Goal: Task Accomplishment & Management: Complete application form

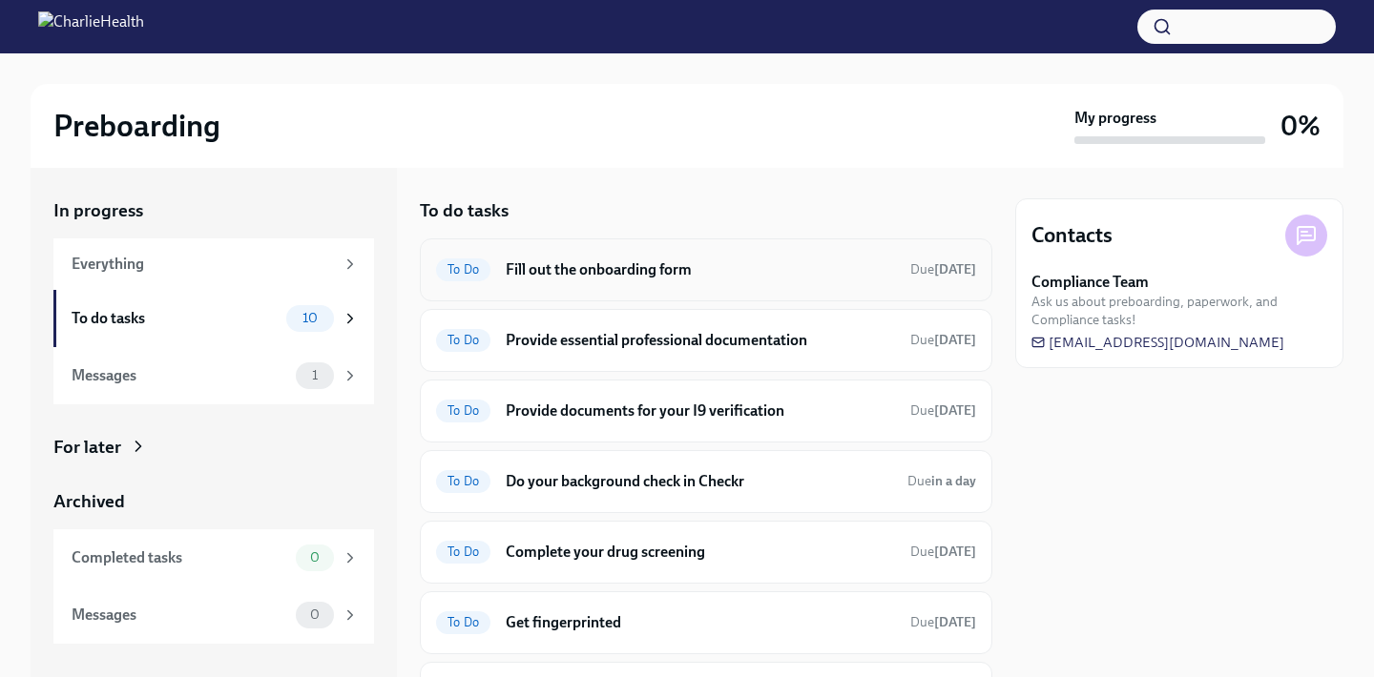
click at [678, 278] on h6 "Fill out the onboarding form" at bounding box center [700, 269] width 389 height 21
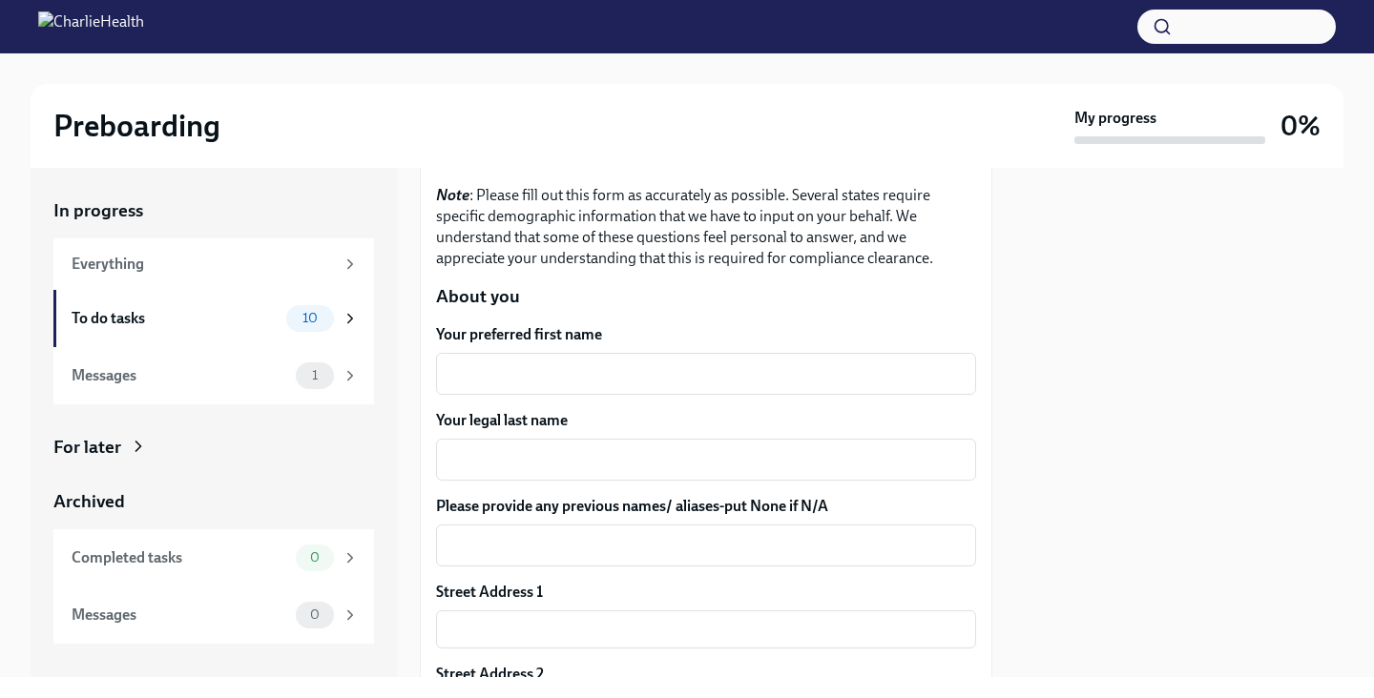
scroll to position [176, 0]
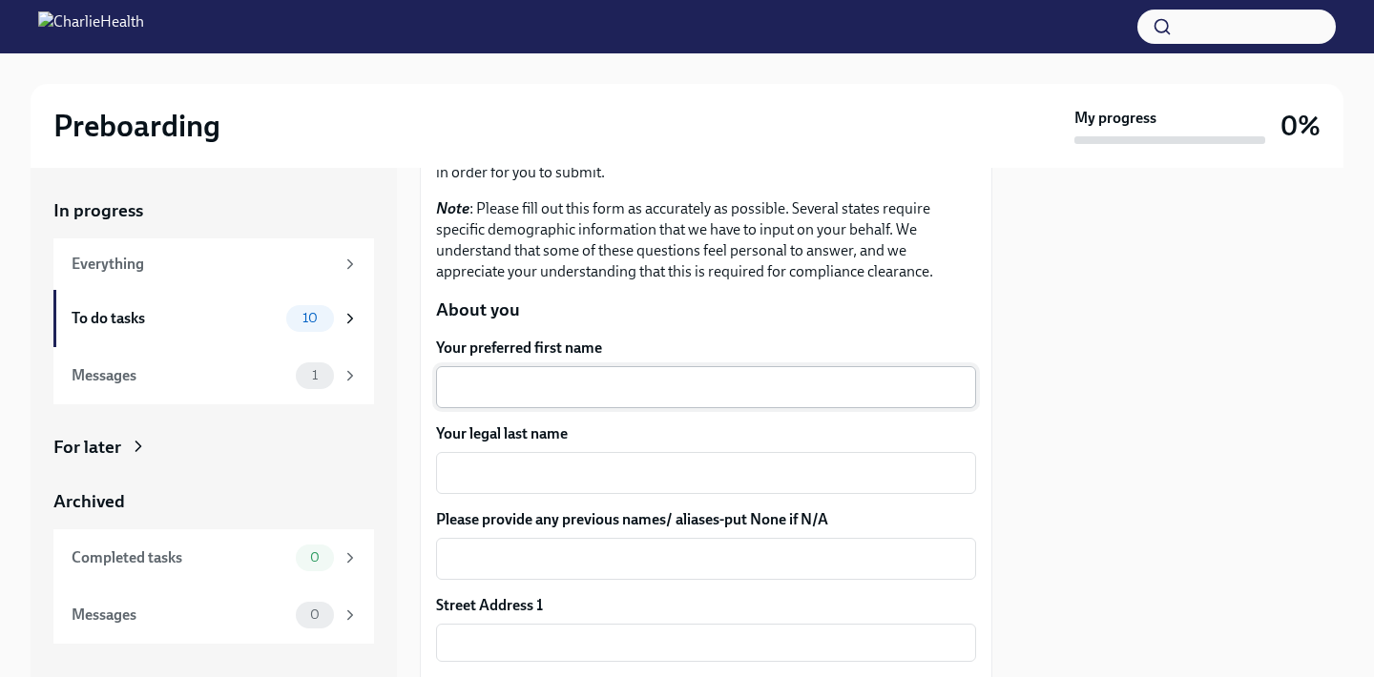
click at [604, 397] on textarea "Your preferred first name" at bounding box center [705, 387] width 517 height 23
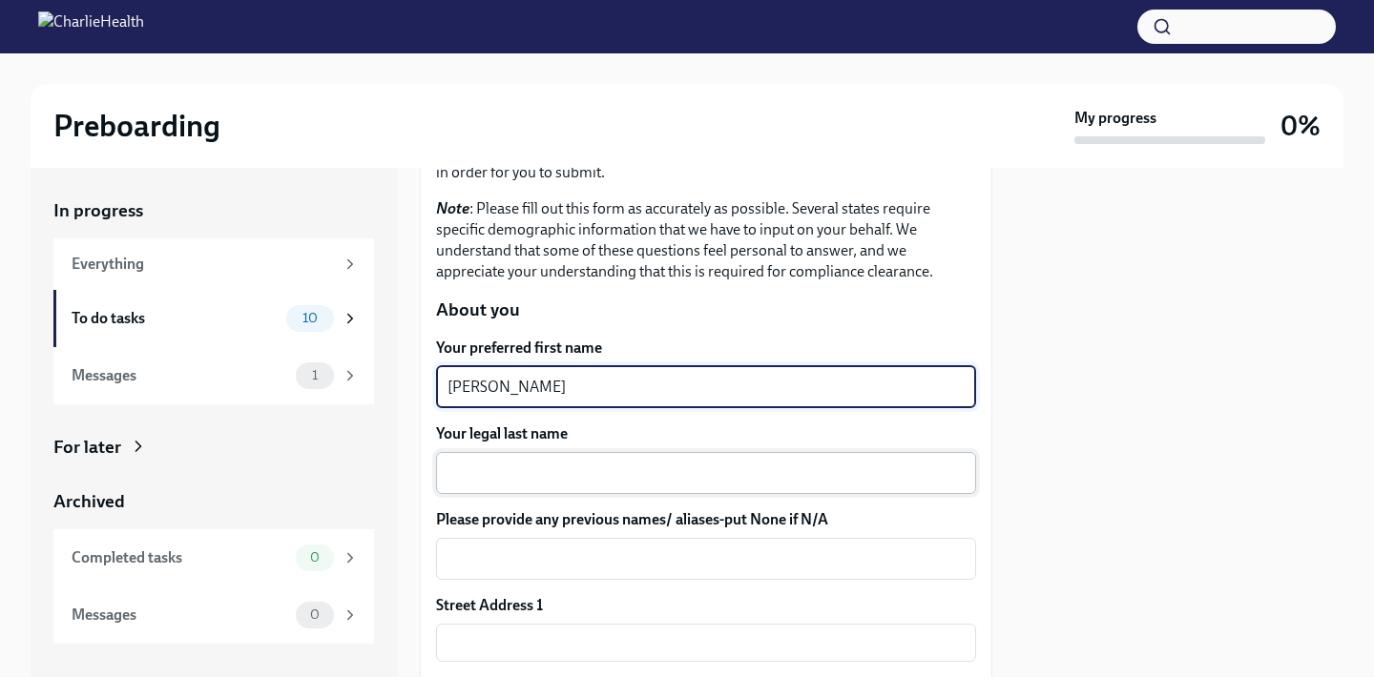
type textarea "[PERSON_NAME]"
click at [608, 467] on textarea "Your legal last name" at bounding box center [705, 473] width 517 height 23
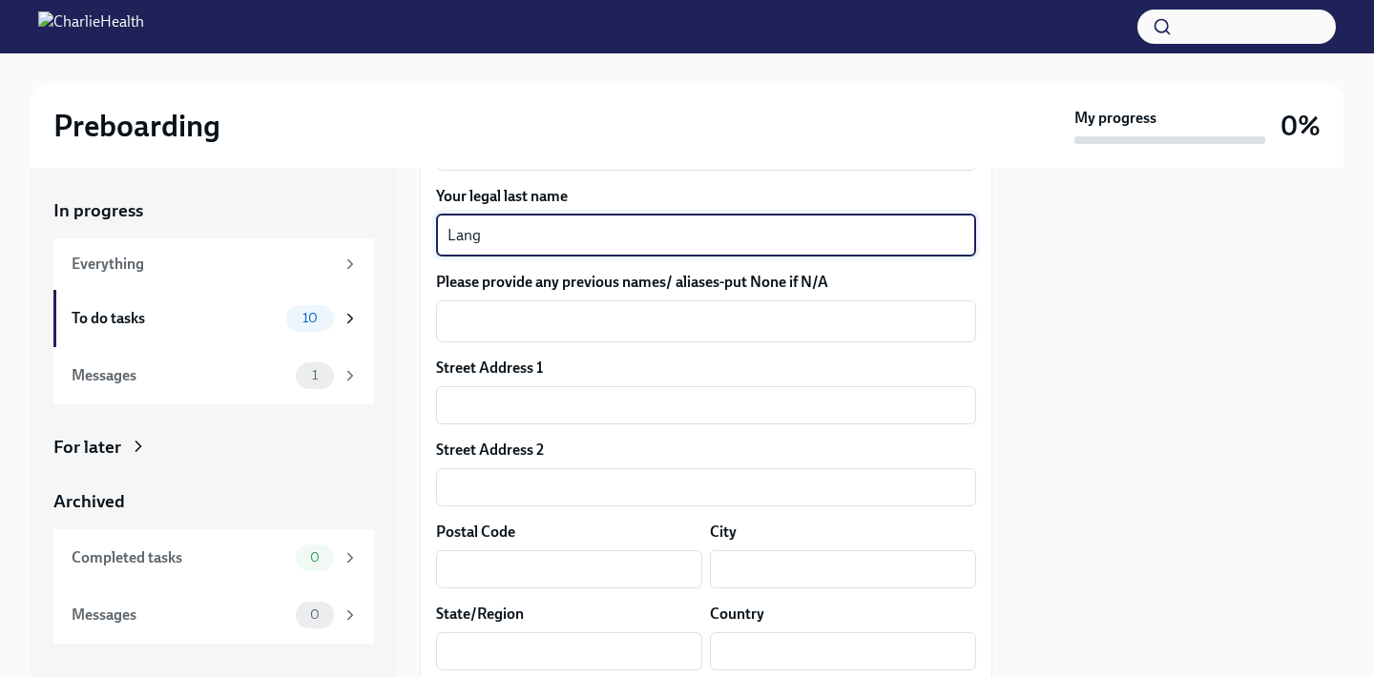
scroll to position [411, 0]
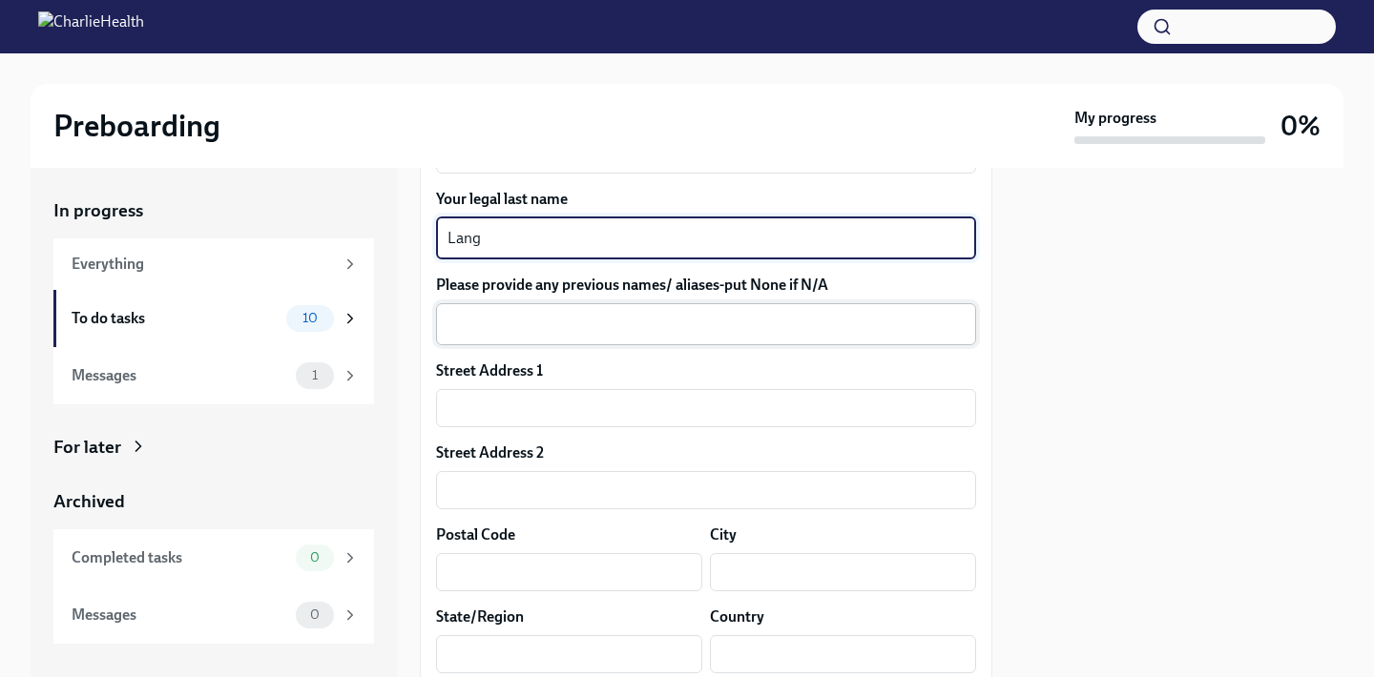
type textarea "Lang"
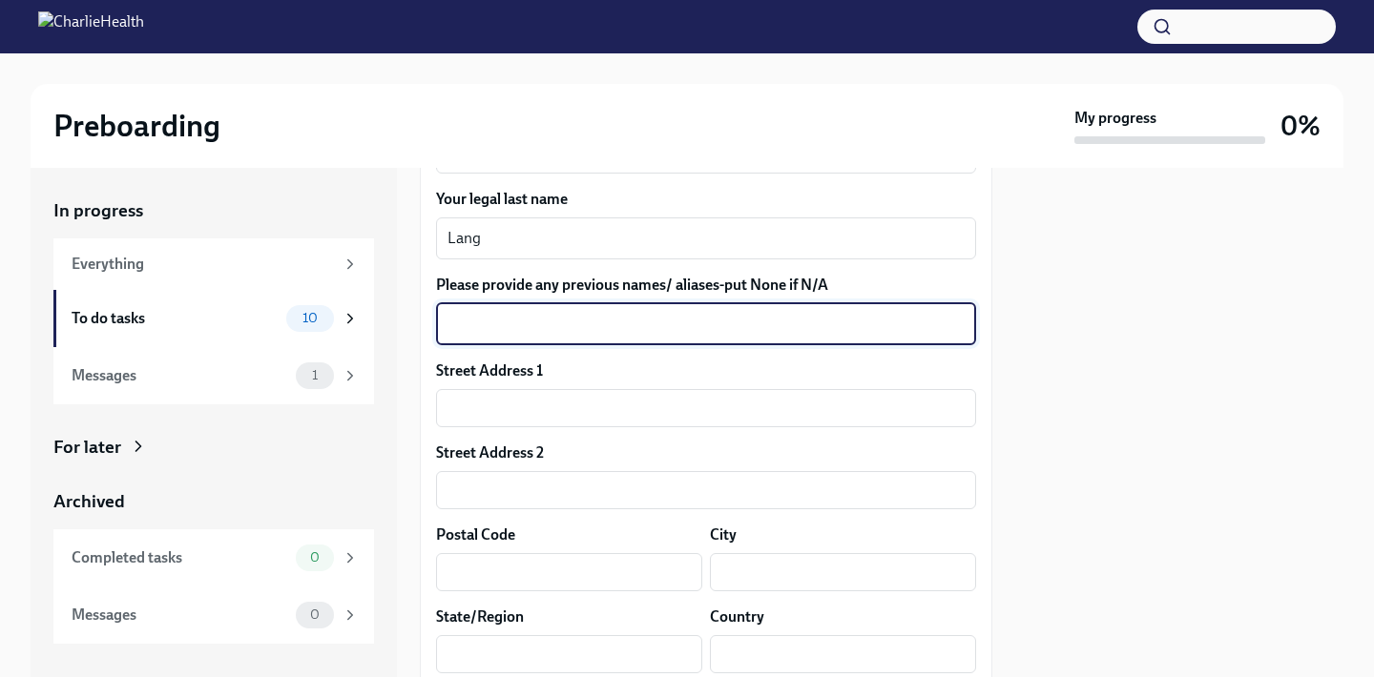
click at [591, 320] on textarea "Please provide any previous names/ aliases-put None if N/A" at bounding box center [705, 324] width 517 height 23
type textarea "None"
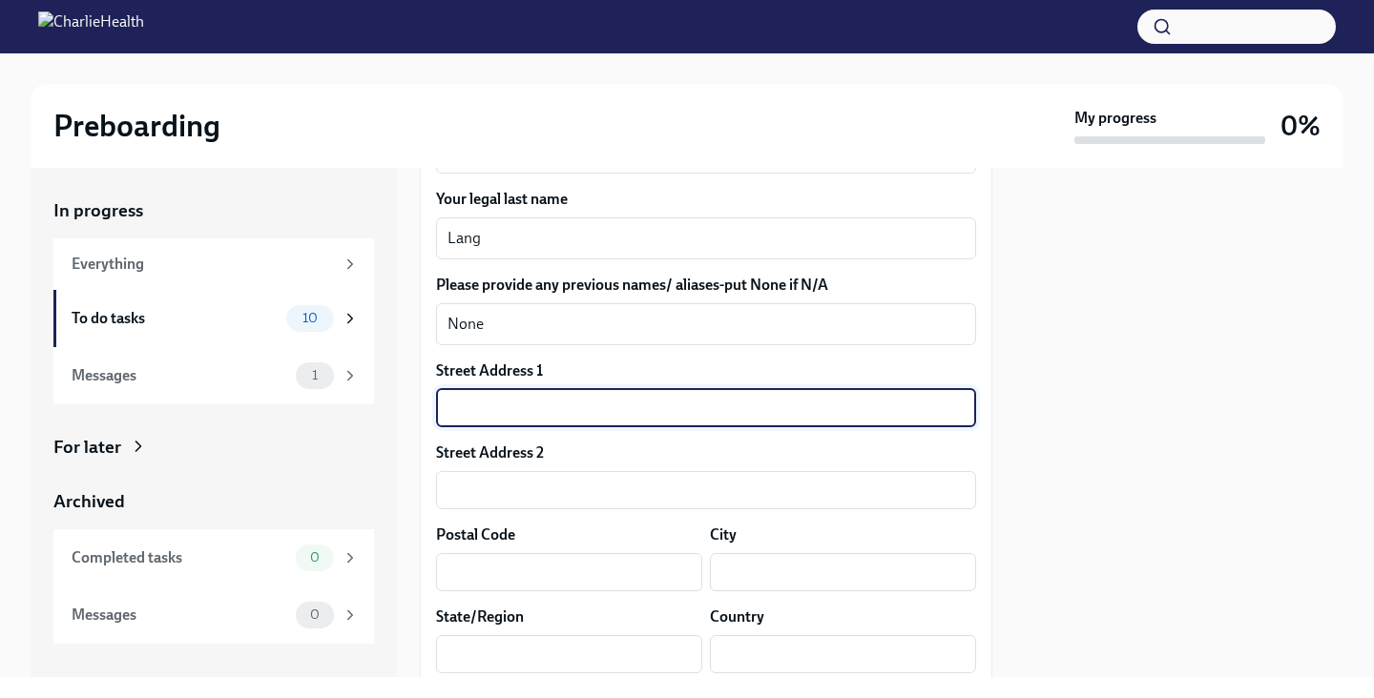
click at [614, 404] on input "text" at bounding box center [706, 408] width 540 height 38
type input "[STREET_ADDRESS]"
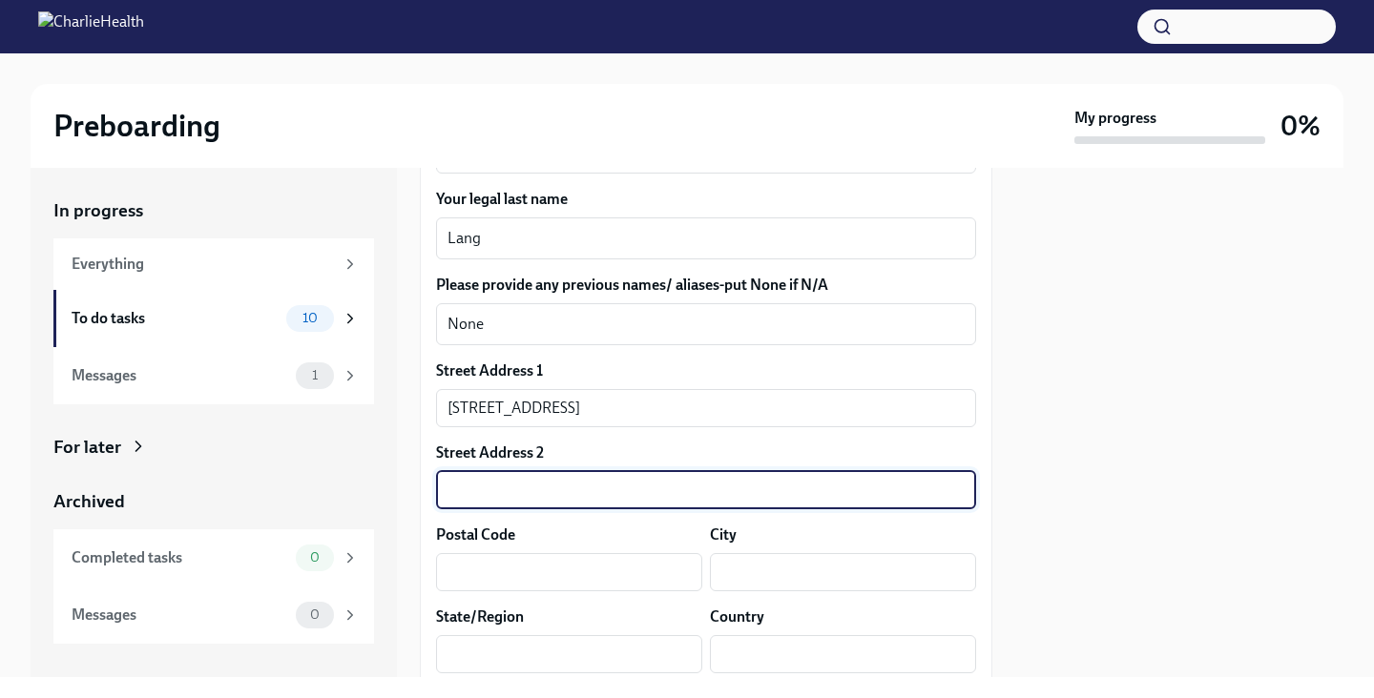
click at [798, 485] on input "text" at bounding box center [706, 490] width 540 height 38
click at [559, 565] on input "text" at bounding box center [569, 572] width 266 height 38
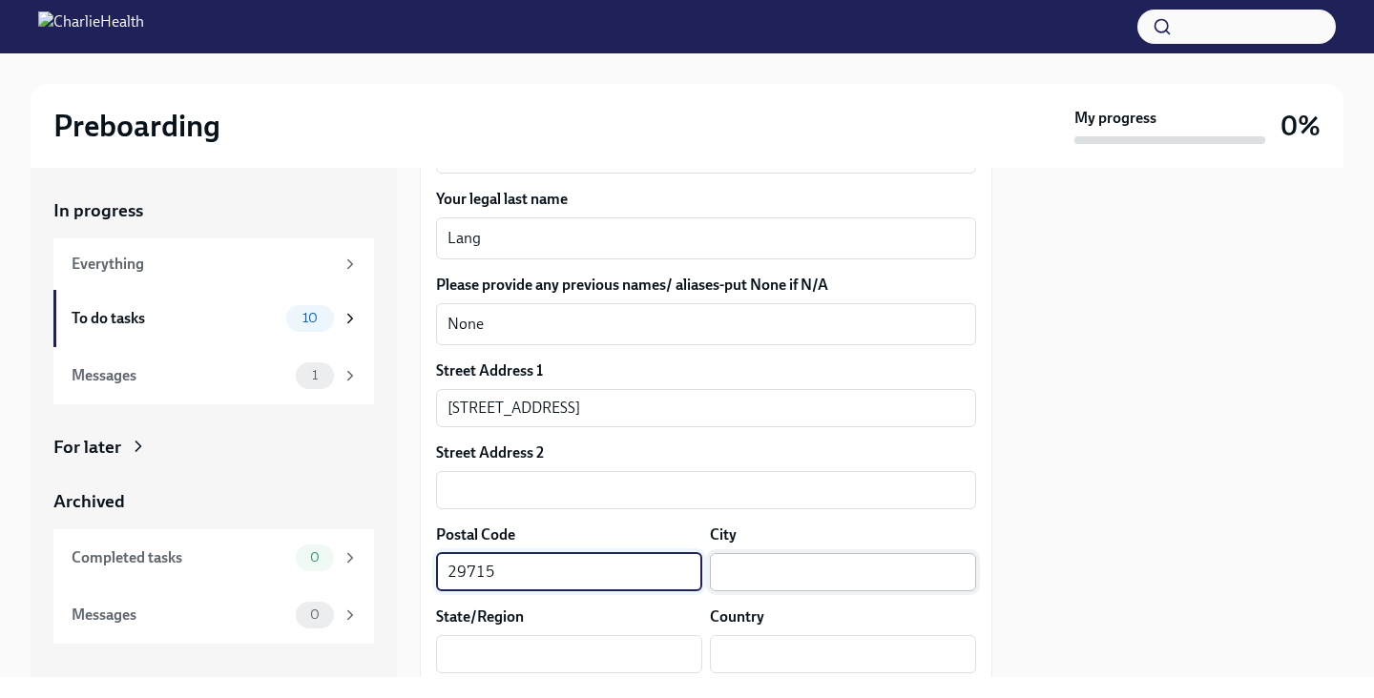
type input "29715"
click at [934, 558] on input "text" at bounding box center [843, 572] width 266 height 38
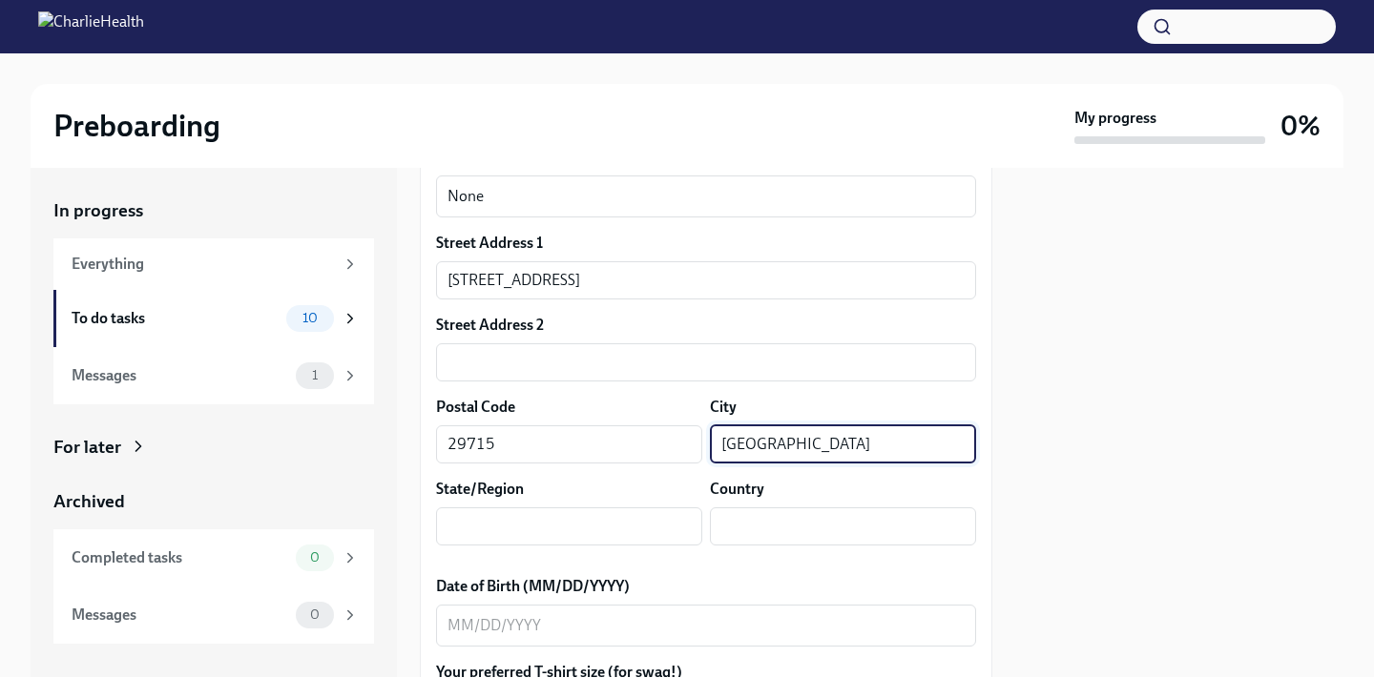
scroll to position [560, 0]
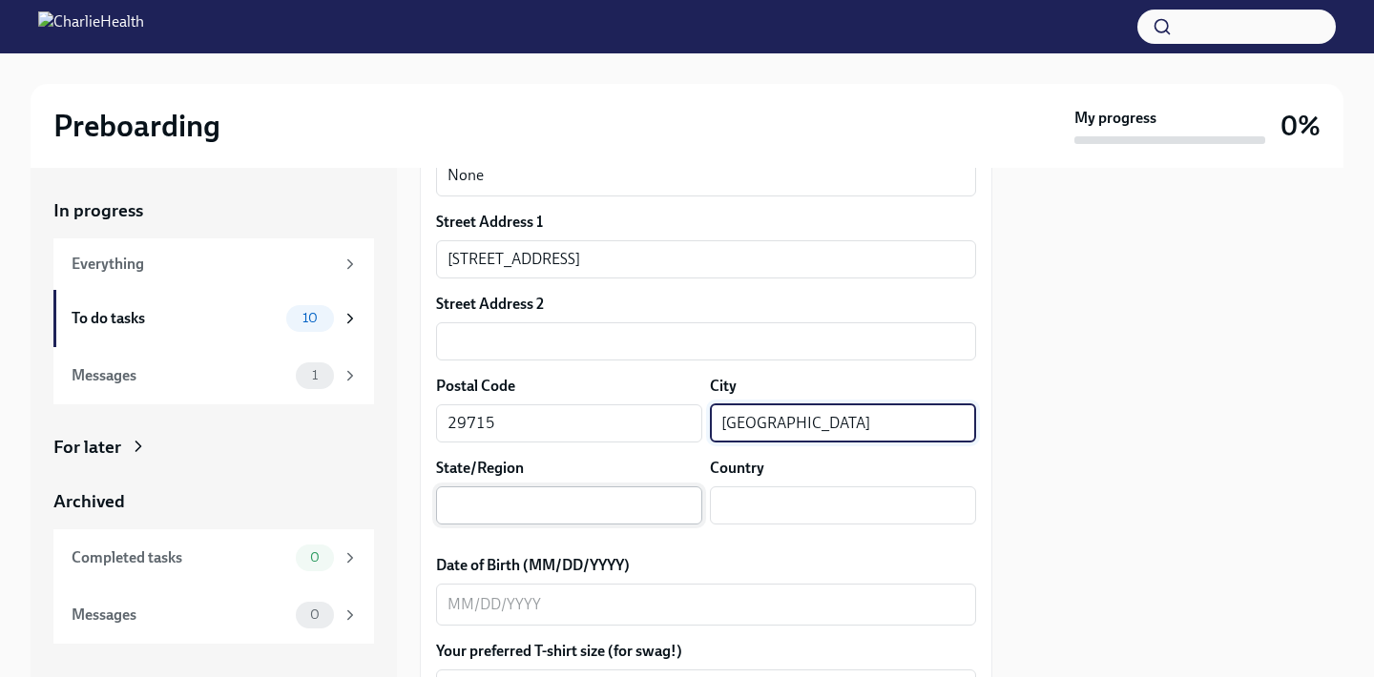
type input "[GEOGRAPHIC_DATA]"
click at [591, 501] on input "text" at bounding box center [569, 506] width 266 height 38
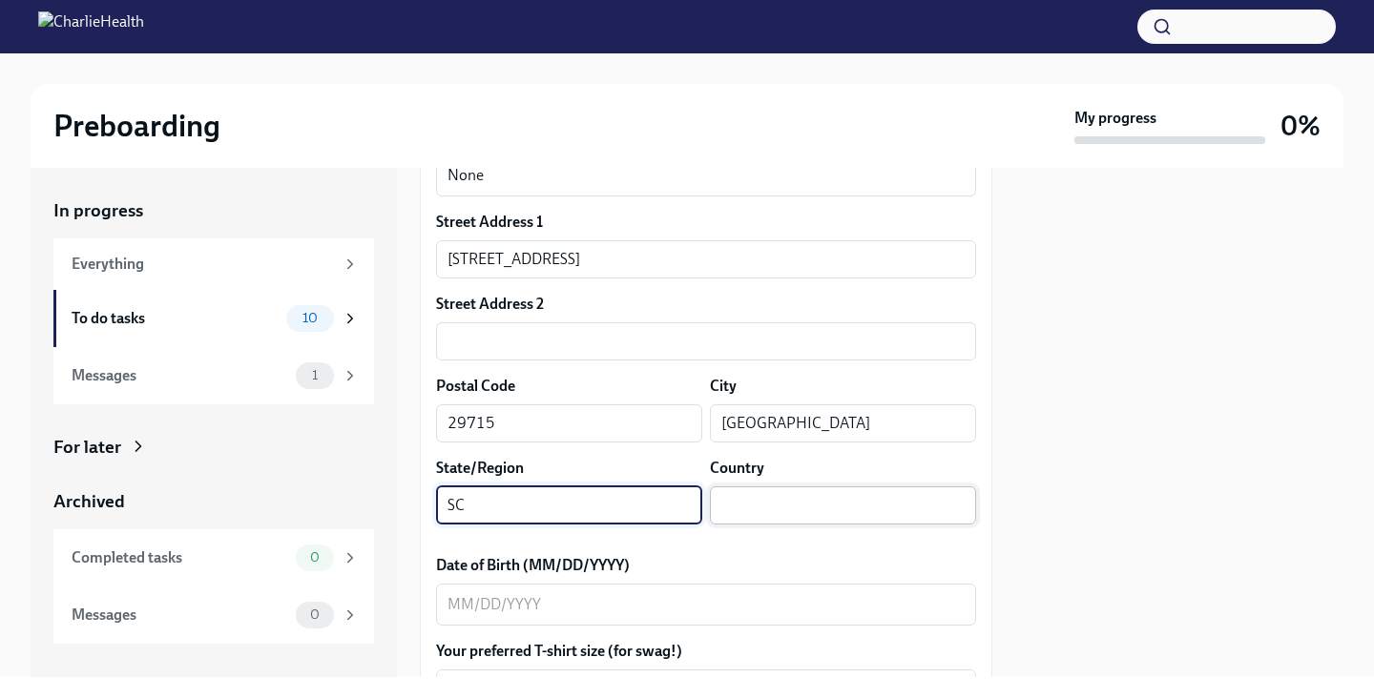
type input "SC"
click at [831, 507] on input "text" at bounding box center [843, 506] width 266 height 38
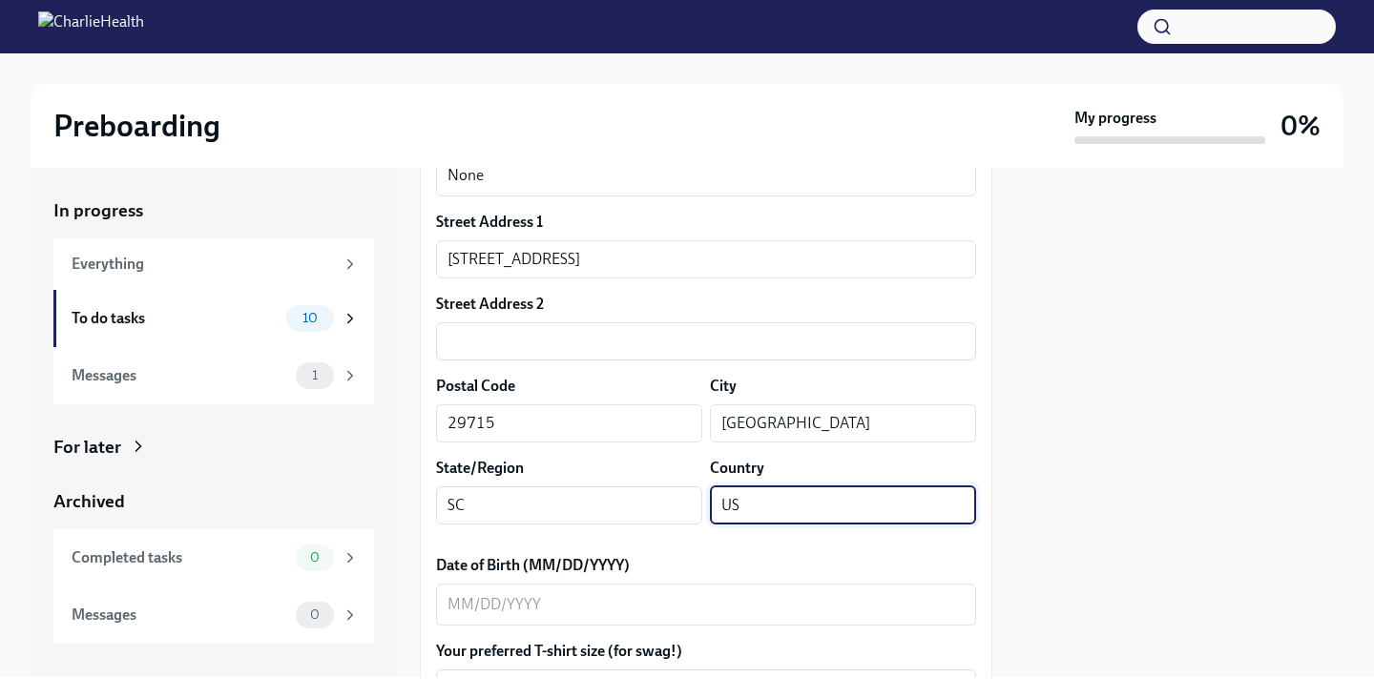
click at [756, 536] on div "Street Address 1 [STREET_ADDRESS][GEOGRAPHIC_DATA] Address 2 ​ Postal Code [GEO…" at bounding box center [706, 376] width 540 height 328
click at [762, 504] on input "US" at bounding box center [843, 506] width 266 height 38
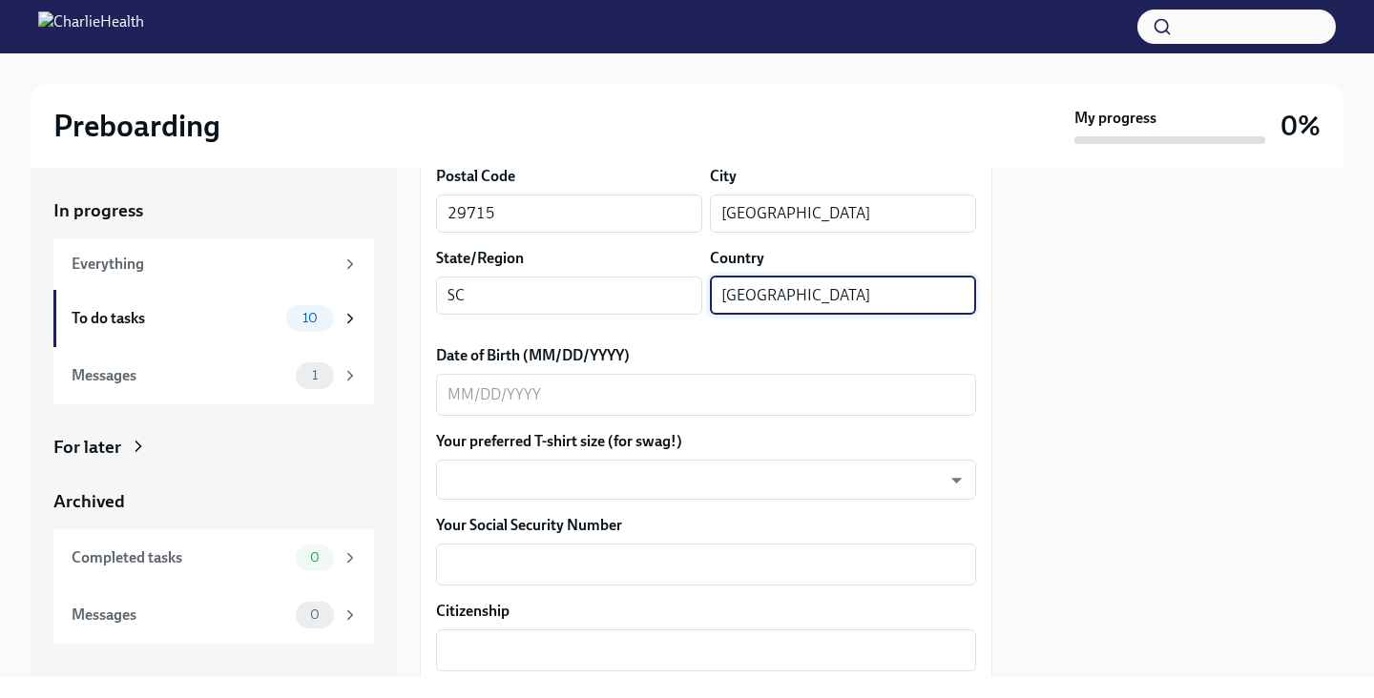
scroll to position [784, 0]
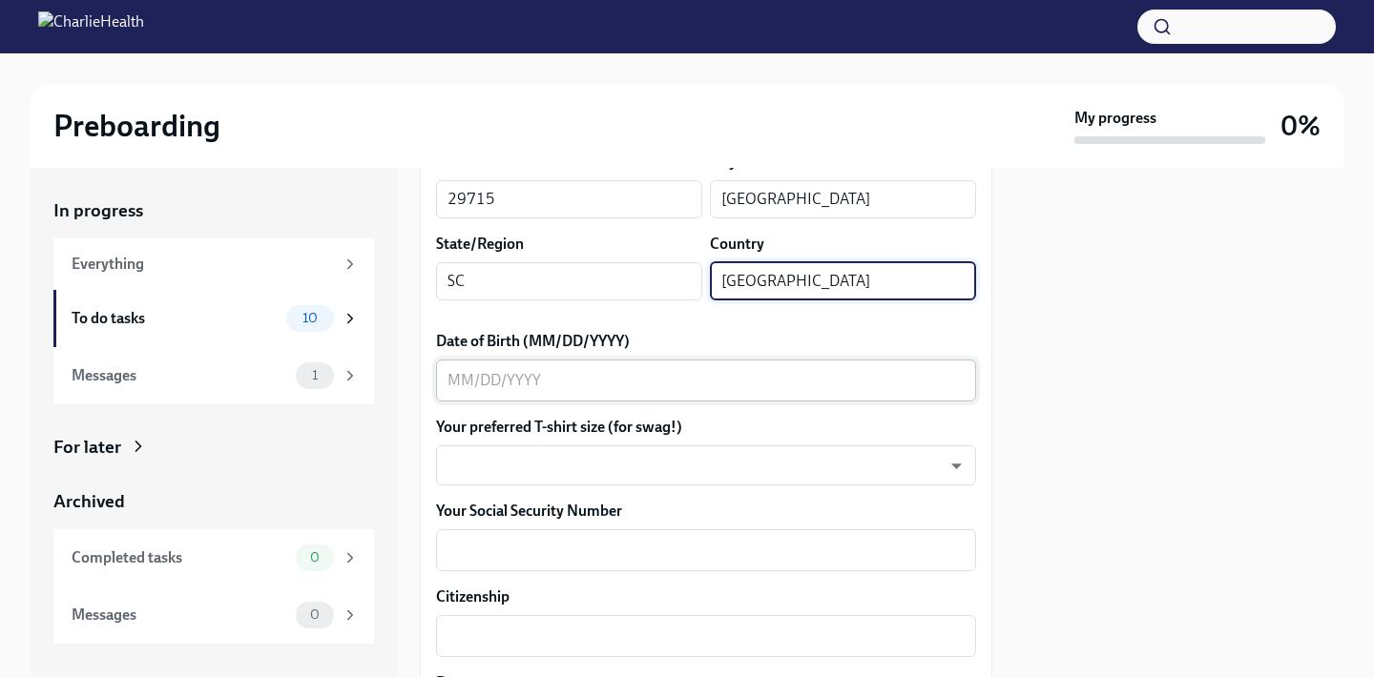
type input "[GEOGRAPHIC_DATA]"
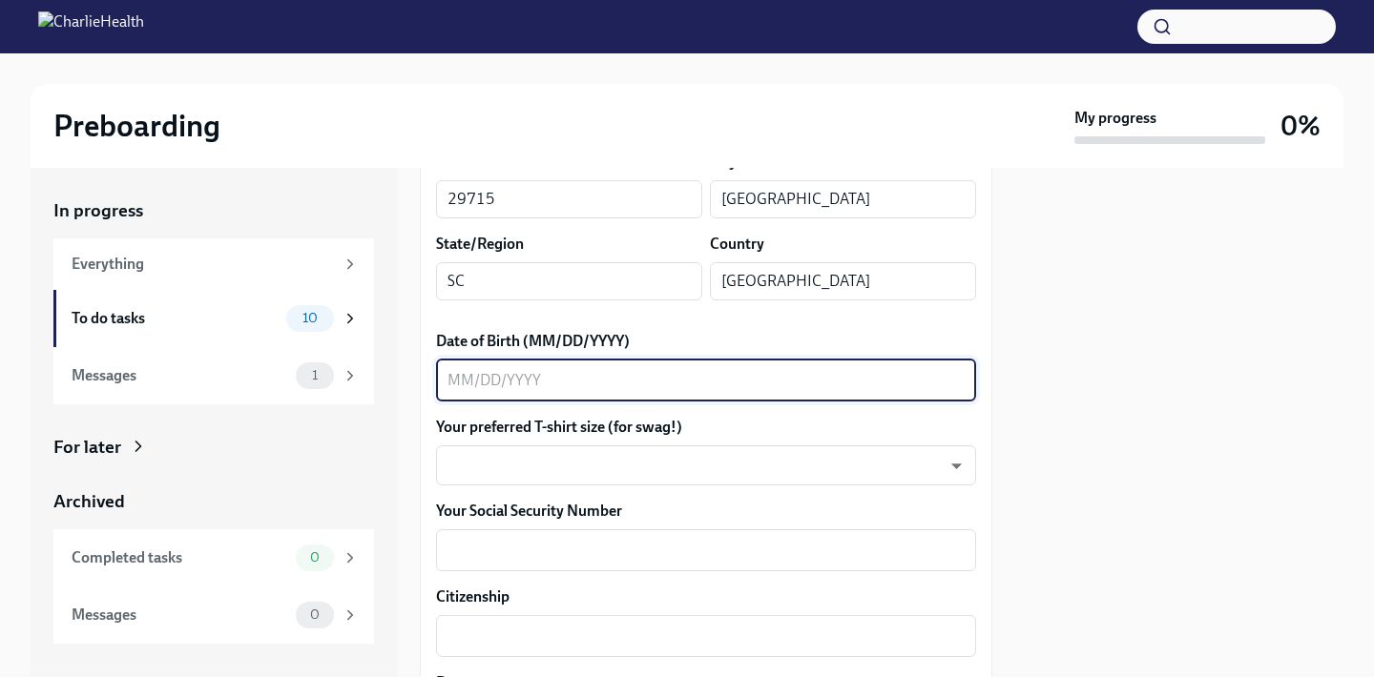
click at [629, 377] on textarea "Date of Birth (MM/DD/YYYY)" at bounding box center [705, 380] width 517 height 23
type textarea "[DATE]"
click at [626, 456] on body "Preboarding My progress 0% In progress Everything To do tasks 10 Messages 1 For…" at bounding box center [687, 349] width 1374 height 698
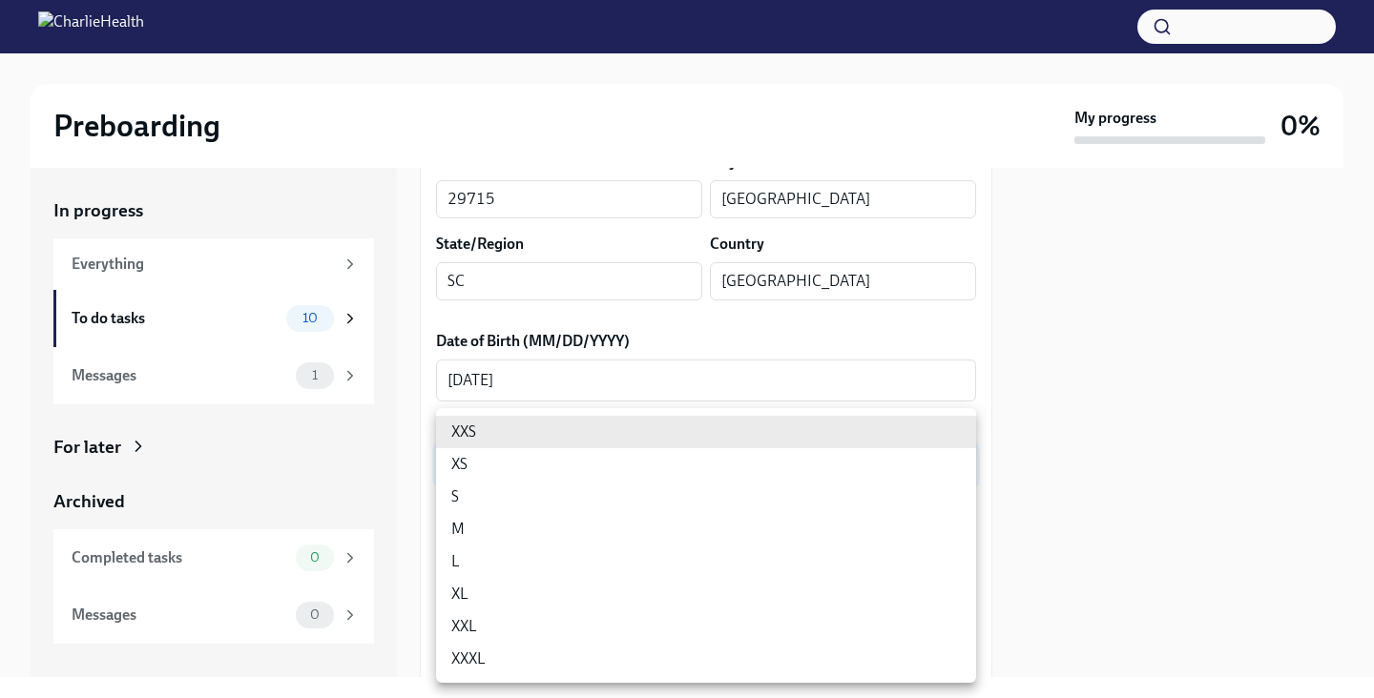
click at [618, 513] on li "M" at bounding box center [706, 529] width 540 height 32
type input "wd3N6mQyWZ"
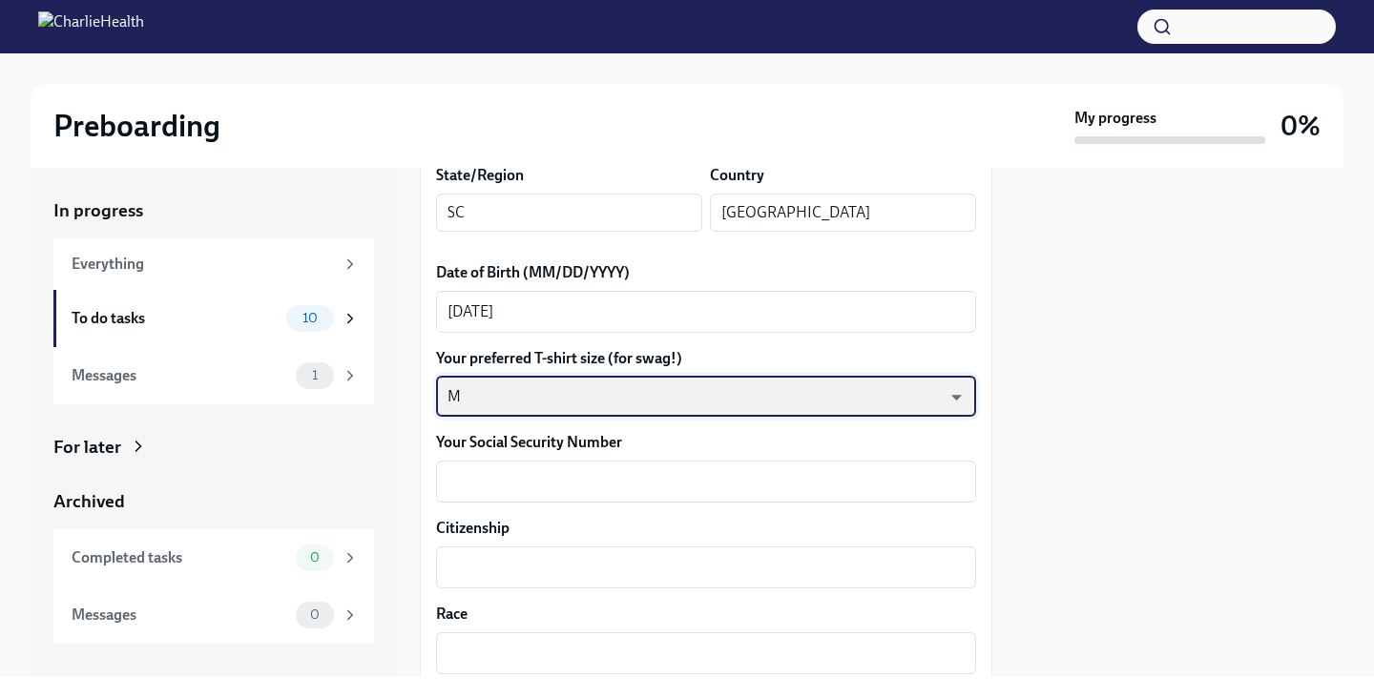
scroll to position [882, 0]
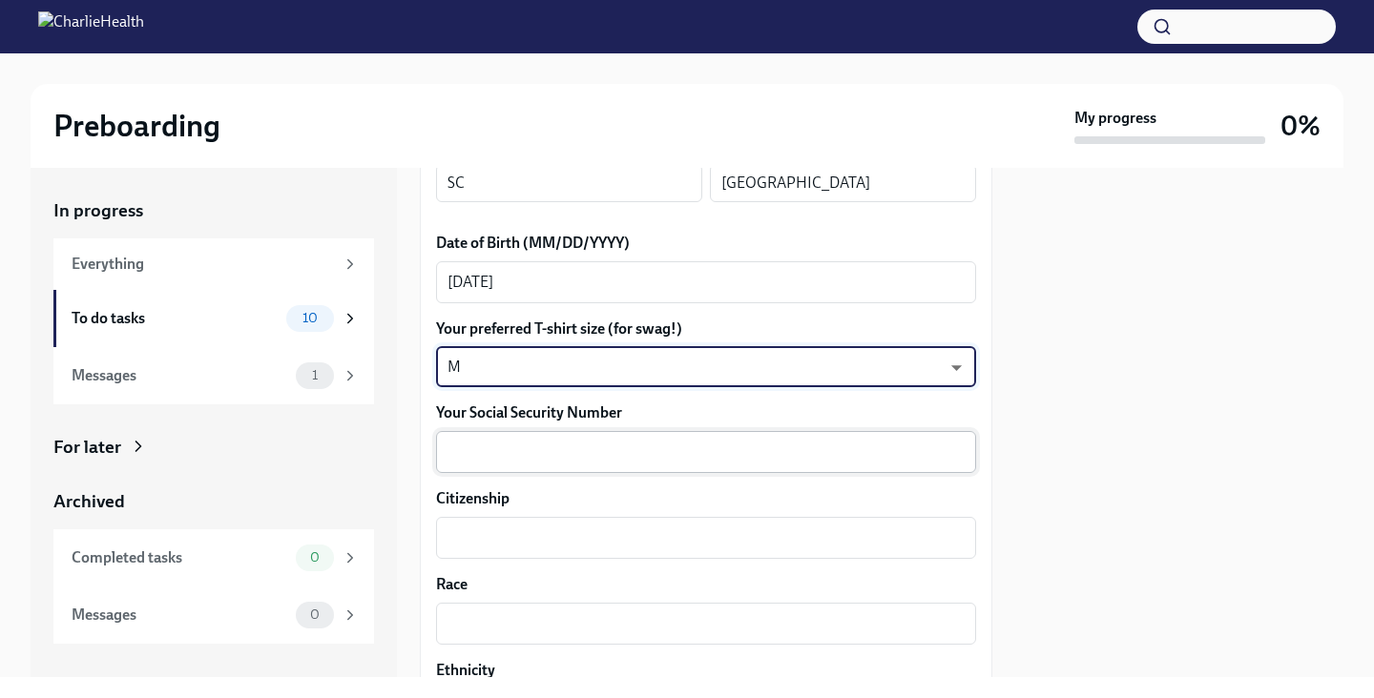
click at [620, 452] on textarea "Your Social Security Number" at bounding box center [705, 452] width 517 height 23
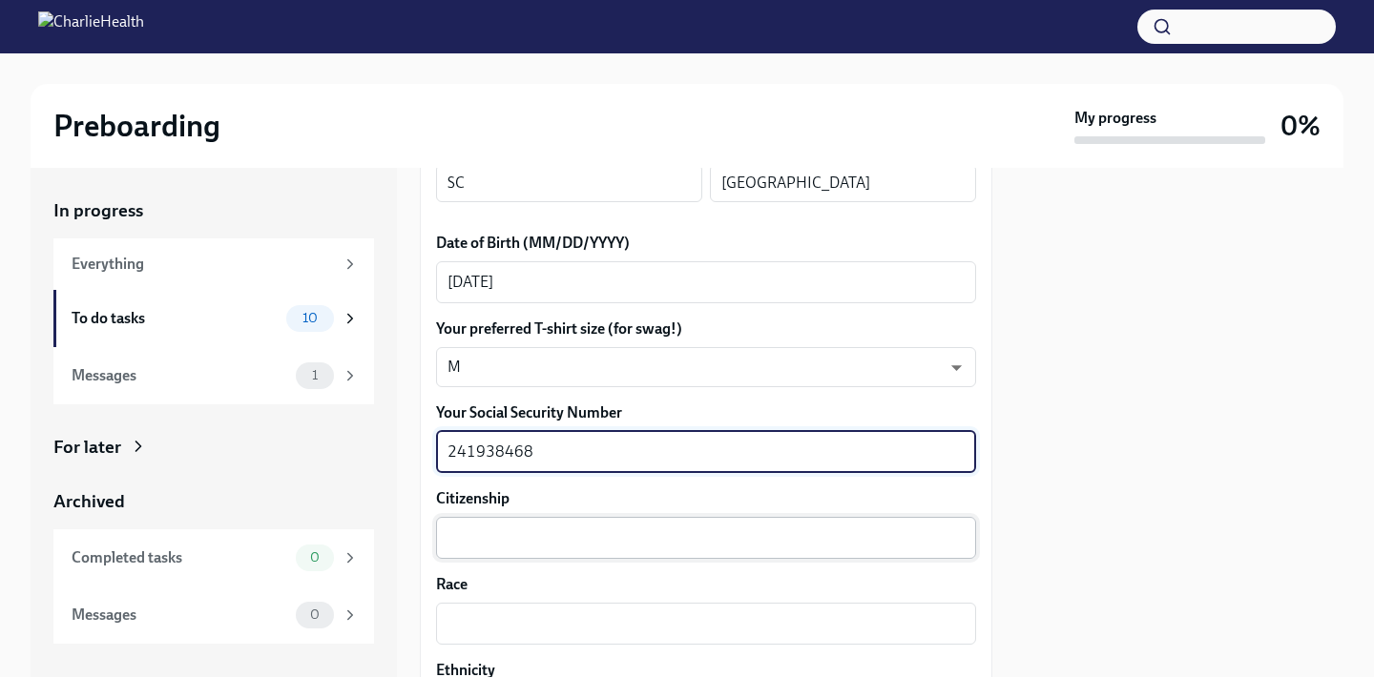
type textarea "241938468"
click at [641, 530] on textarea "Citizenship" at bounding box center [705, 538] width 517 height 23
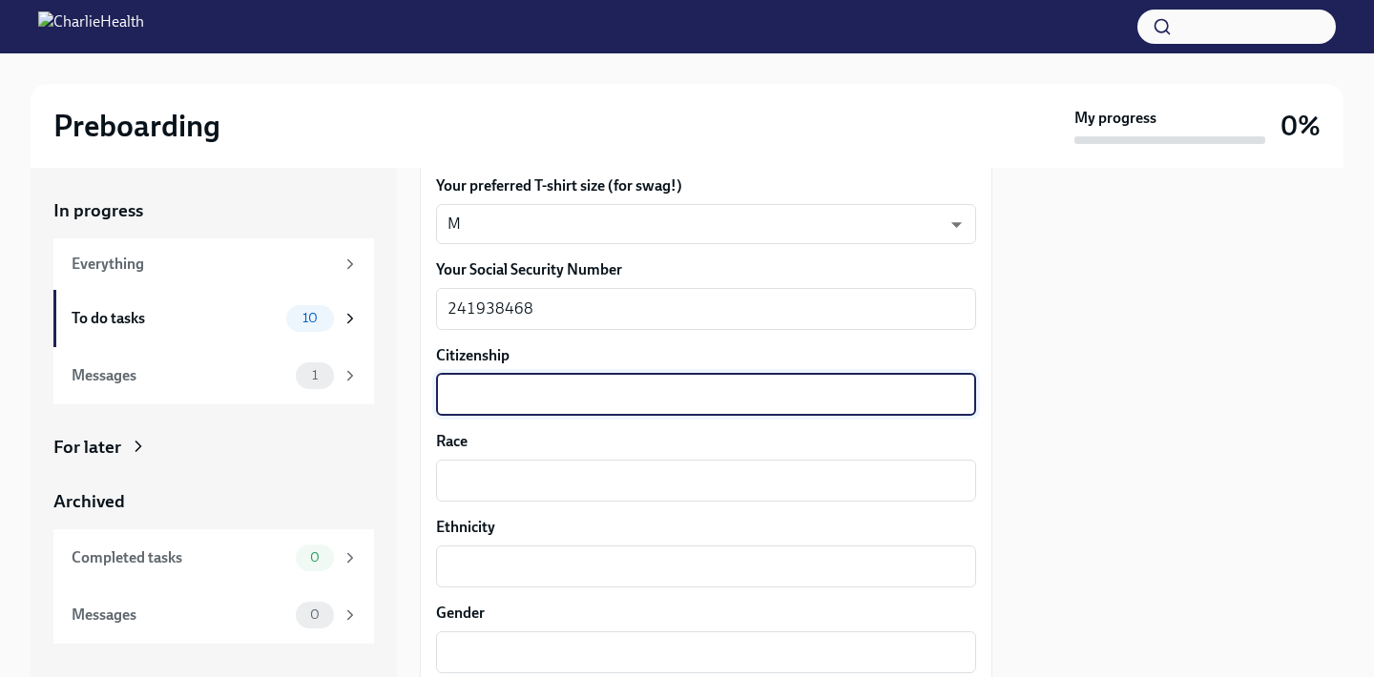
scroll to position [1047, 0]
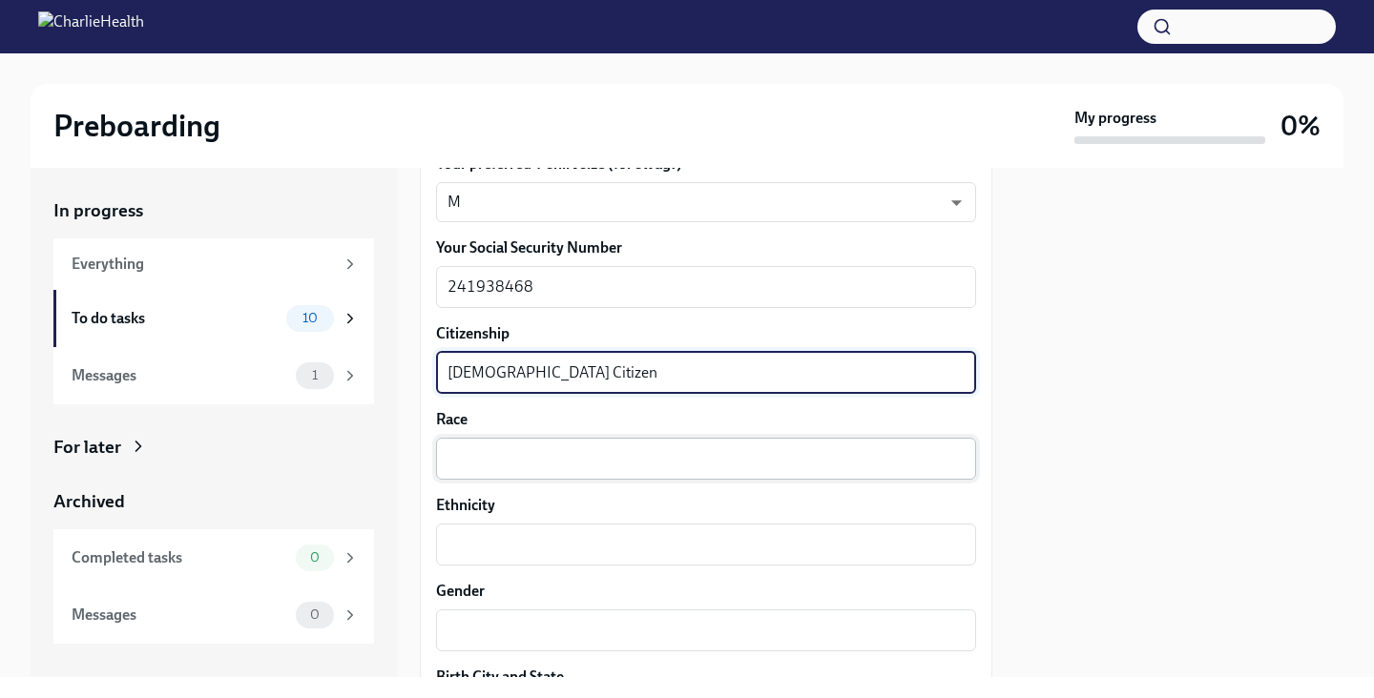
type textarea "[DEMOGRAPHIC_DATA] Citizen"
click at [658, 438] on div "x ​" at bounding box center [706, 459] width 540 height 42
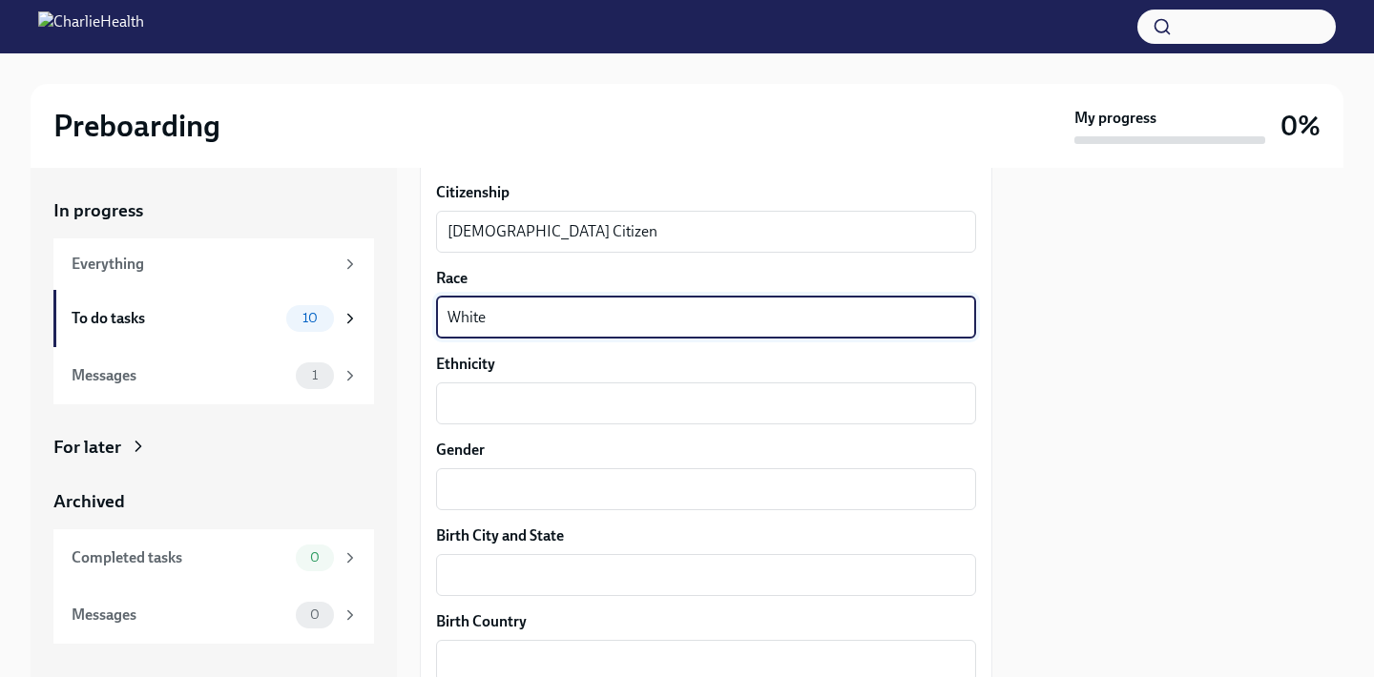
scroll to position [1199, 0]
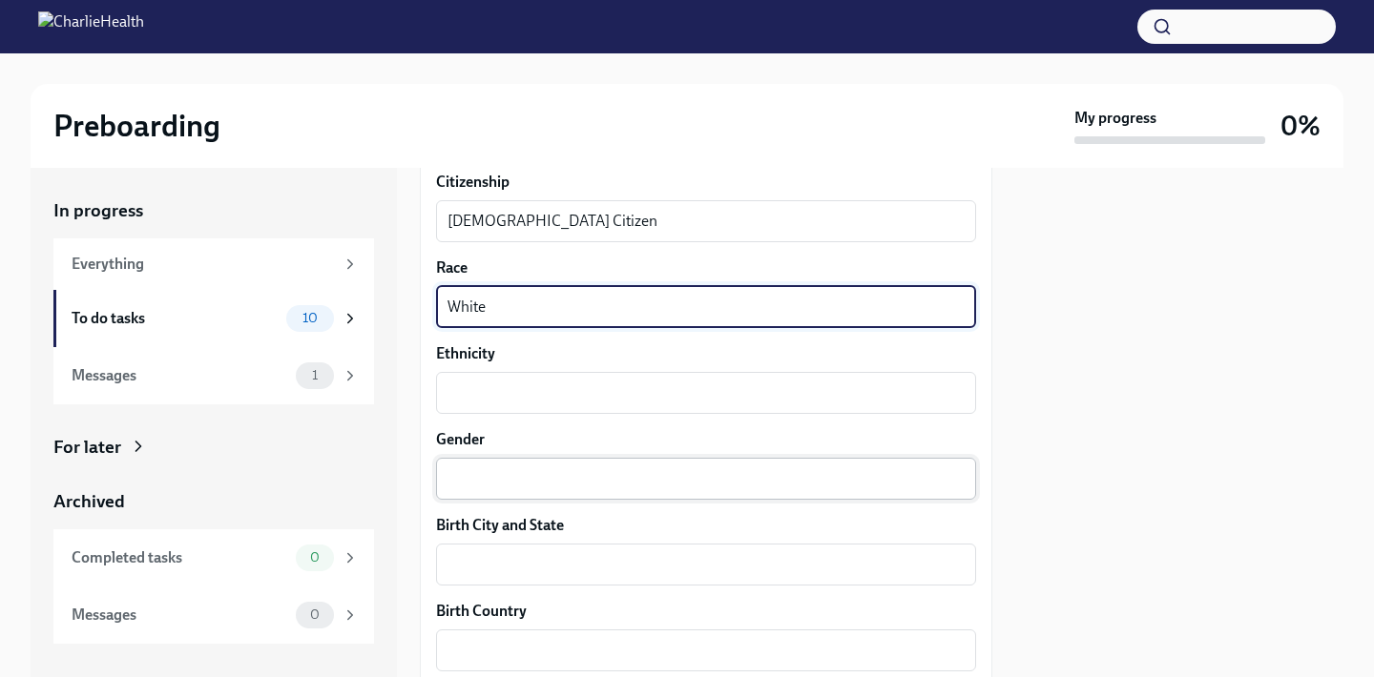
type textarea "White"
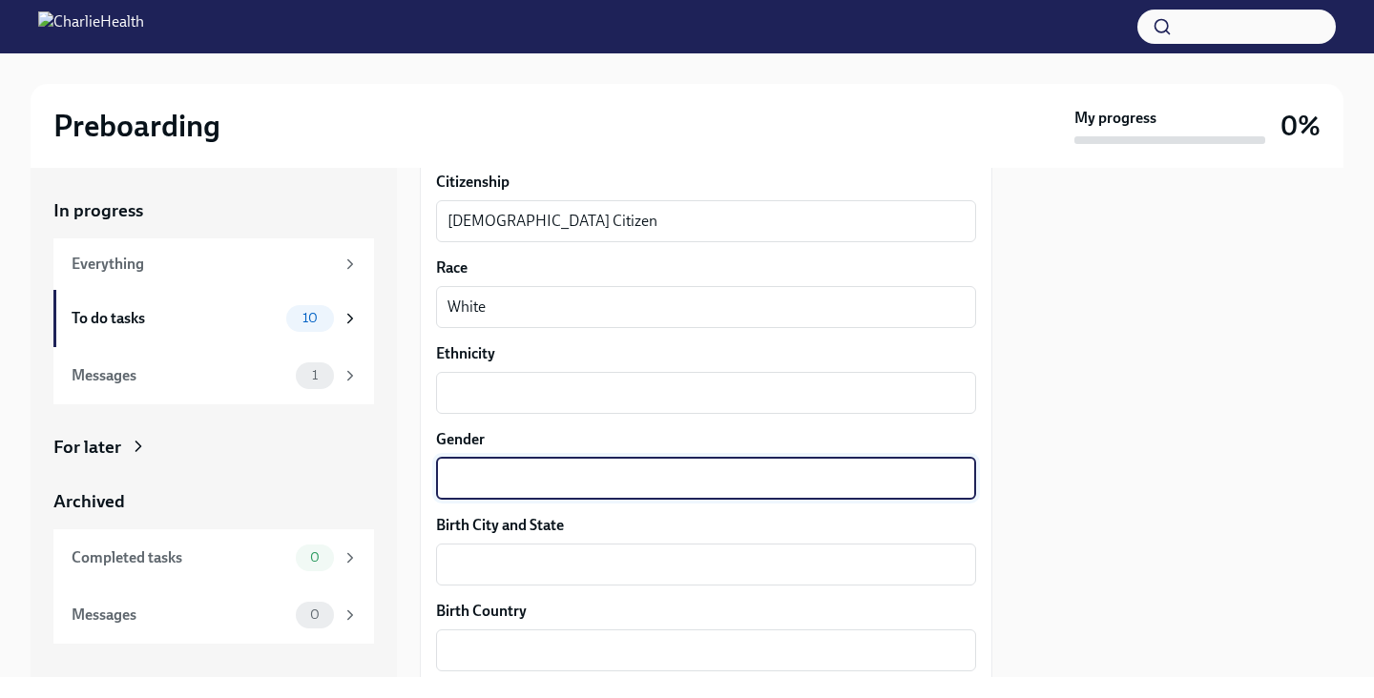
click at [595, 469] on textarea "Gender" at bounding box center [705, 478] width 517 height 23
type textarea "[DEMOGRAPHIC_DATA]"
click at [619, 560] on textarea "Birth City and State" at bounding box center [705, 564] width 517 height 23
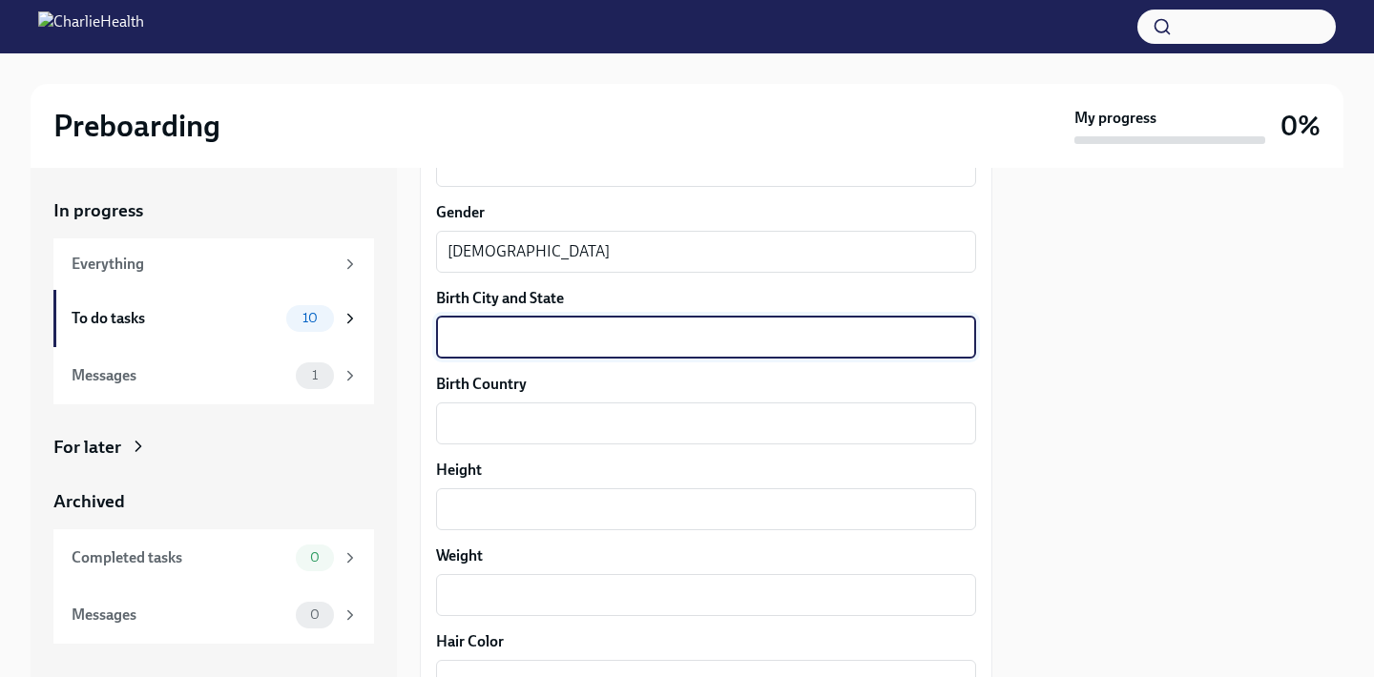
scroll to position [1452, 0]
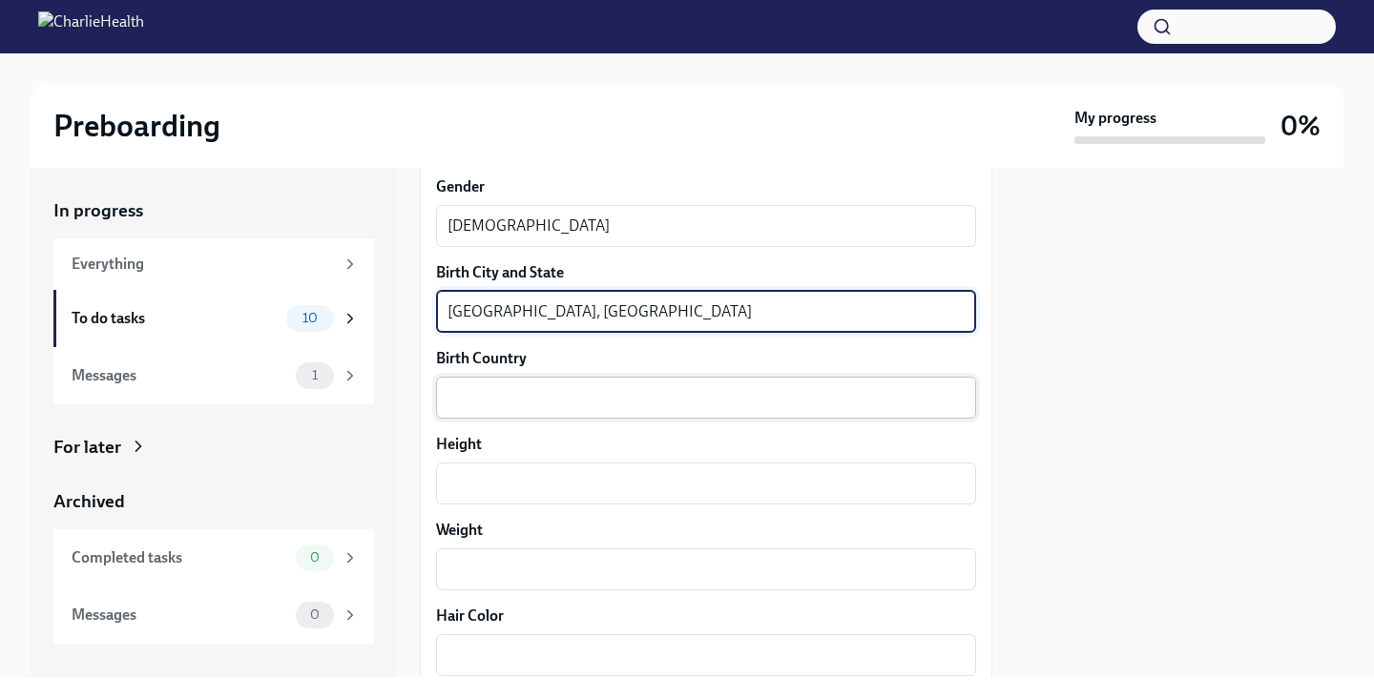
type textarea "[GEOGRAPHIC_DATA], [GEOGRAPHIC_DATA]"
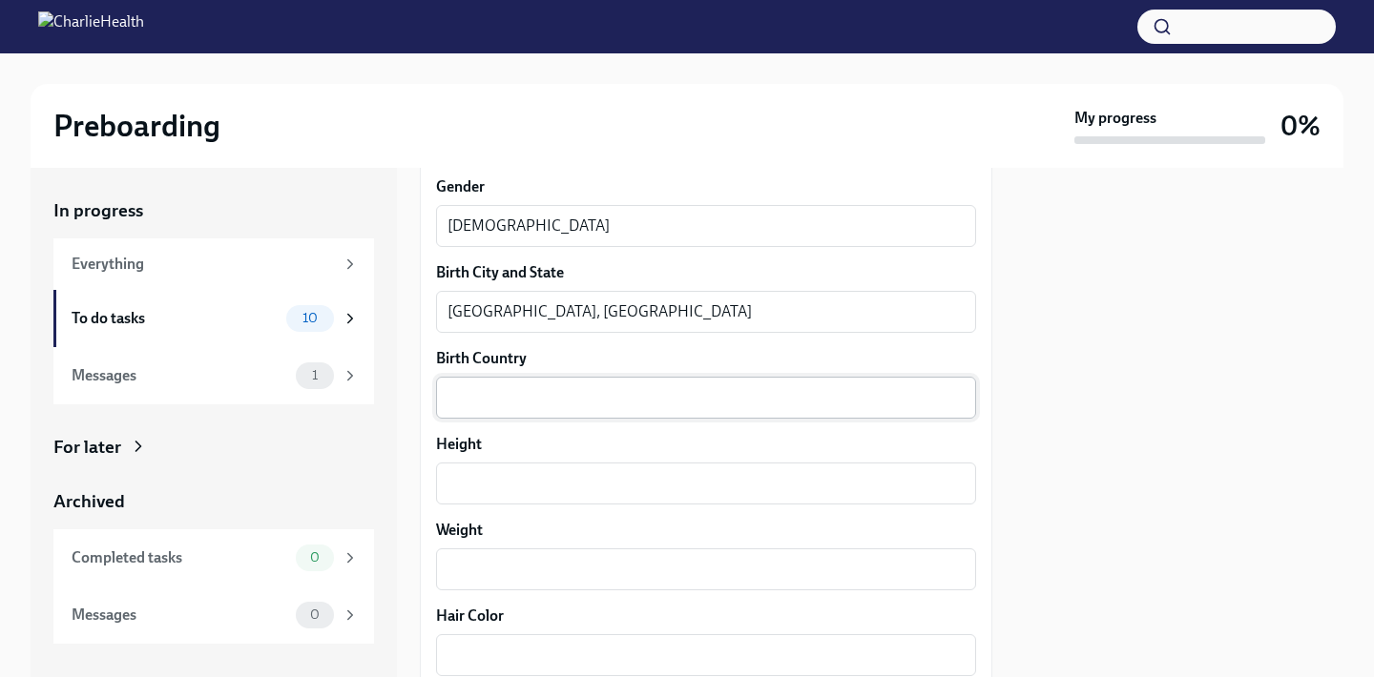
click at [629, 409] on div "x ​" at bounding box center [706, 398] width 540 height 42
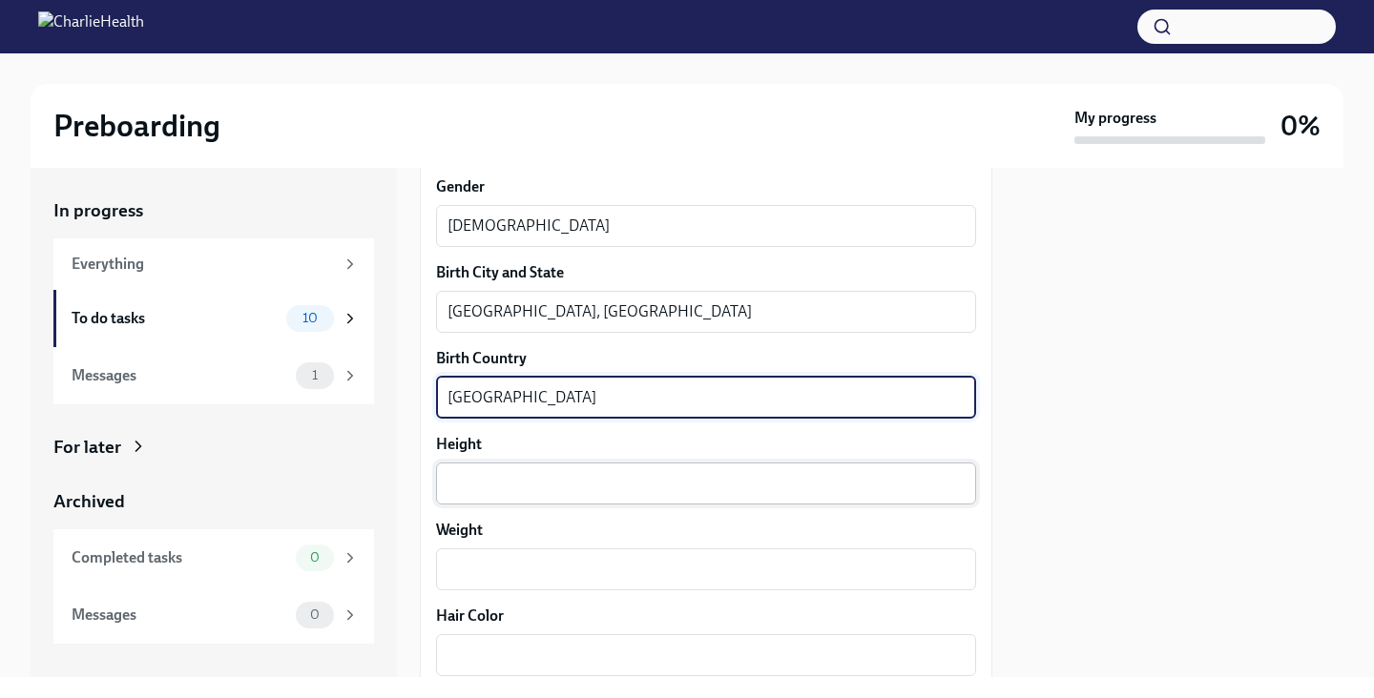
type textarea "[GEOGRAPHIC_DATA]"
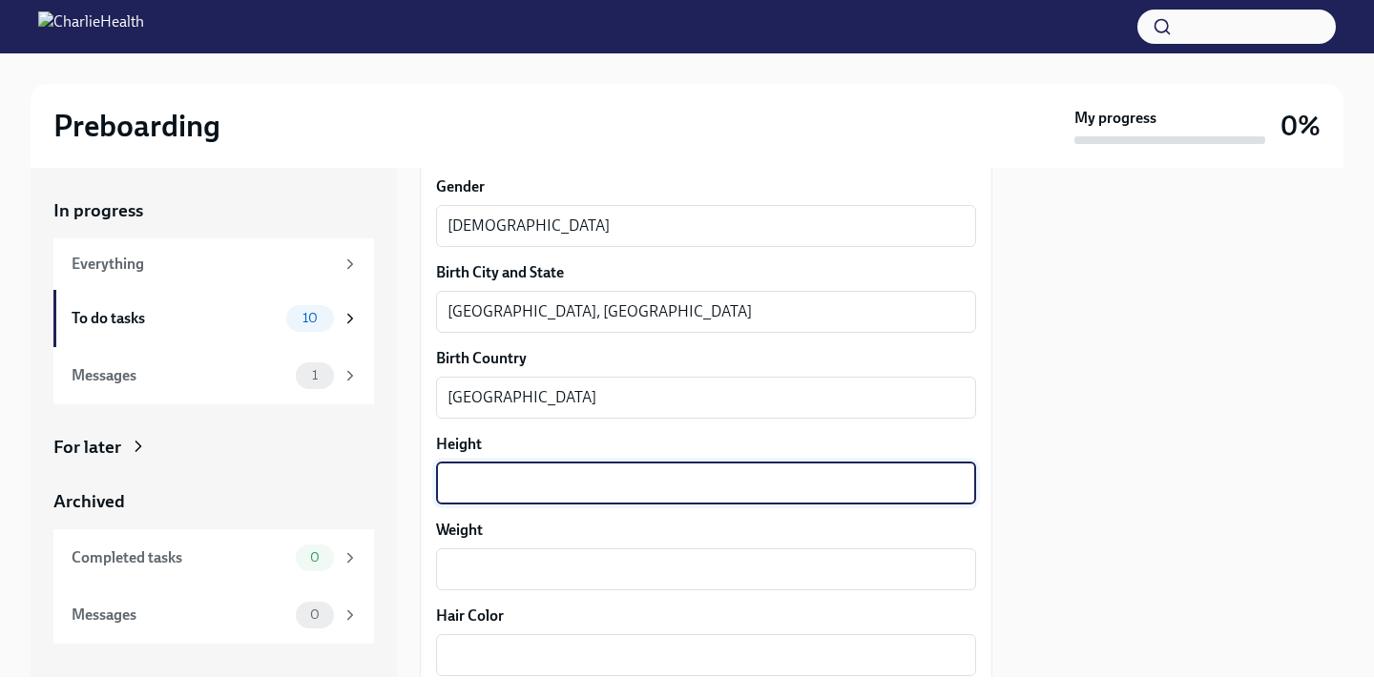
click at [620, 479] on textarea "Height" at bounding box center [705, 483] width 517 height 23
type textarea "5'1"
click at [611, 573] on textarea "Weight" at bounding box center [705, 569] width 517 height 23
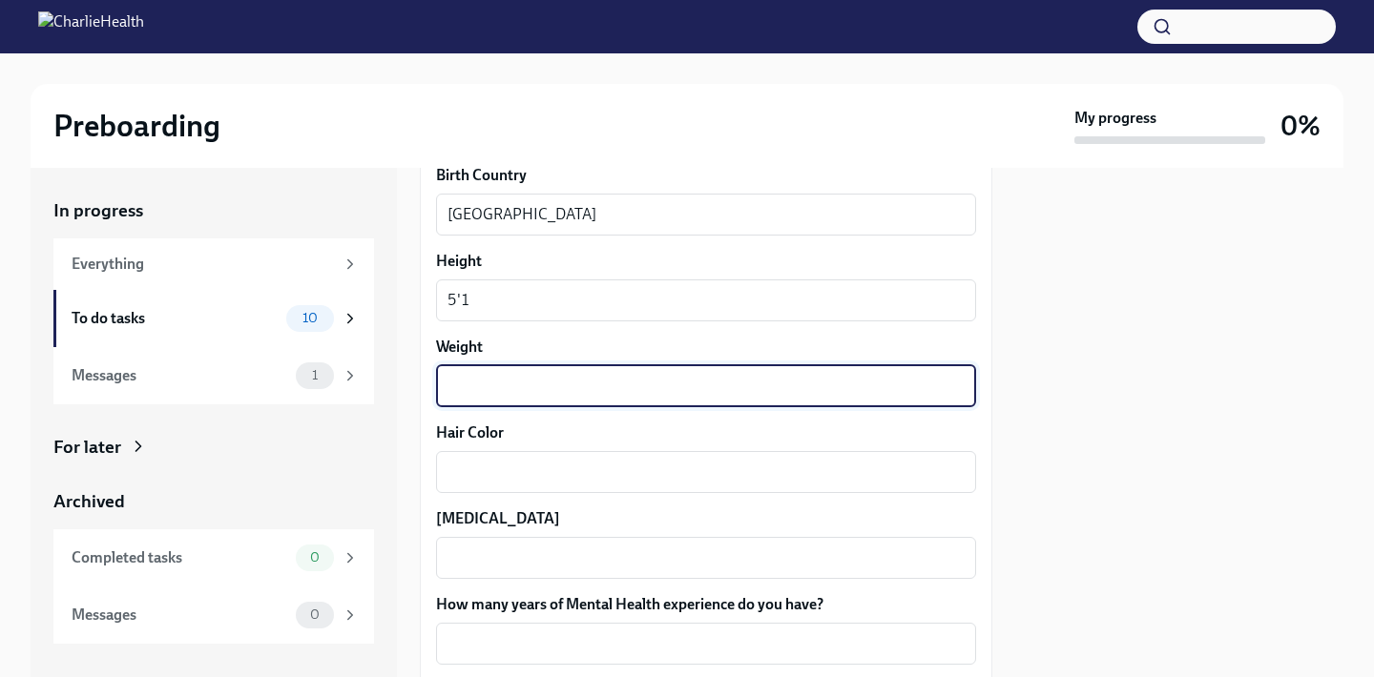
scroll to position [1637, 0]
type textarea "120"
click at [523, 483] on div "x ​" at bounding box center [706, 470] width 540 height 42
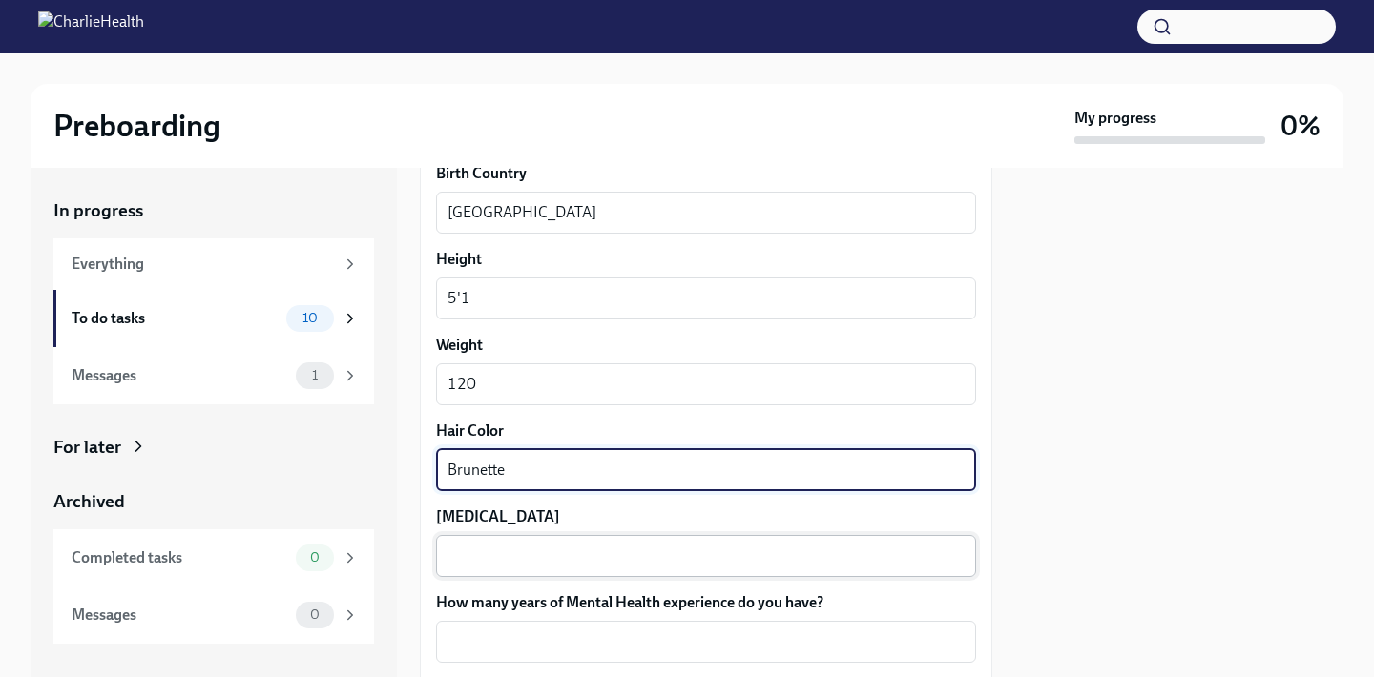
type textarea "Brunette"
click at [502, 561] on textarea "[MEDICAL_DATA]" at bounding box center [705, 556] width 517 height 23
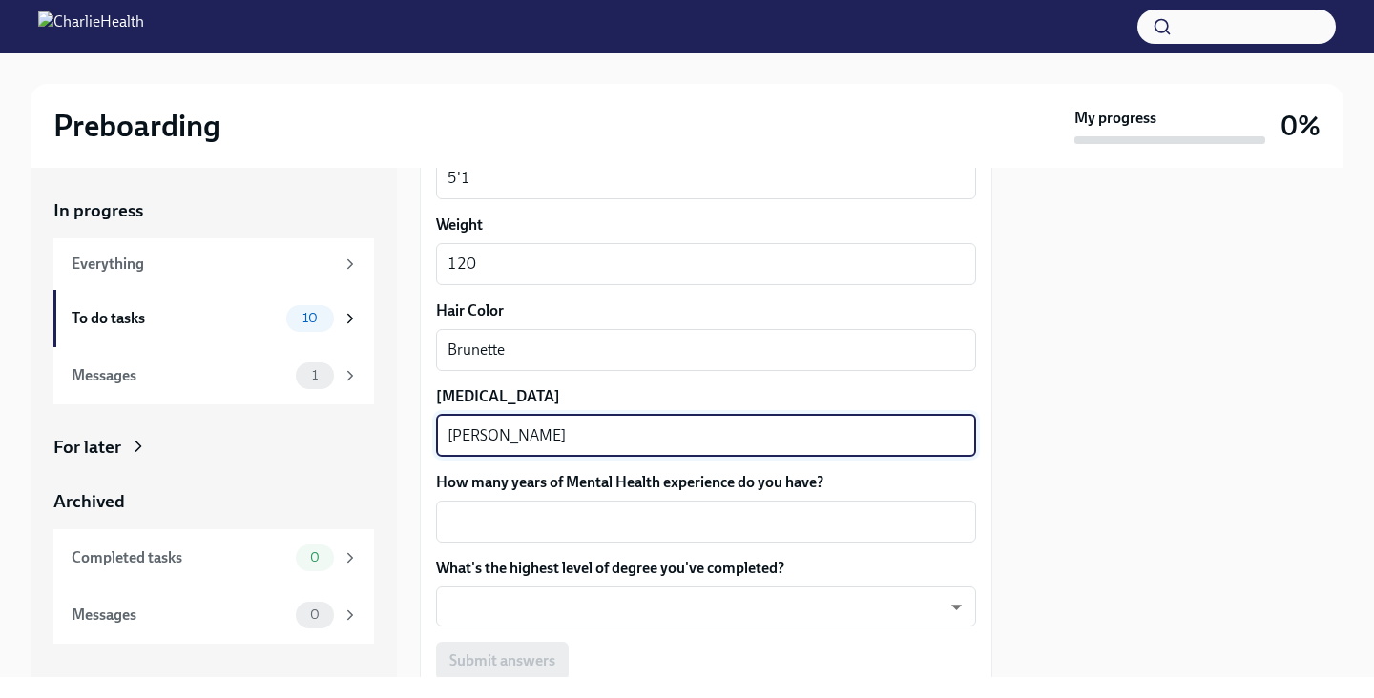
scroll to position [1781, 0]
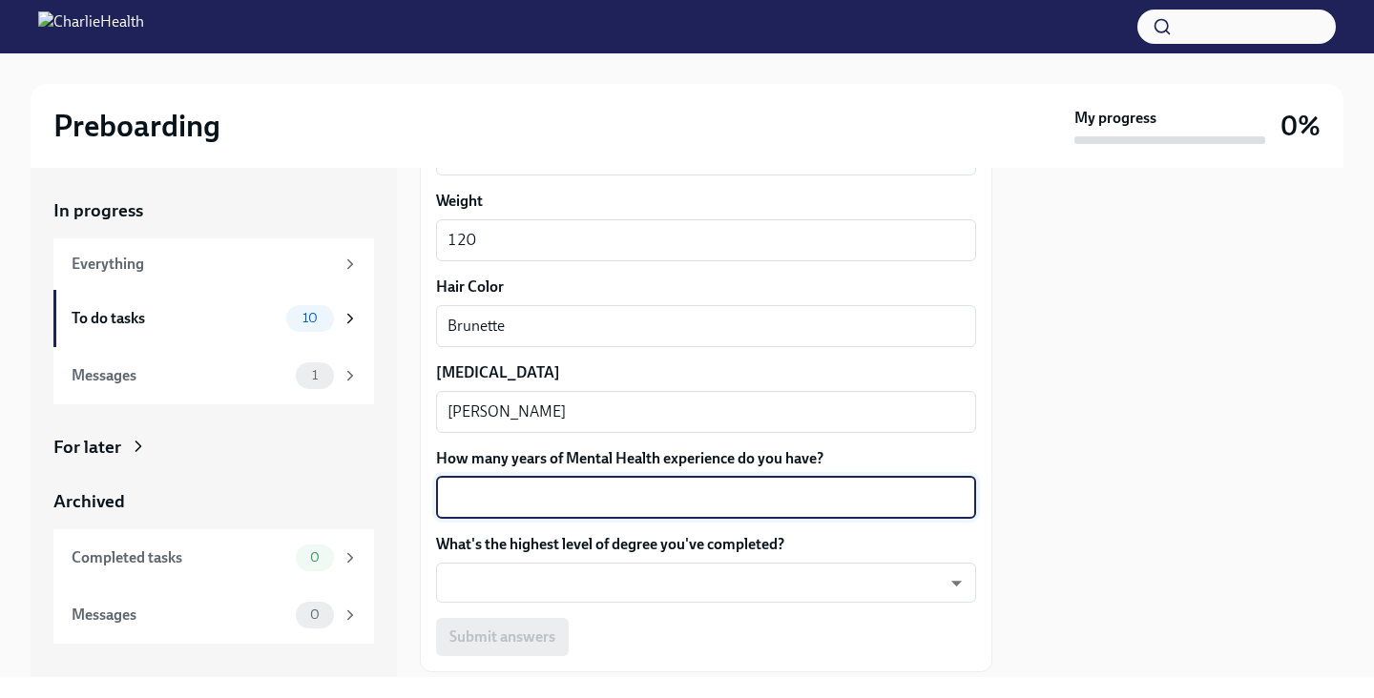
click at [527, 494] on textarea "How many years of Mental Health experience do you have?" at bounding box center [705, 498] width 517 height 23
click at [412, 436] on div "In progress Everything To do tasks 10 Messages 1 For later Archived Completed t…" at bounding box center [687, 422] width 1313 height 509
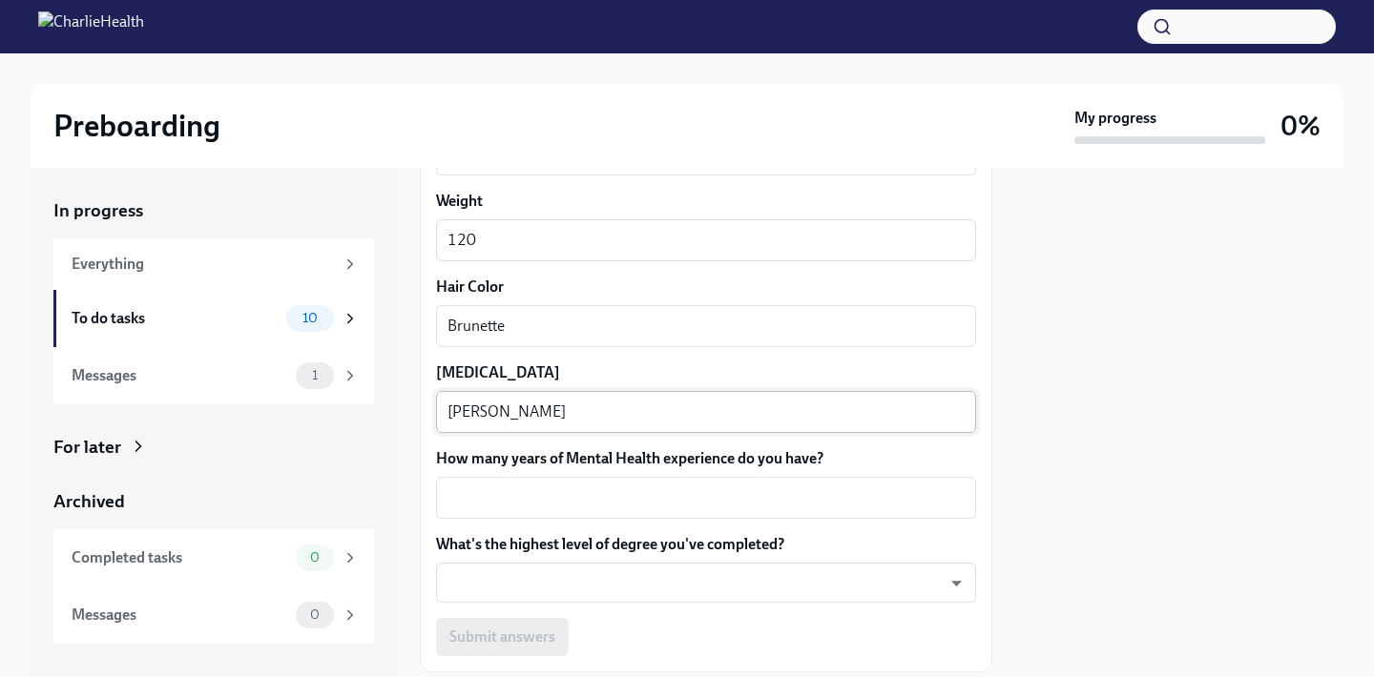
click at [463, 412] on textarea "[PERSON_NAME]" at bounding box center [705, 412] width 517 height 23
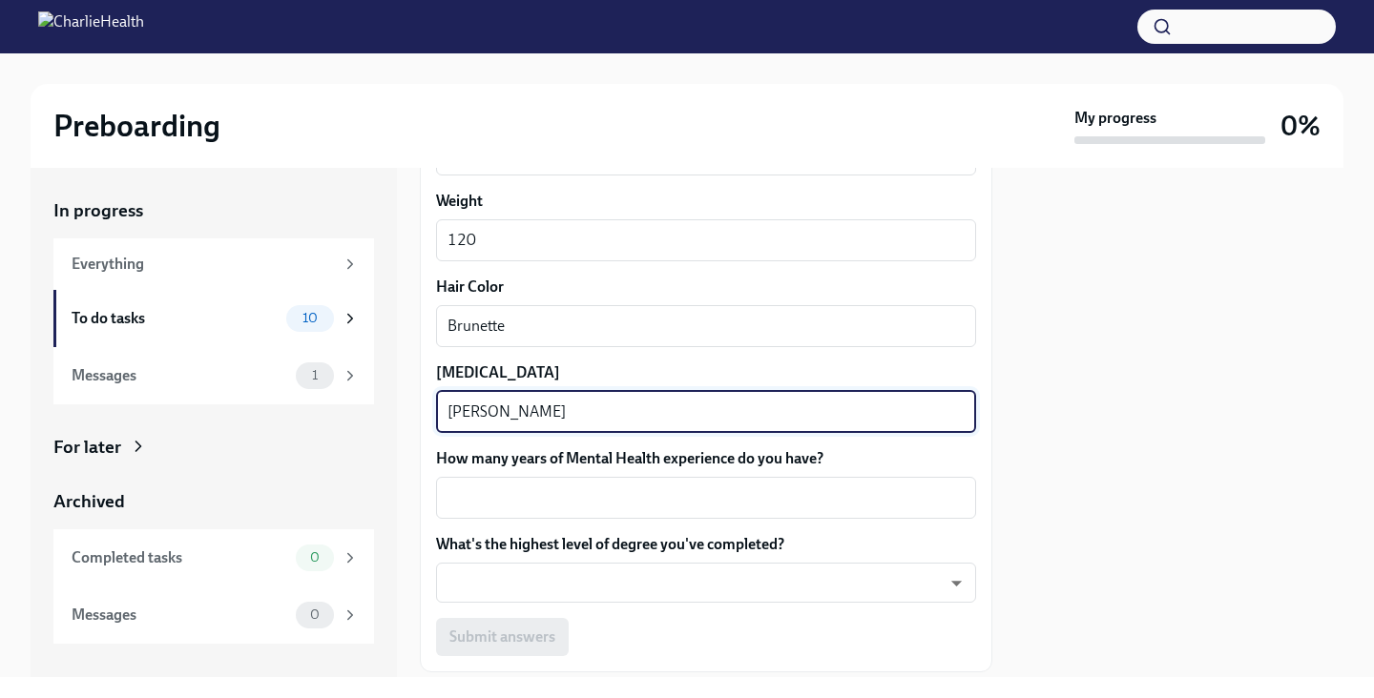
click at [463, 412] on textarea "[PERSON_NAME]" at bounding box center [705, 412] width 517 height 23
type textarea "Blue"
click at [1001, 365] on div "In progress Everything To do tasks 10 Messages 1 For later Archived Completed t…" at bounding box center [687, 422] width 1313 height 509
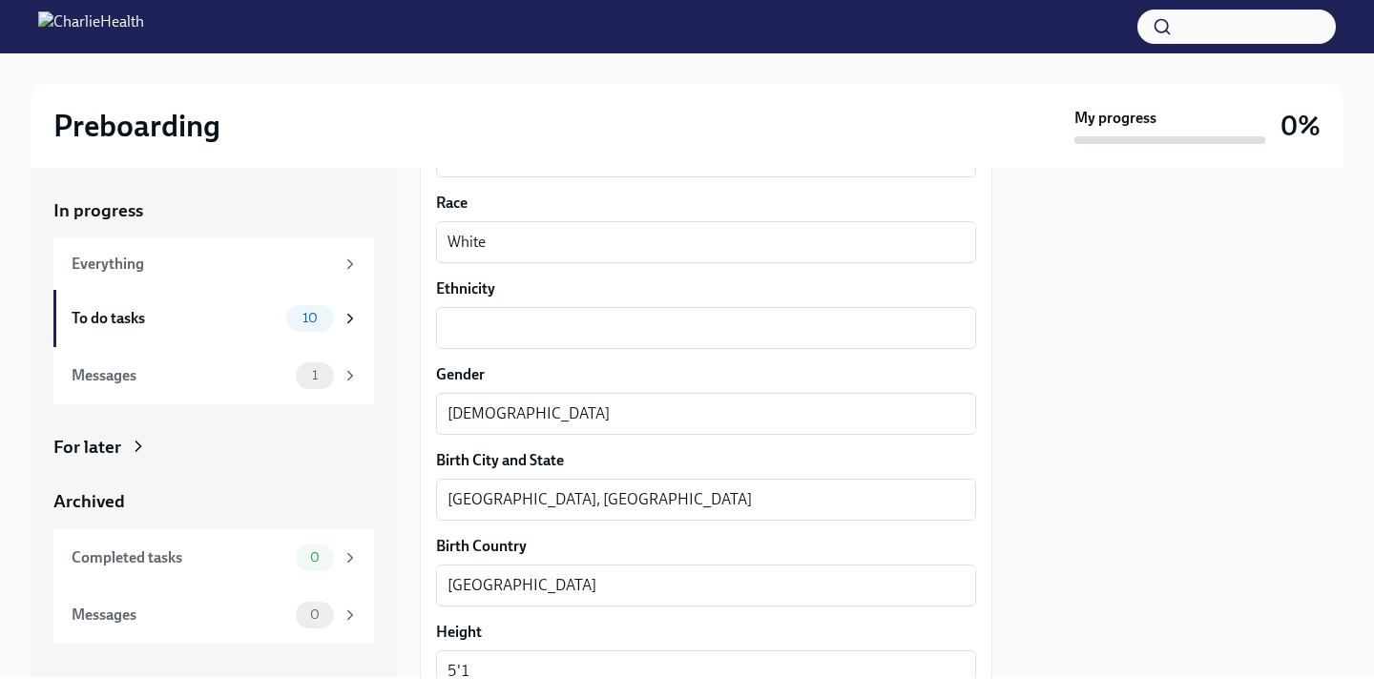
scroll to position [1196, 0]
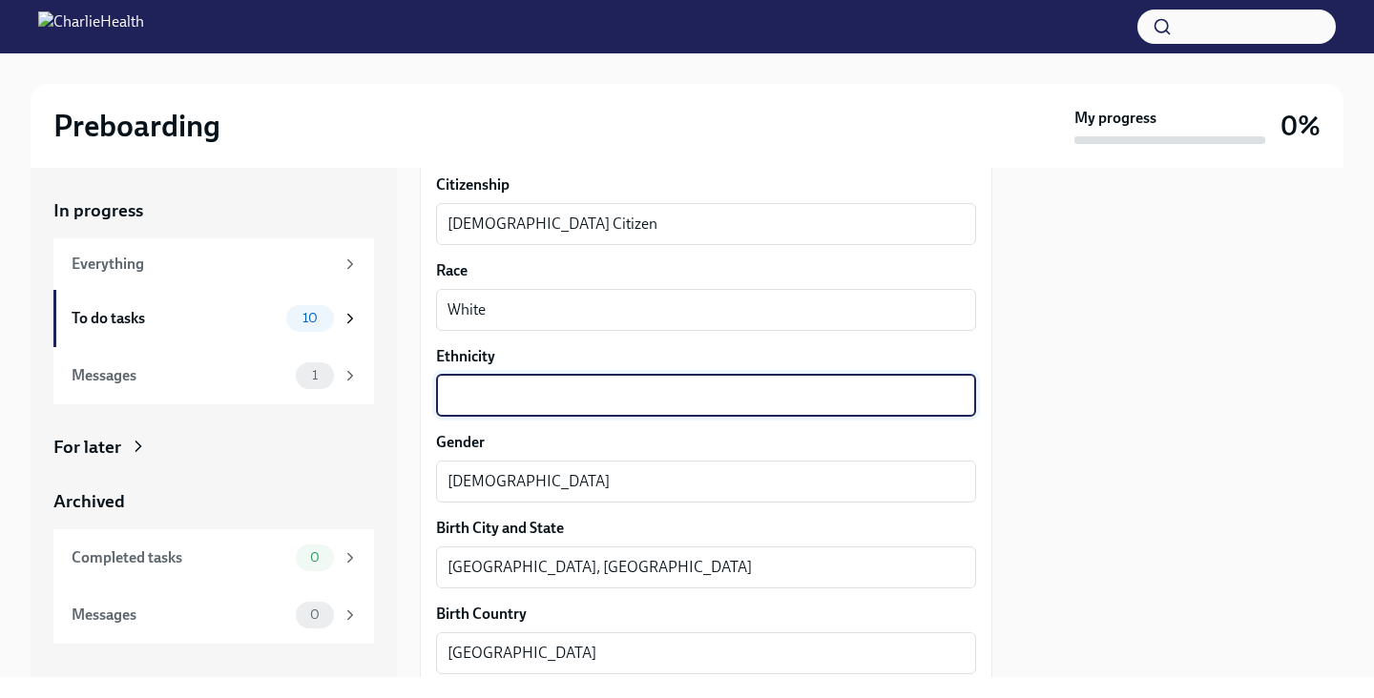
click at [684, 395] on textarea "Ethnicity" at bounding box center [705, 395] width 517 height 23
type textarea "White"
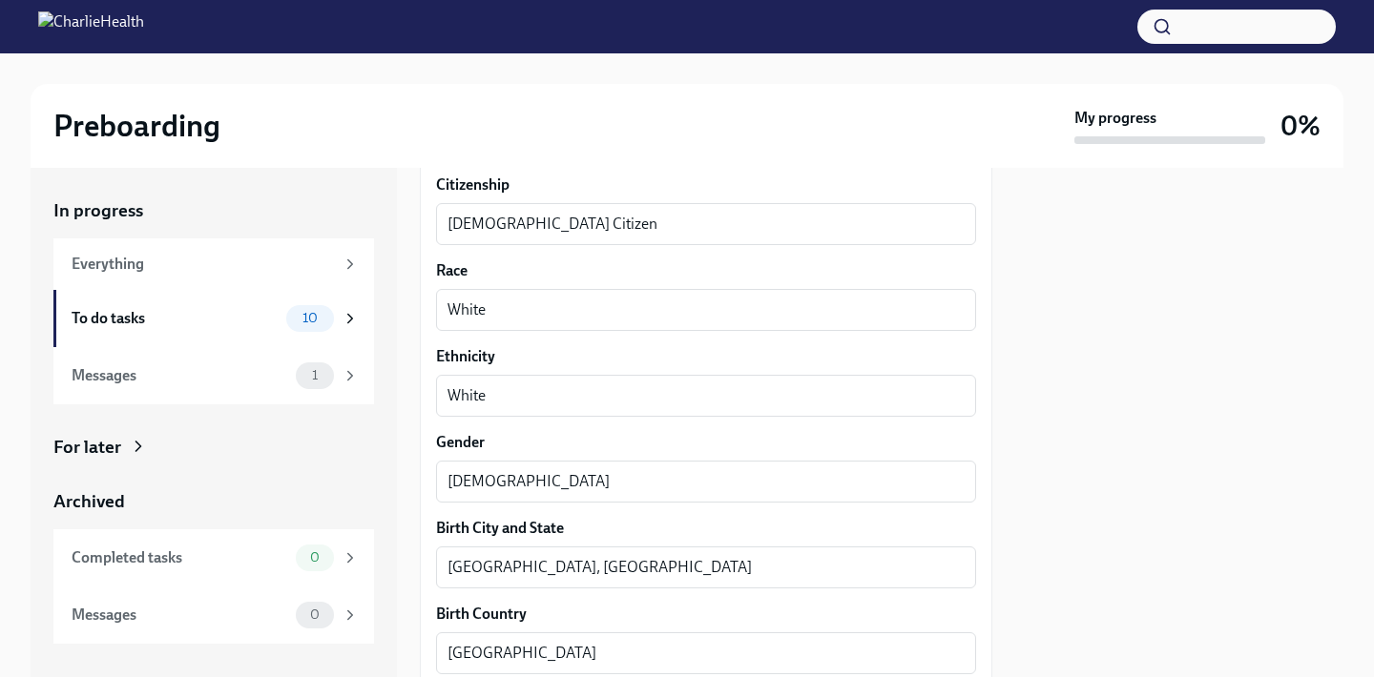
click at [1005, 401] on div "In progress Everything To do tasks 10 Messages 1 For later Archived Completed t…" at bounding box center [687, 422] width 1313 height 509
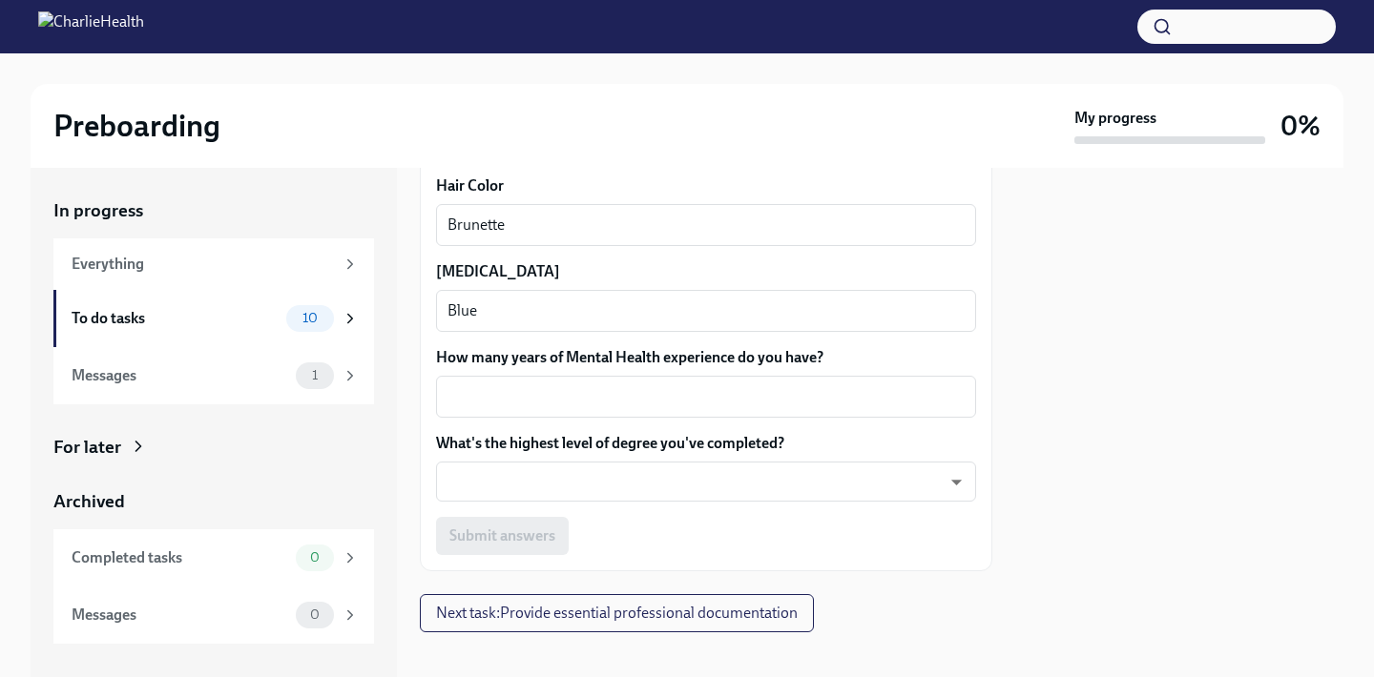
scroll to position [1898, 0]
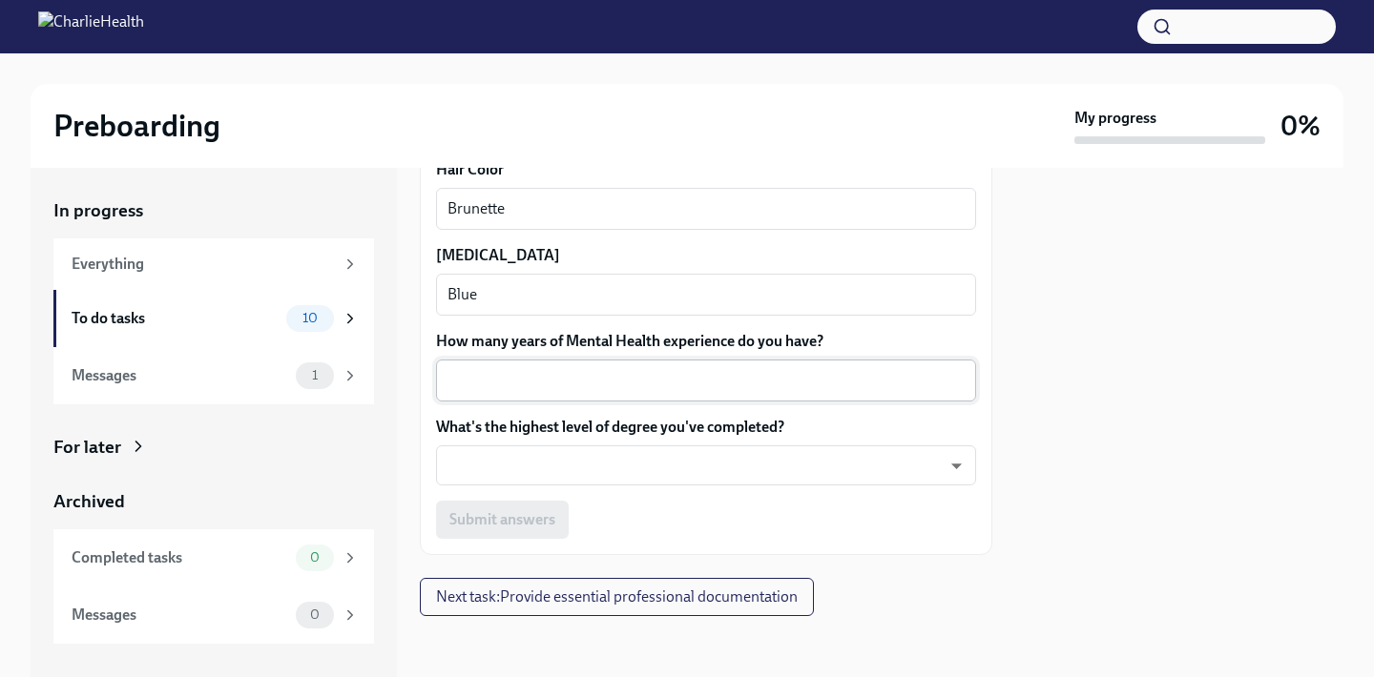
click at [833, 376] on textarea "How many years of Mental Health experience do you have?" at bounding box center [705, 380] width 517 height 23
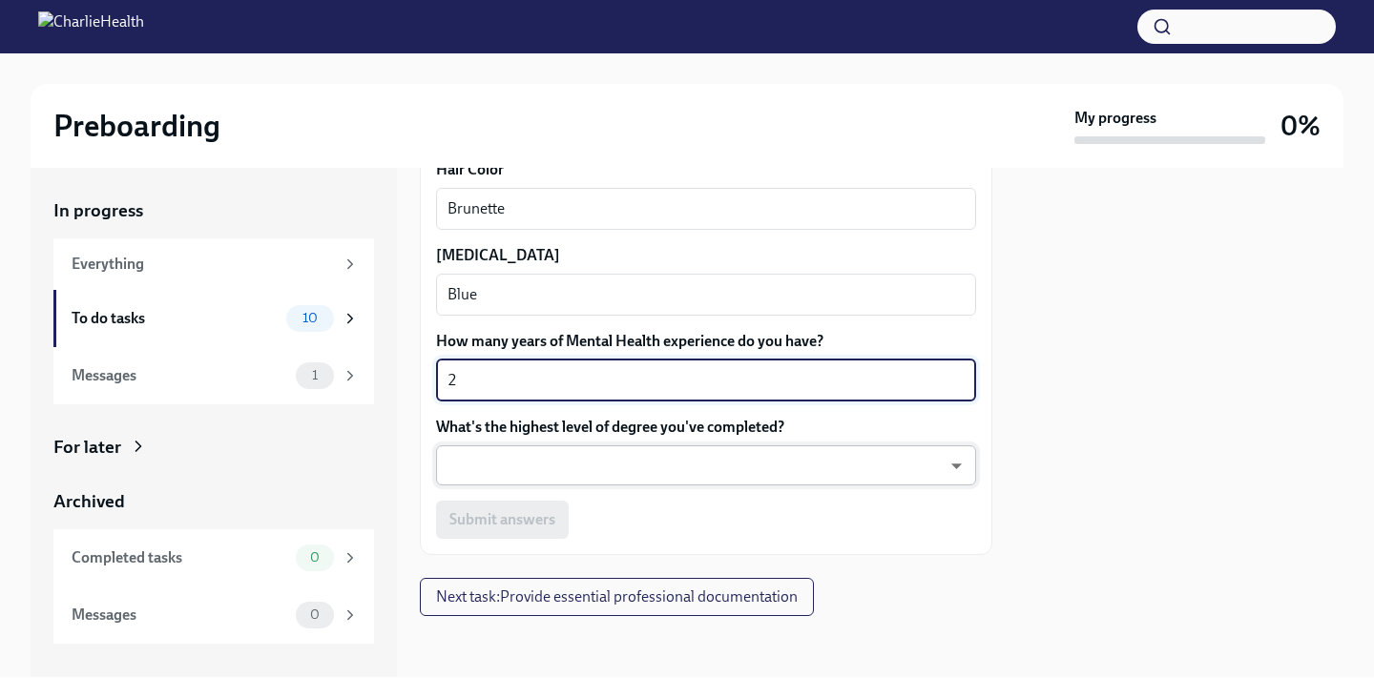
type textarea "2"
click at [785, 471] on body "Preboarding My progress 0% In progress Everything To do tasks 10 Messages 1 For…" at bounding box center [687, 349] width 1374 height 698
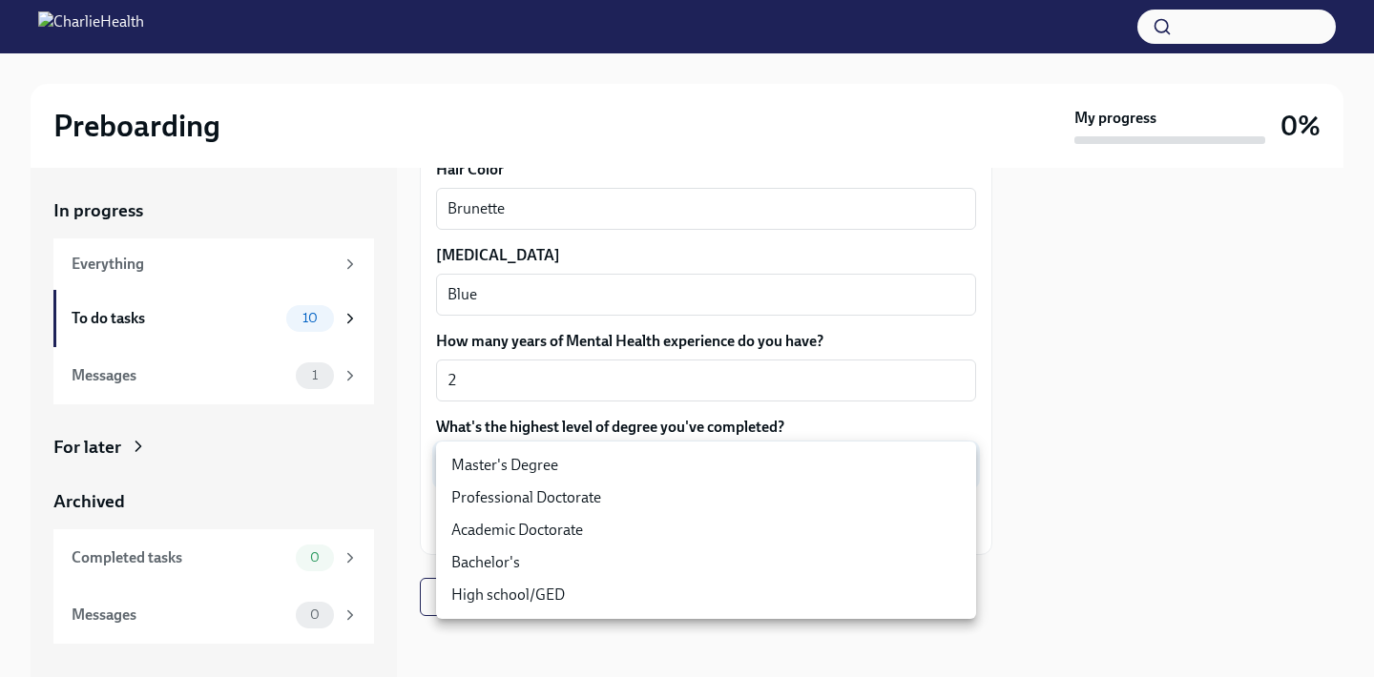
click at [770, 456] on li "Master's Degree" at bounding box center [706, 465] width 540 height 32
type input "2vBr-ghkD"
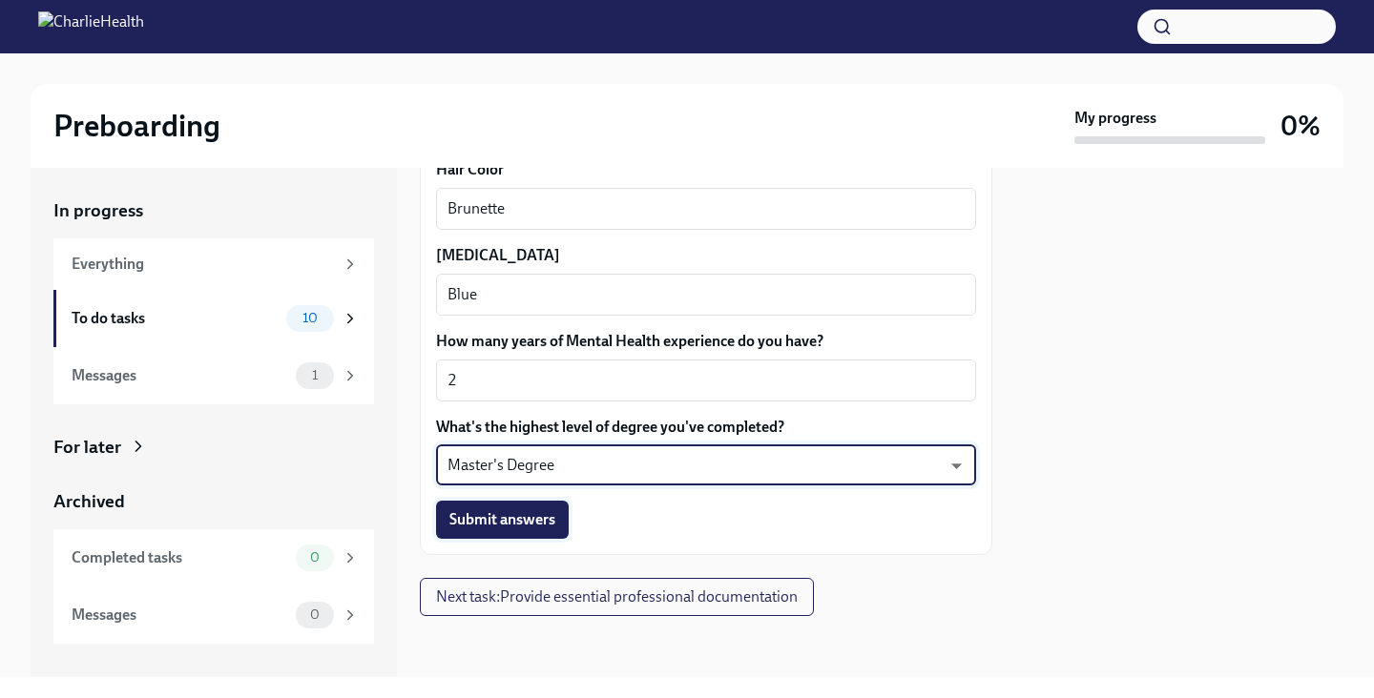
click at [529, 511] on span "Submit answers" at bounding box center [502, 519] width 106 height 19
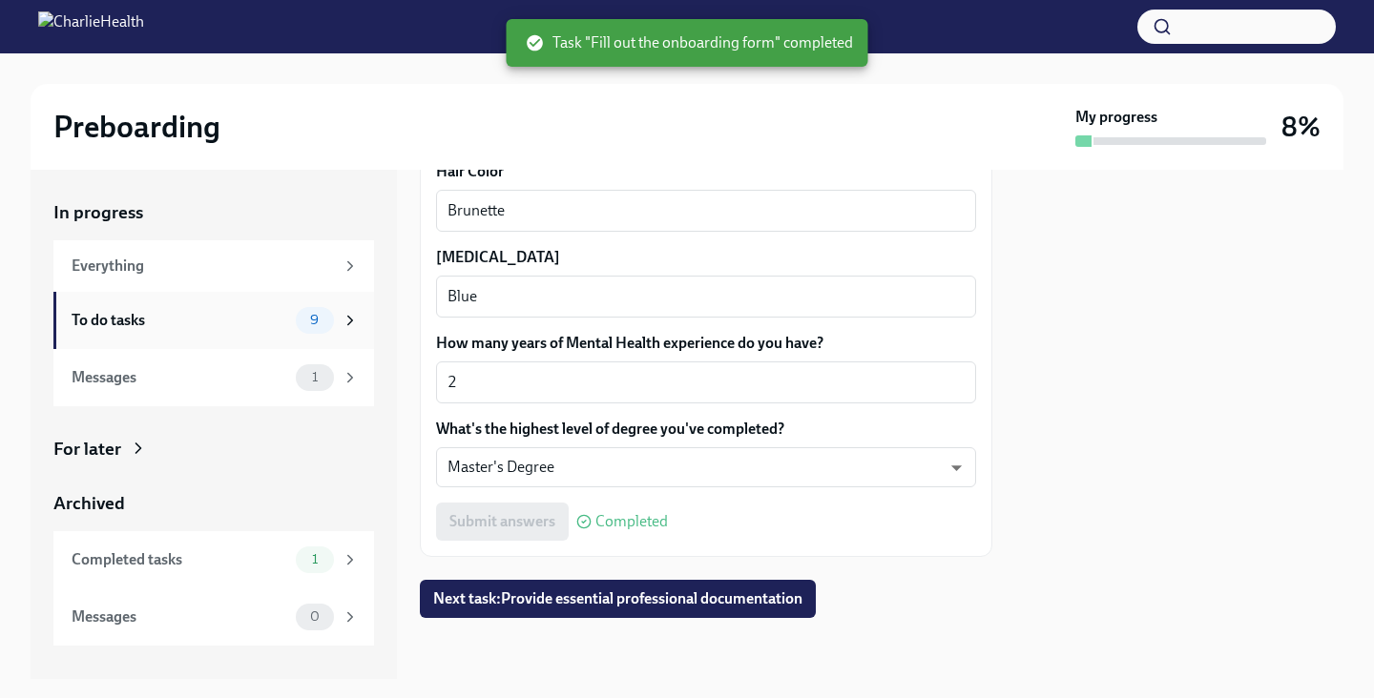
click at [195, 322] on div "To do tasks" at bounding box center [180, 320] width 217 height 21
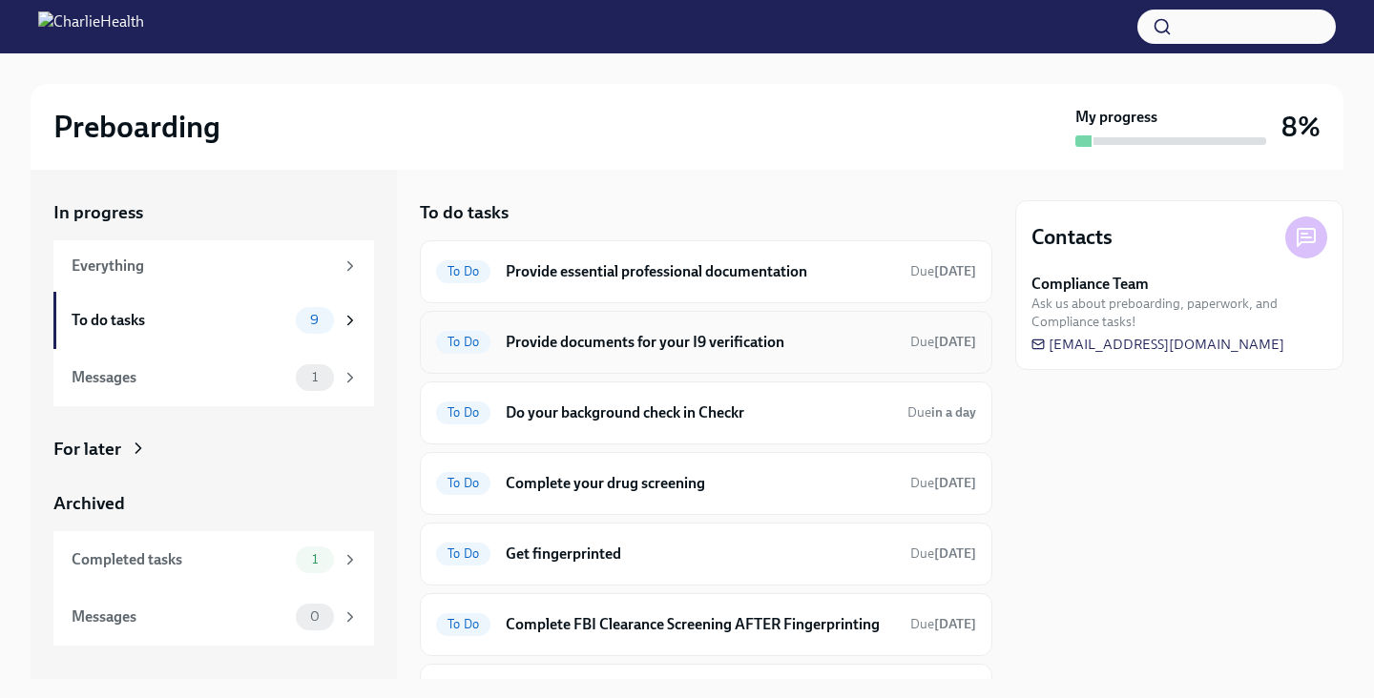
scroll to position [272, 0]
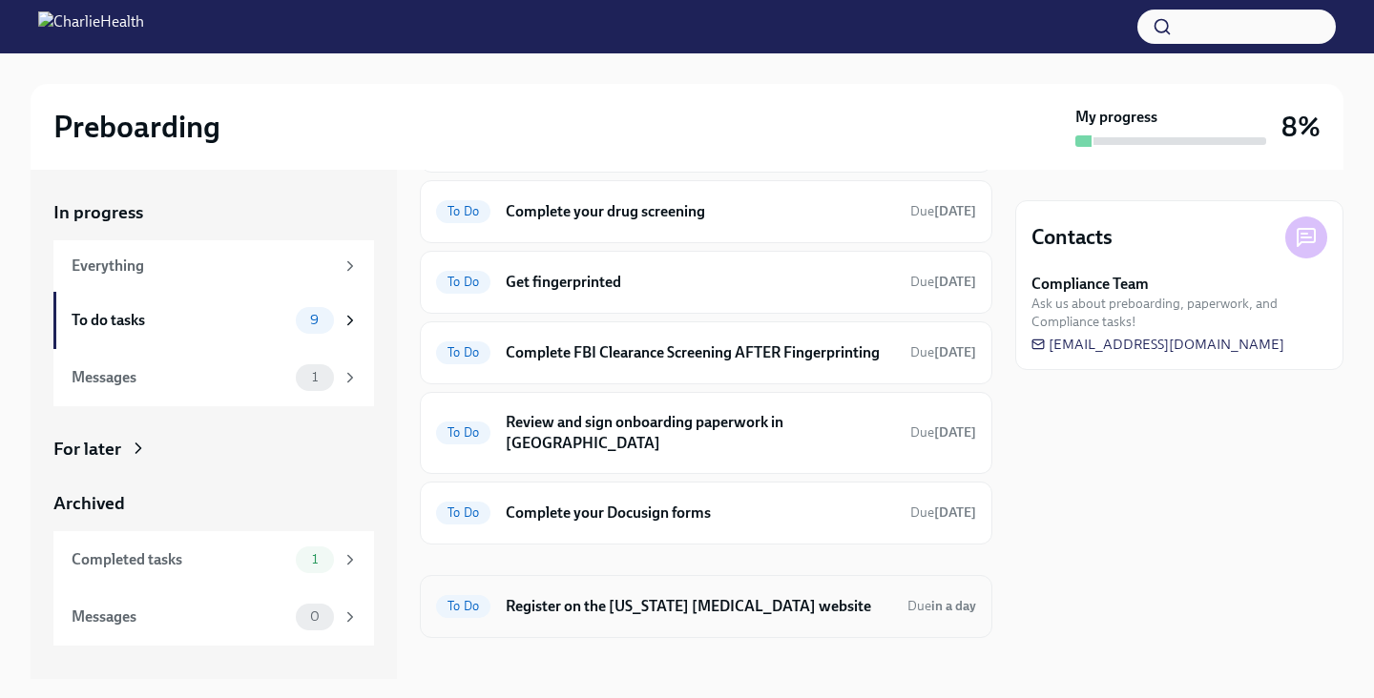
click at [712, 596] on h6 "Register on the [US_STATE] [MEDICAL_DATA] website" at bounding box center [699, 606] width 386 height 21
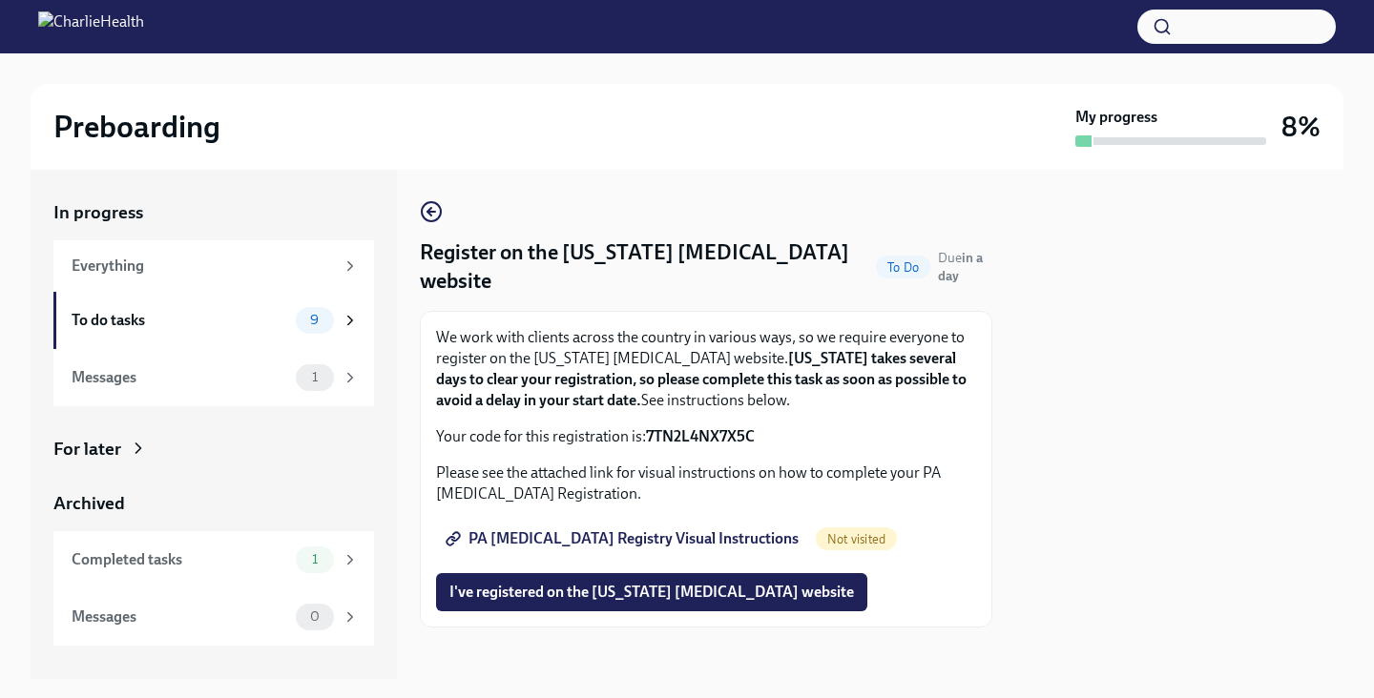
click at [620, 536] on span "PA [MEDICAL_DATA] Registry Visual Instructions" at bounding box center [623, 538] width 349 height 19
click at [430, 209] on icon "button" at bounding box center [429, 212] width 4 height 8
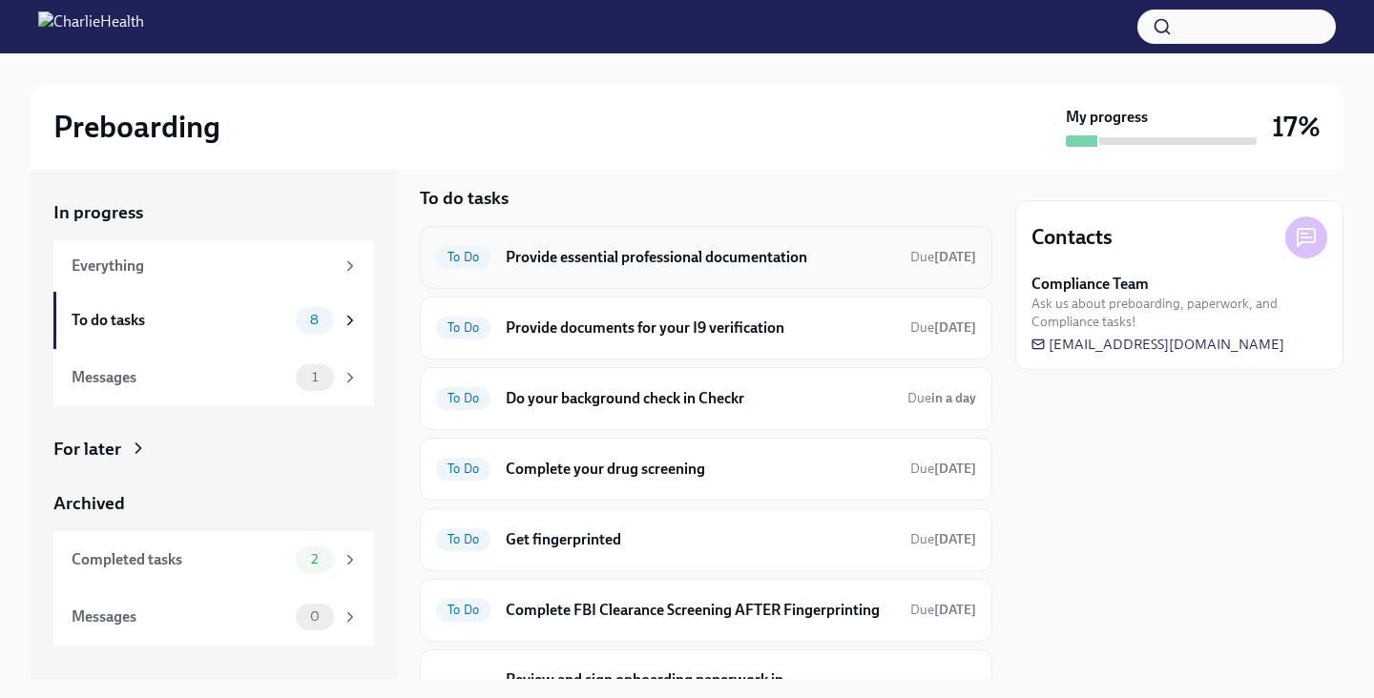
scroll to position [12, 0]
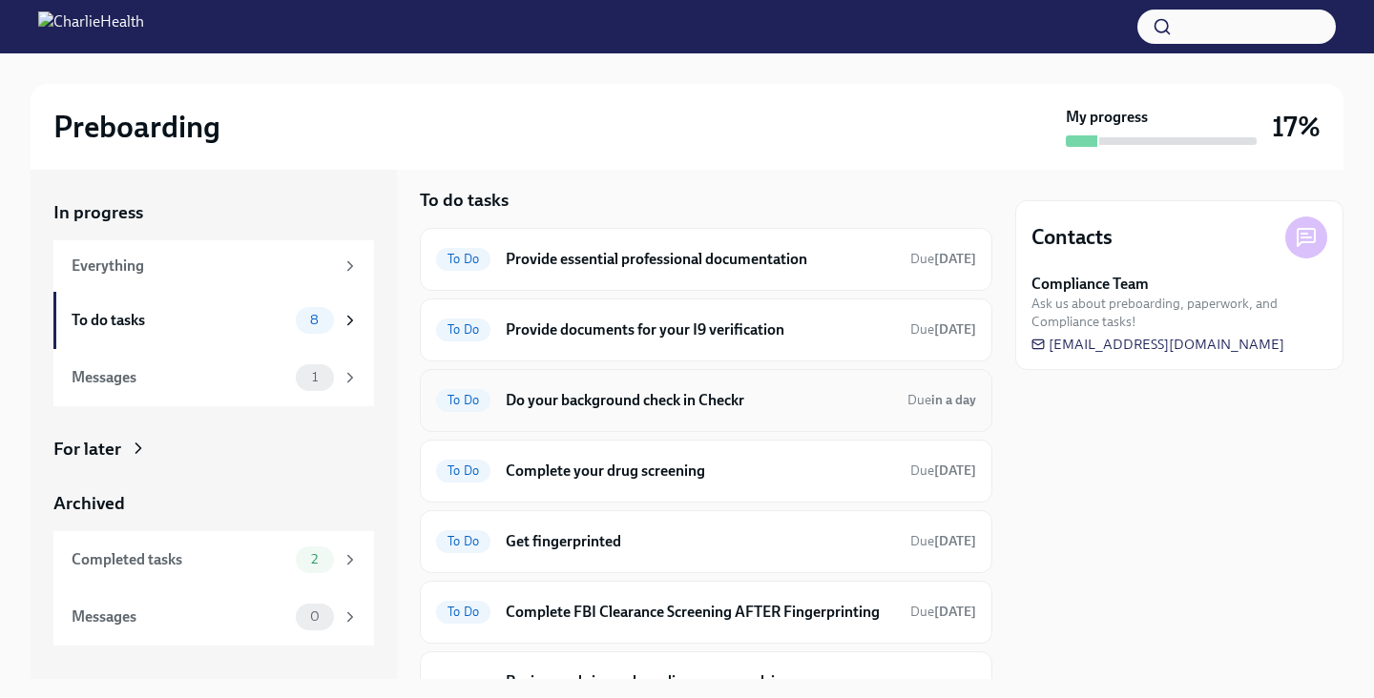
click at [784, 405] on h6 "Do your background check in Checkr" at bounding box center [699, 400] width 386 height 21
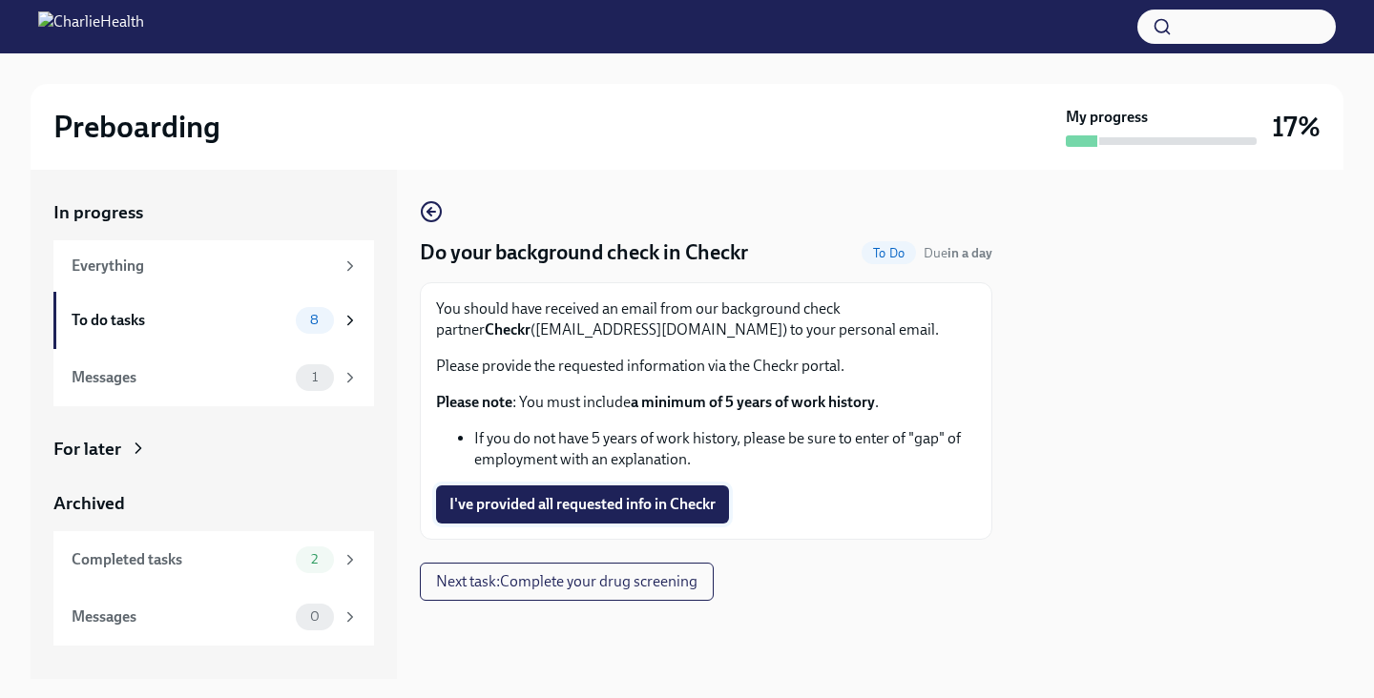
click at [678, 507] on span "I've provided all requested info in Checkr" at bounding box center [582, 504] width 266 height 19
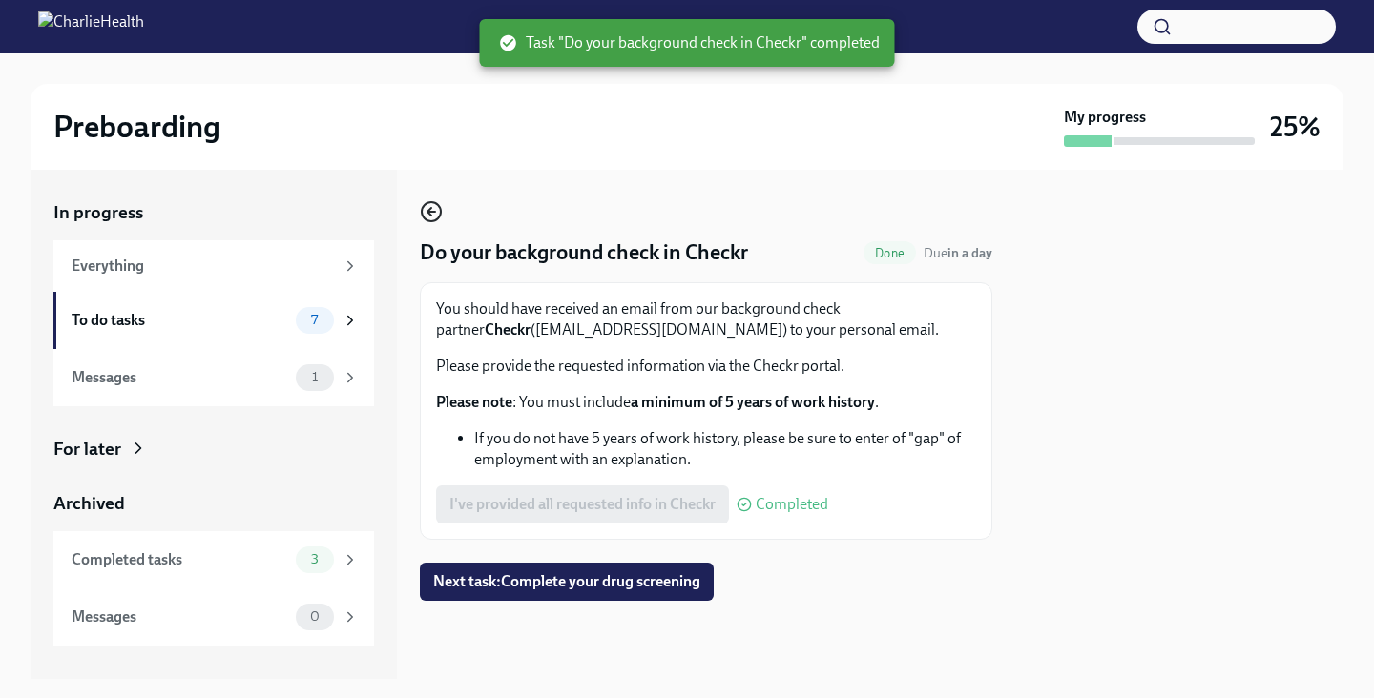
click at [427, 209] on icon "button" at bounding box center [431, 211] width 23 height 23
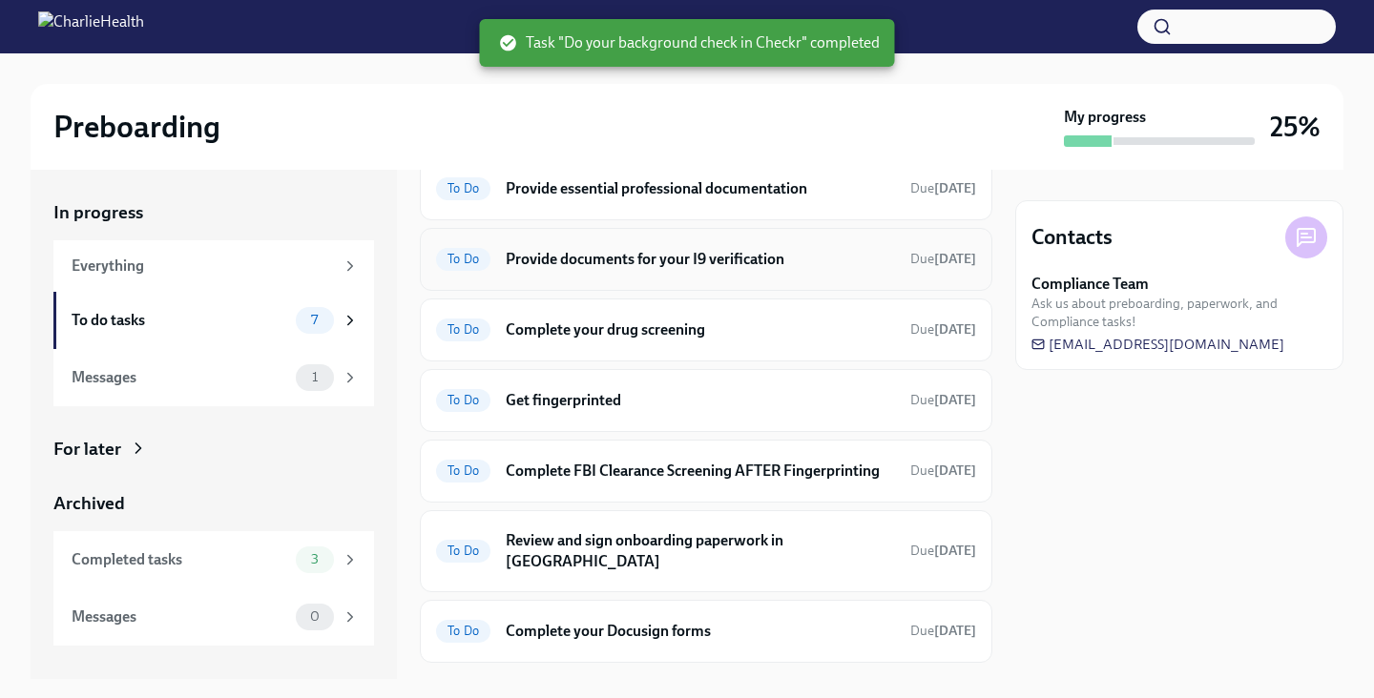
scroll to position [84, 0]
click at [710, 188] on h6 "Provide essential professional documentation" at bounding box center [700, 187] width 389 height 21
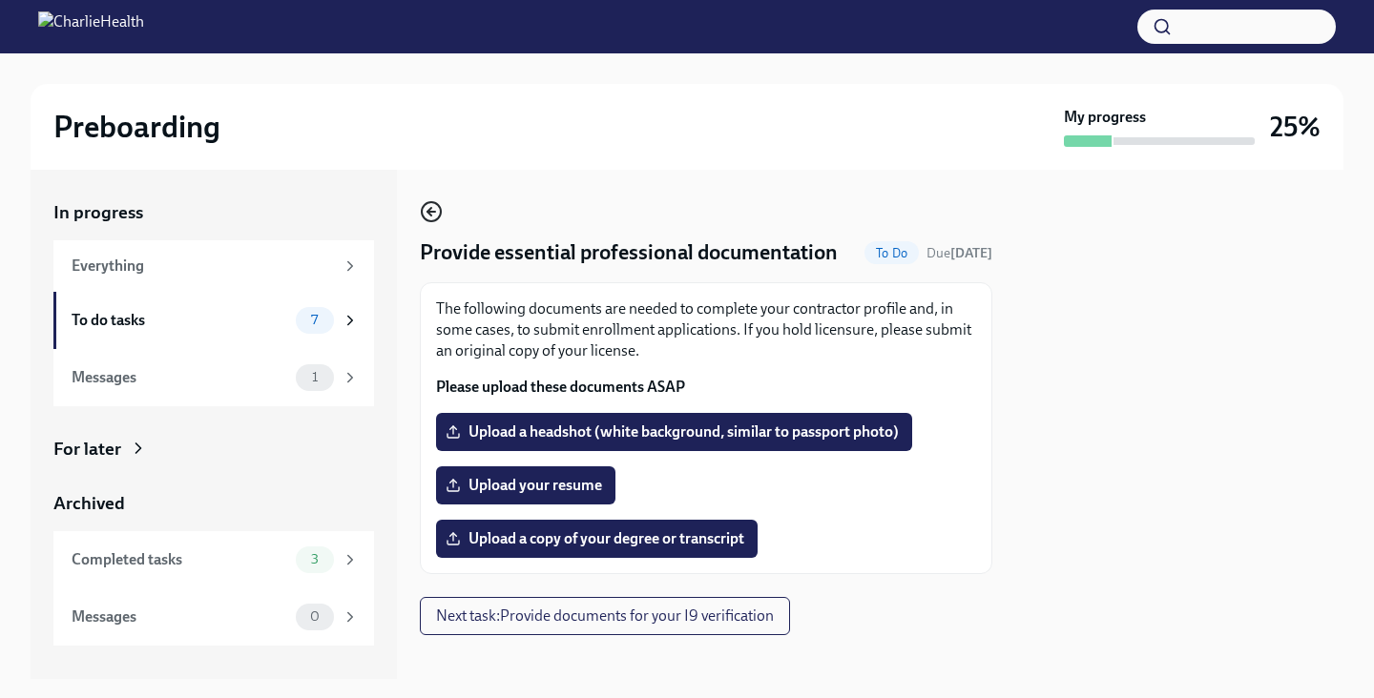
click at [425, 209] on icon "button" at bounding box center [431, 211] width 23 height 23
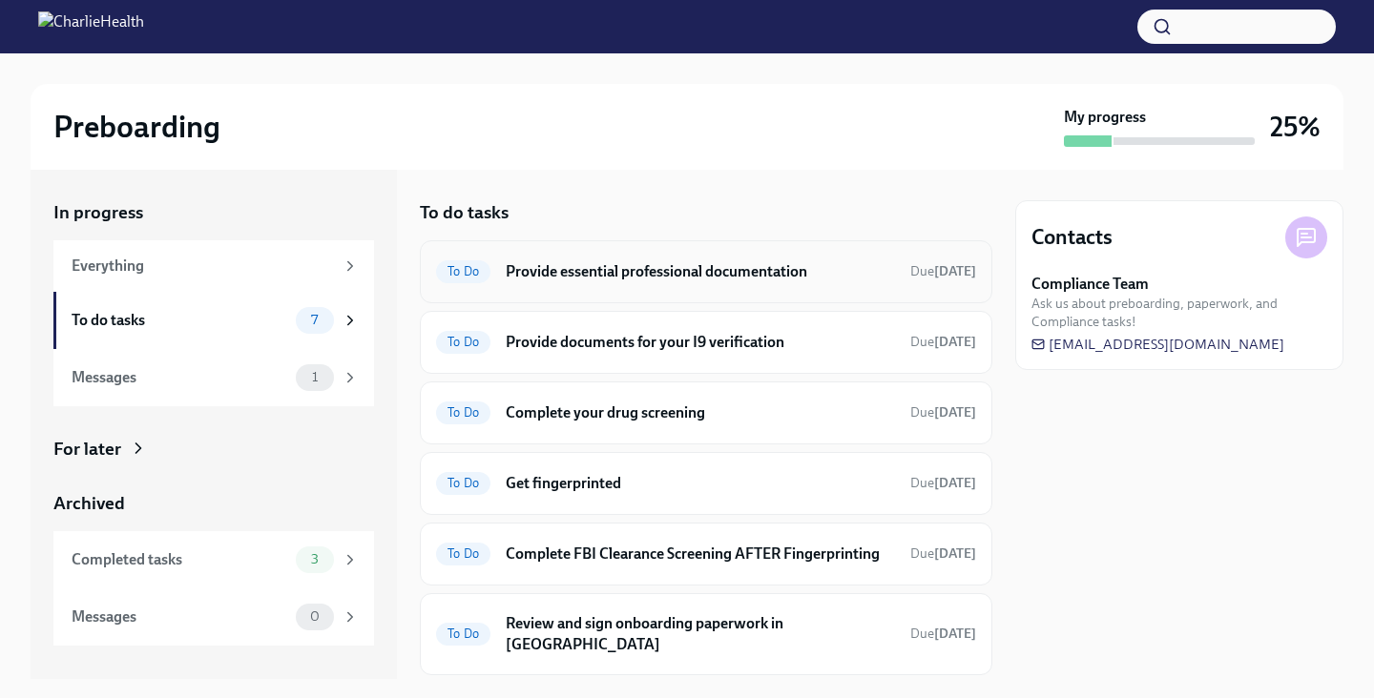
click at [580, 263] on h6 "Provide essential professional documentation" at bounding box center [700, 271] width 389 height 21
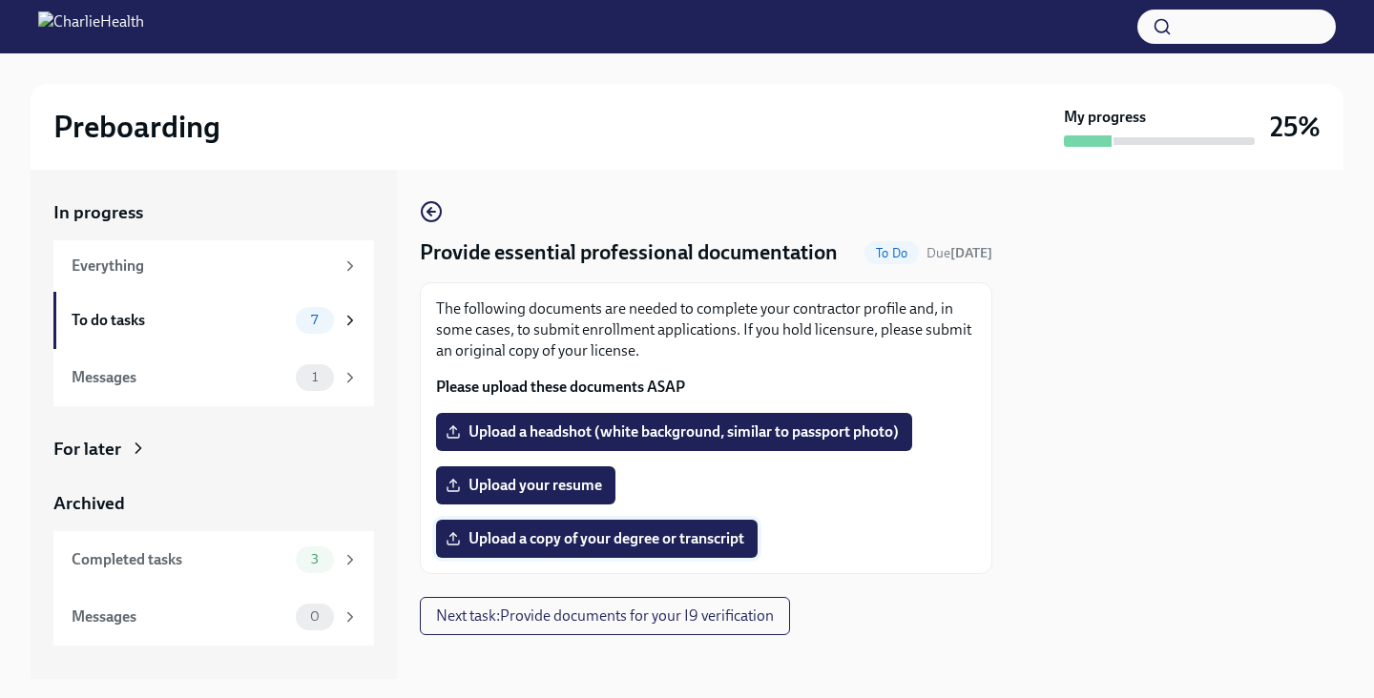
click at [625, 537] on span "Upload a copy of your degree or transcript" at bounding box center [596, 538] width 295 height 19
click at [0, 0] on input "Upload a copy of your degree or transcript" at bounding box center [0, 0] width 0 height 0
click at [590, 482] on span "Upload your resume" at bounding box center [525, 485] width 153 height 19
click at [0, 0] on input "Upload your resume" at bounding box center [0, 0] width 0 height 0
click at [496, 486] on span "Upload your resume" at bounding box center [525, 485] width 153 height 19
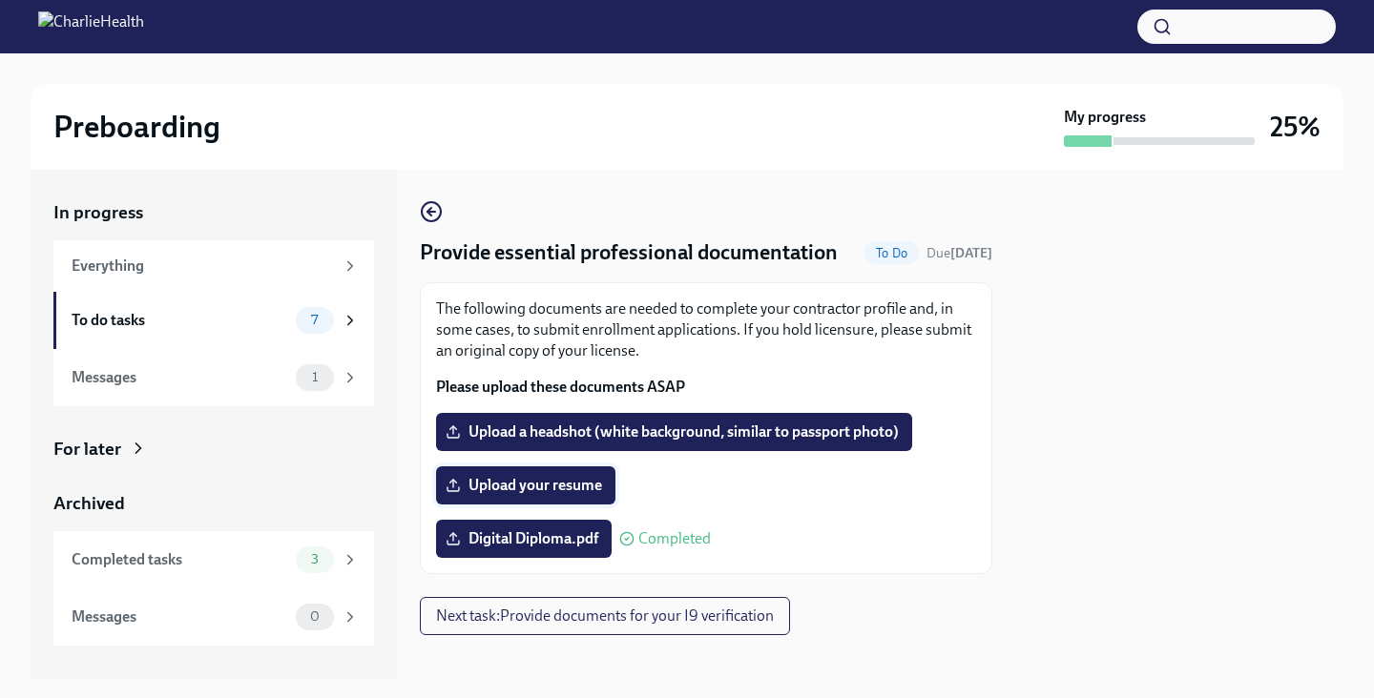
click at [0, 0] on input "Upload your resume" at bounding box center [0, 0] width 0 height 0
click at [563, 430] on span "Upload a headshot (white background, similar to passport photo)" at bounding box center [673, 432] width 449 height 19
click at [0, 0] on input "Upload a headshot (white background, similar to passport photo)" at bounding box center [0, 0] width 0 height 0
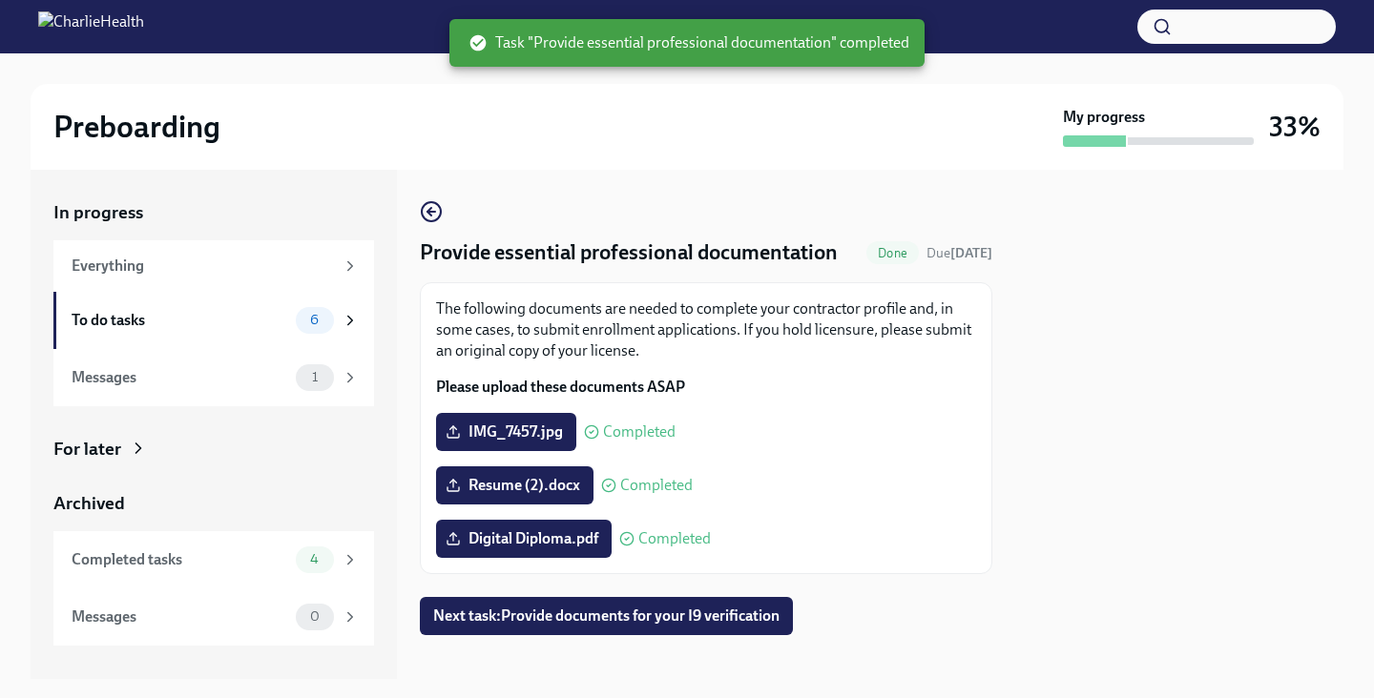
scroll to position [17, 0]
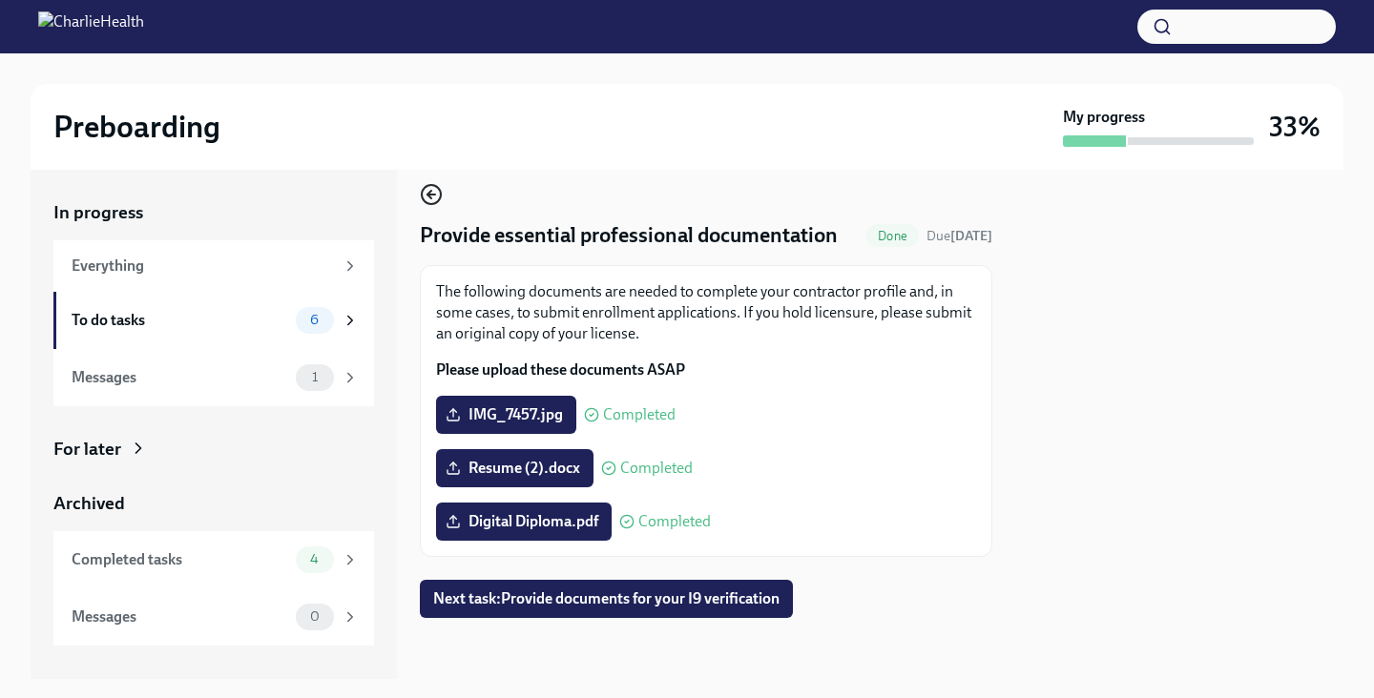
click at [428, 190] on icon "button" at bounding box center [431, 194] width 23 height 23
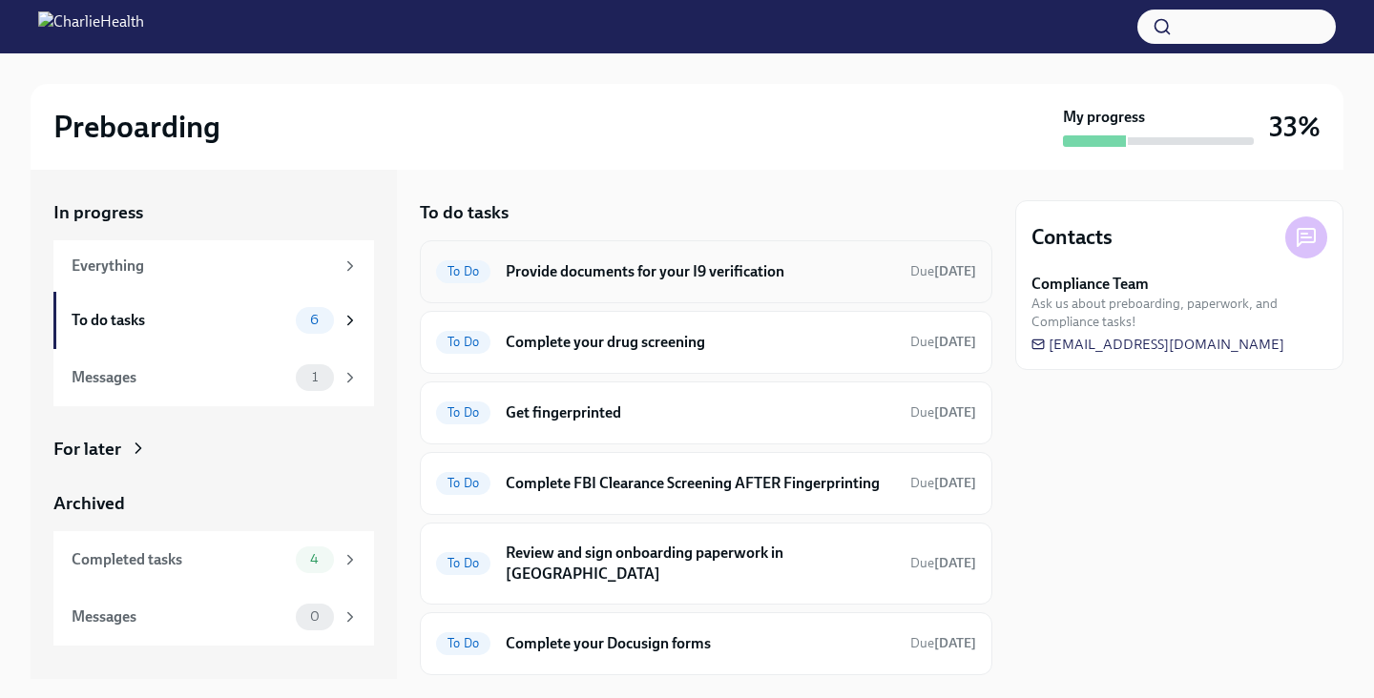
click at [594, 272] on h6 "Provide documents for your I9 verification" at bounding box center [700, 271] width 389 height 21
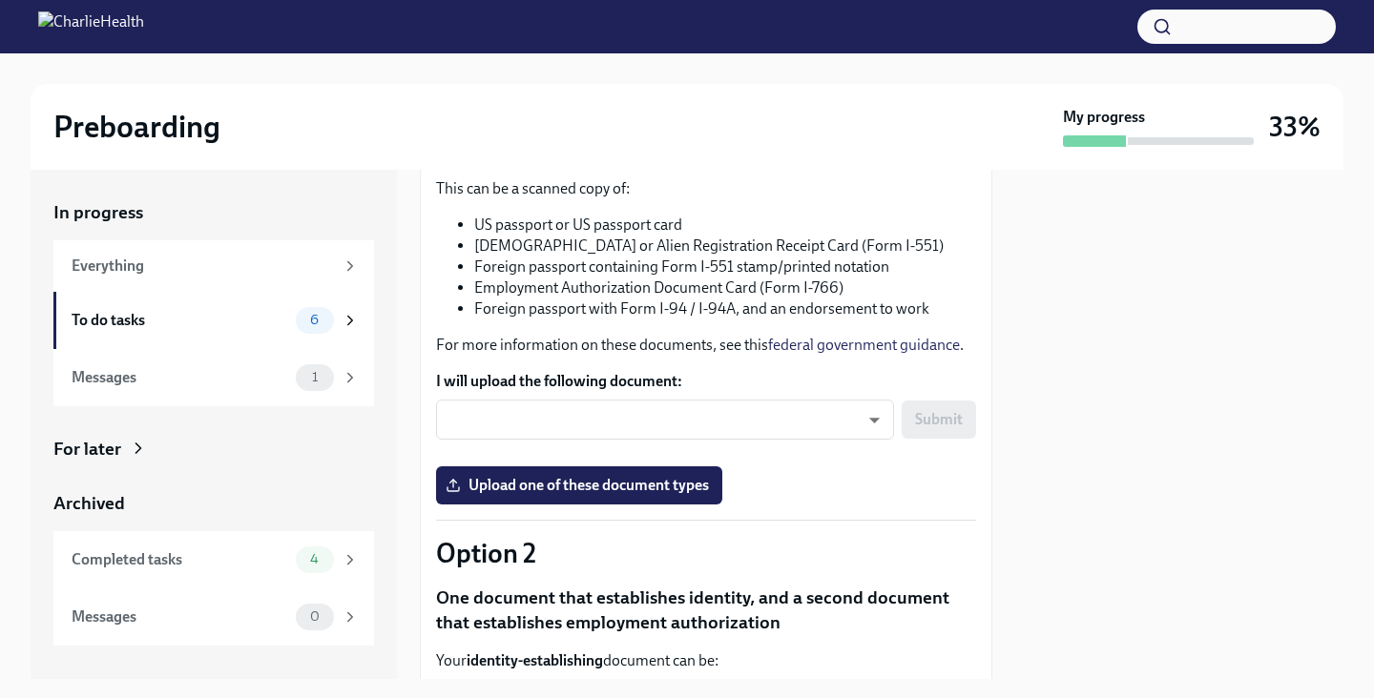
scroll to position [424, 0]
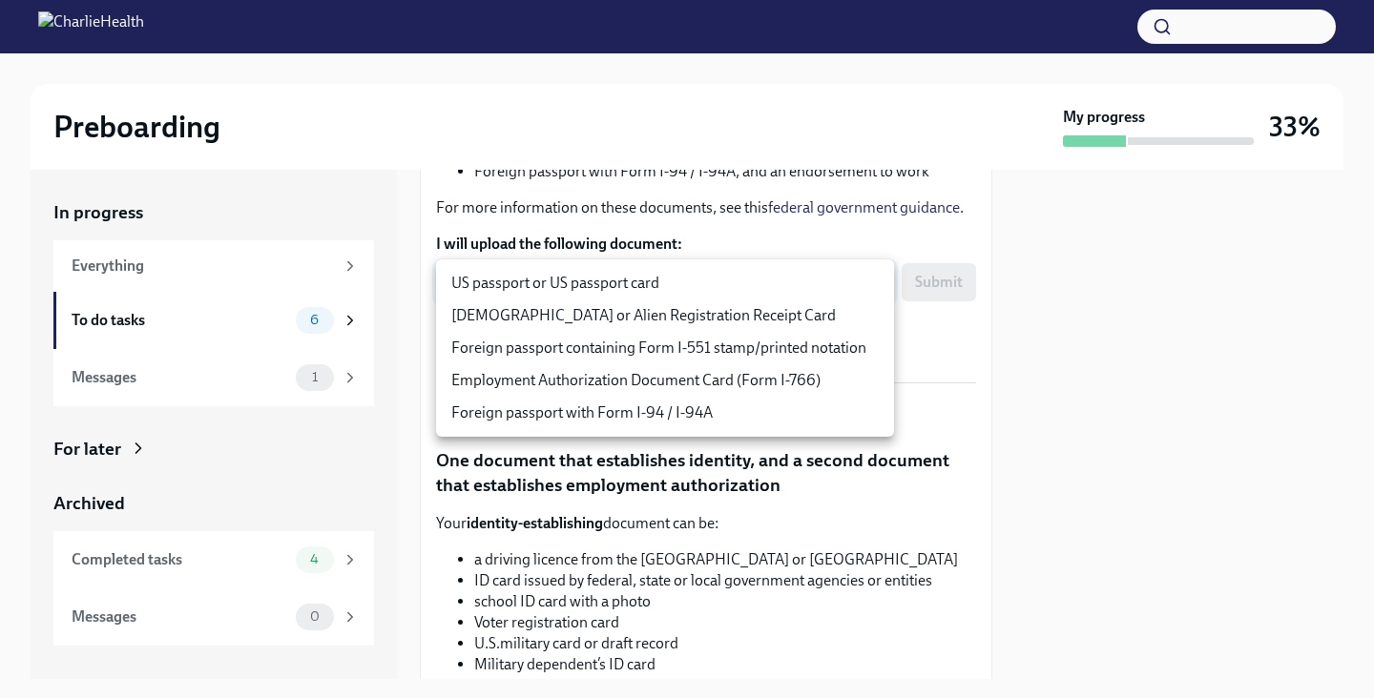
click at [818, 296] on body "Preboarding My progress 33% In progress Everything To do tasks 6 Messages 1 For…" at bounding box center [687, 349] width 1374 height 698
click at [811, 228] on div at bounding box center [687, 349] width 1374 height 698
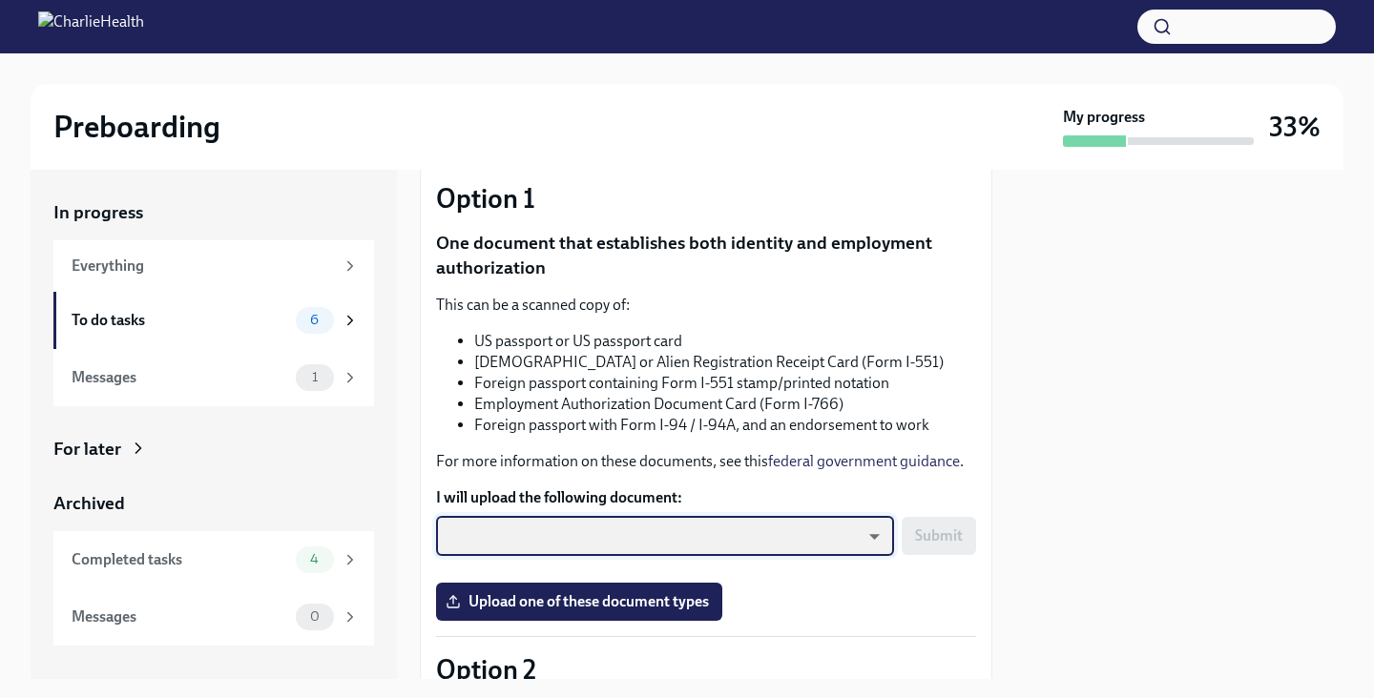
scroll to position [200, 0]
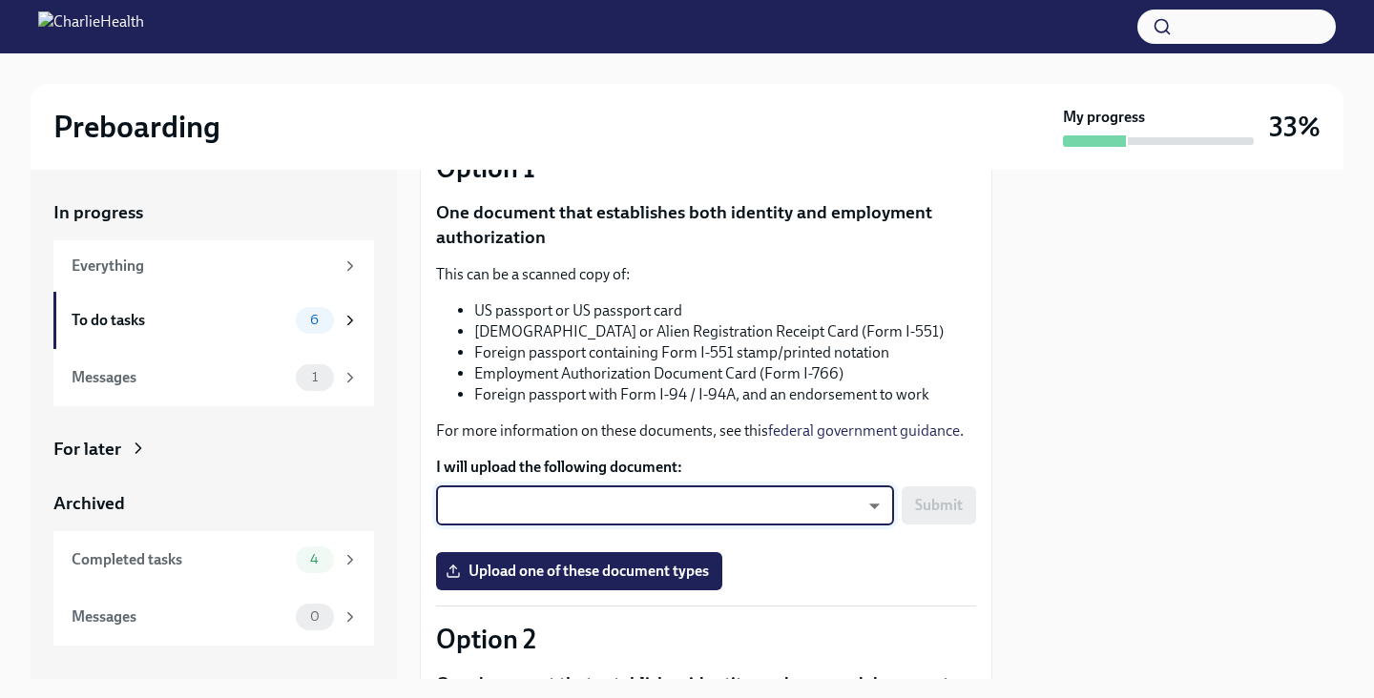
click at [821, 265] on p "This can be a scanned copy of:" at bounding box center [706, 274] width 540 height 21
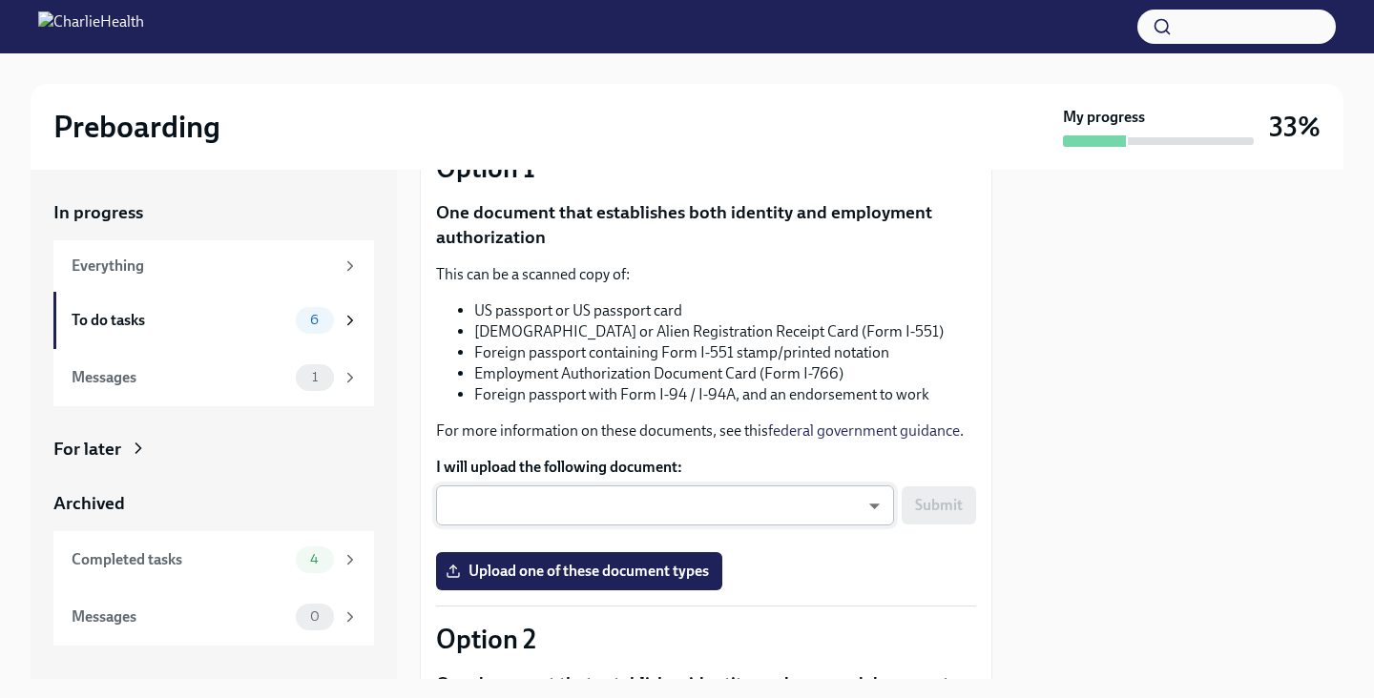
click at [732, 514] on body "Preboarding My progress 33% In progress Everything To do tasks 6 Messages 1 For…" at bounding box center [687, 349] width 1374 height 698
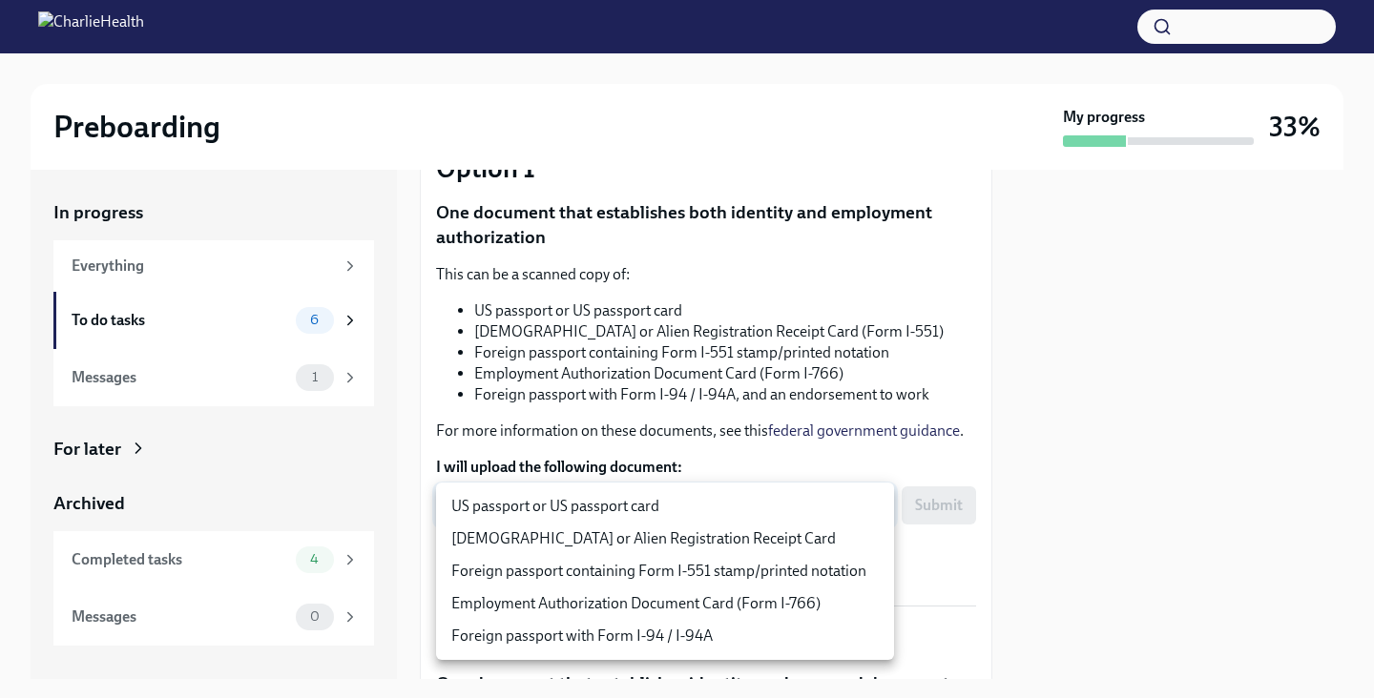
click at [714, 452] on div at bounding box center [687, 349] width 1374 height 698
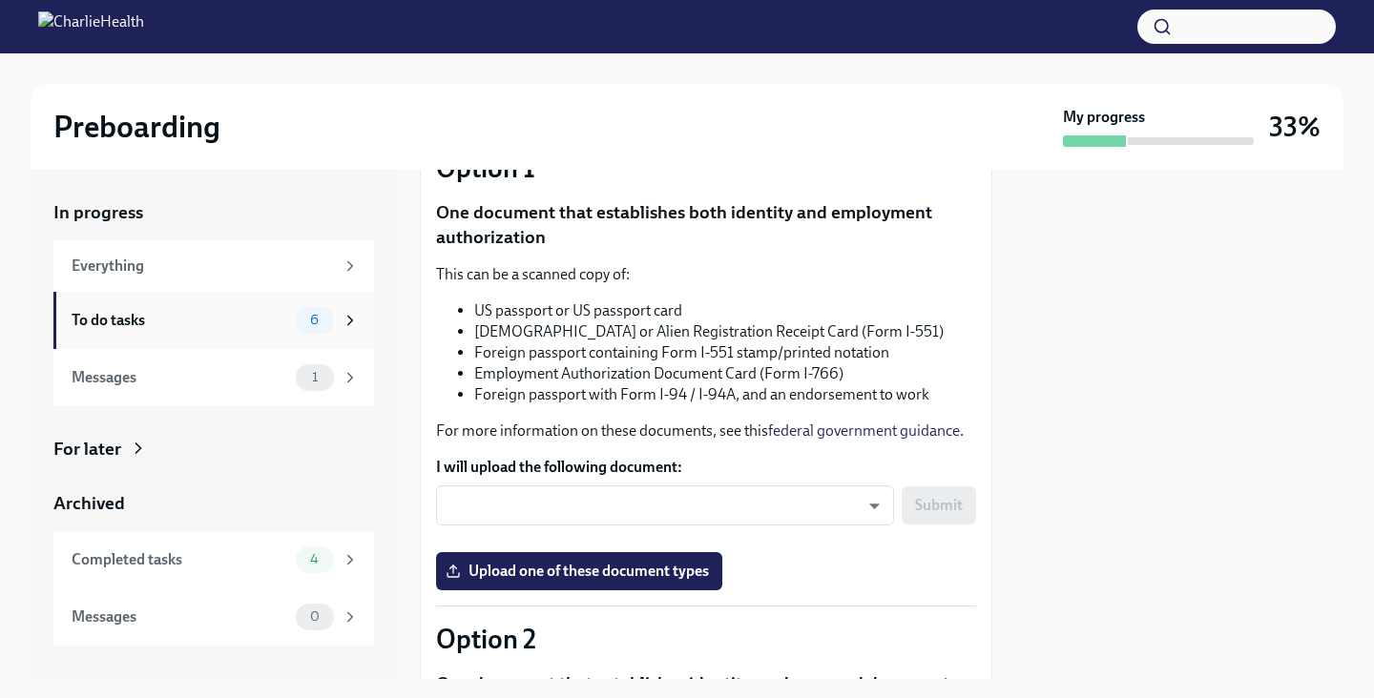
click at [200, 328] on div "To do tasks" at bounding box center [180, 320] width 217 height 21
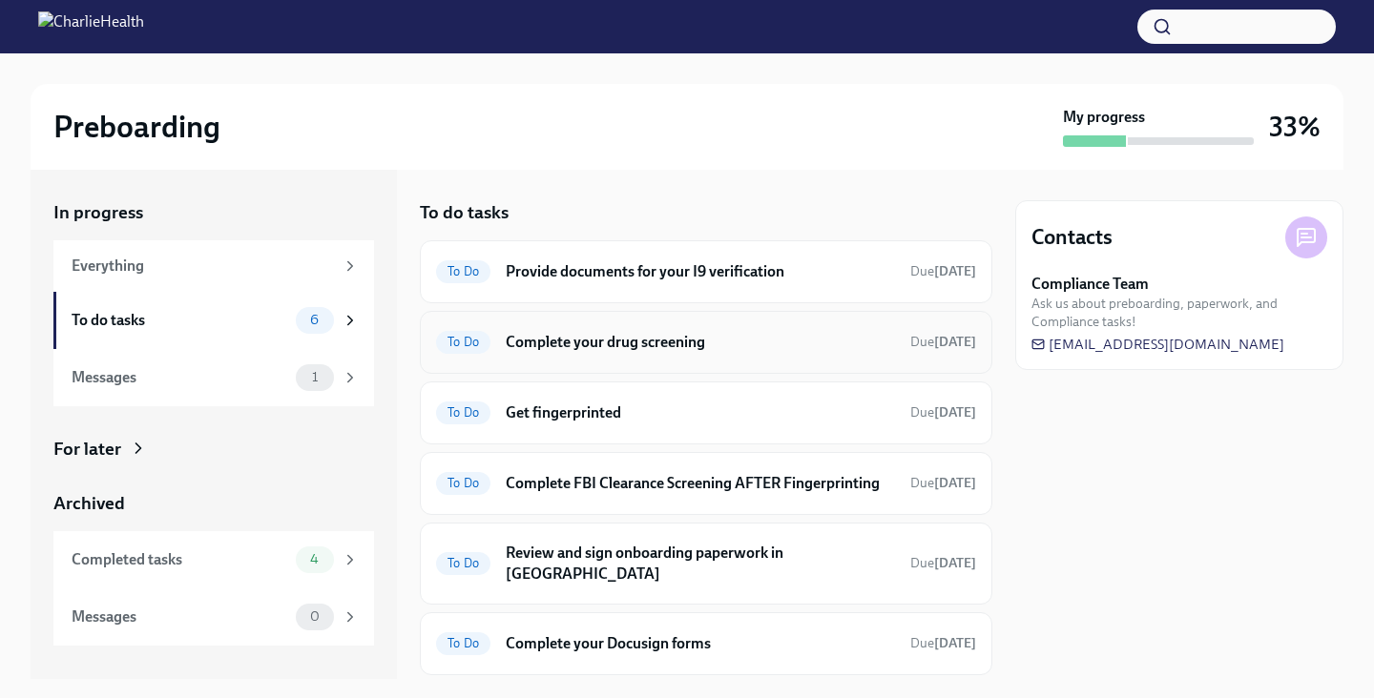
click at [761, 346] on h6 "Complete your drug screening" at bounding box center [700, 342] width 389 height 21
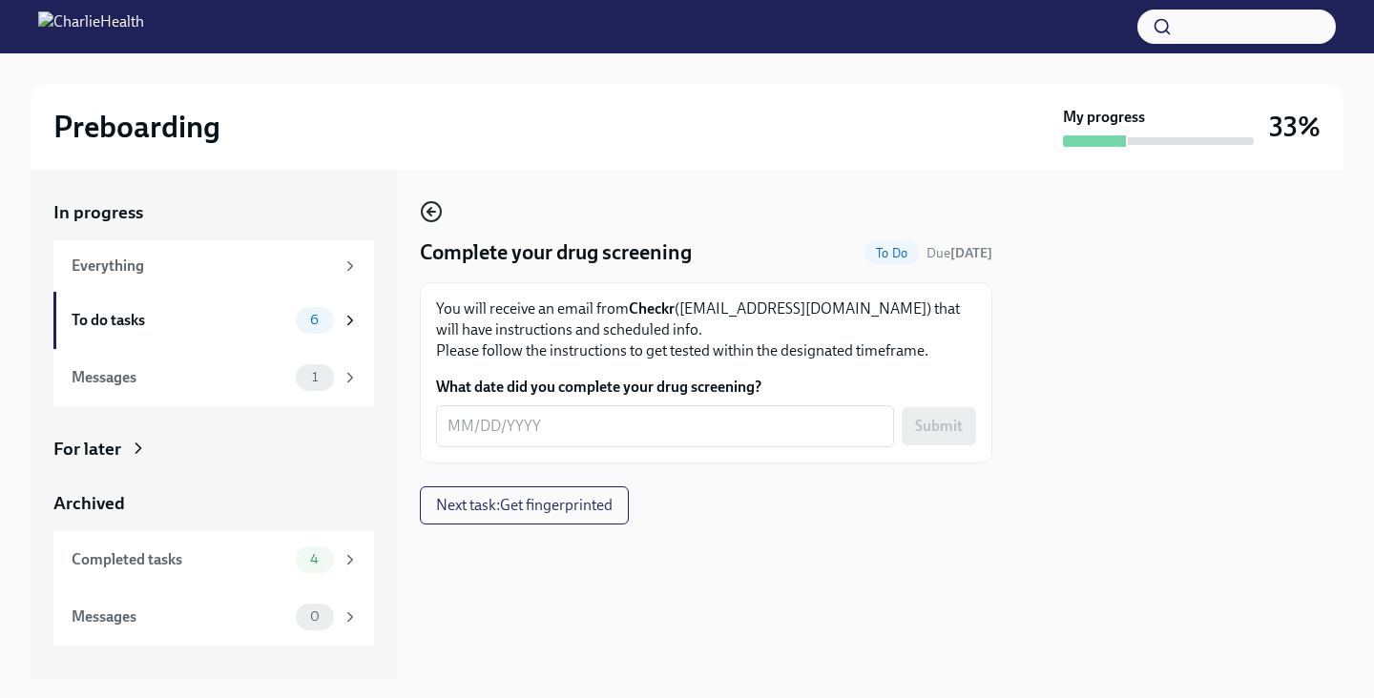
click at [429, 212] on icon "button" at bounding box center [431, 212] width 8 height 0
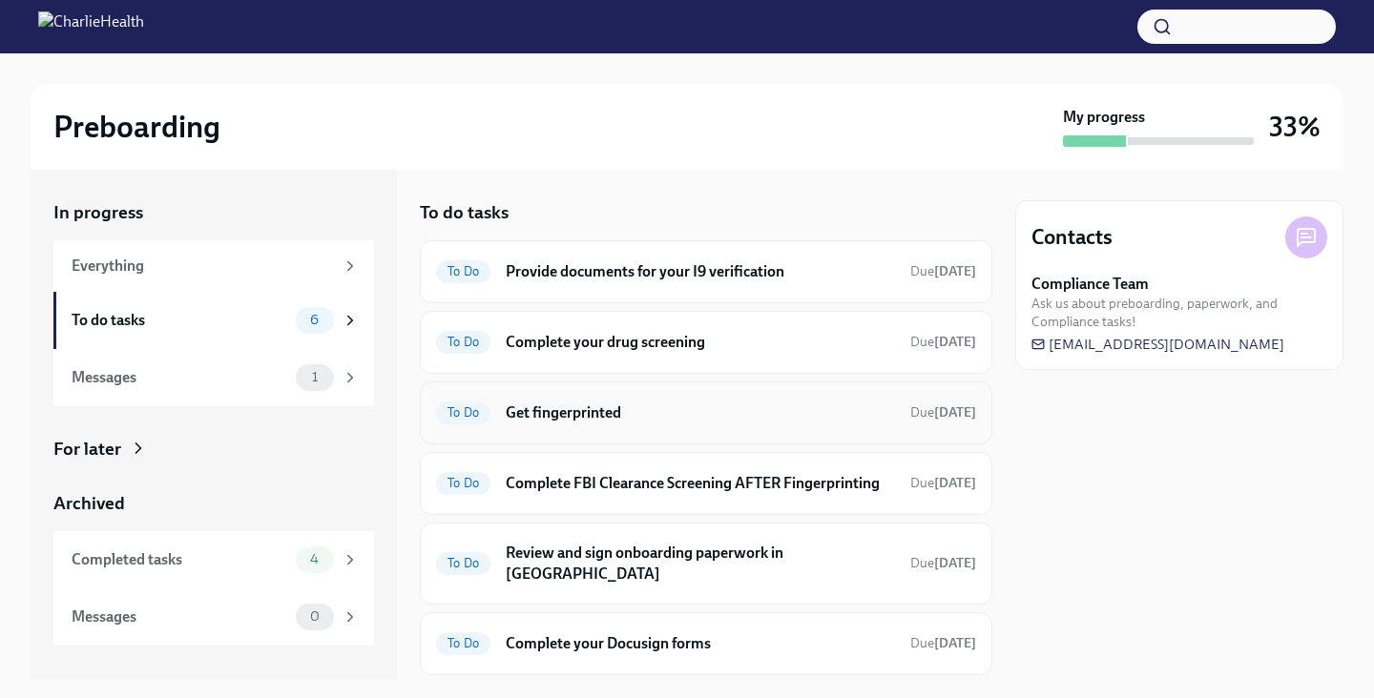
scroll to position [37, 0]
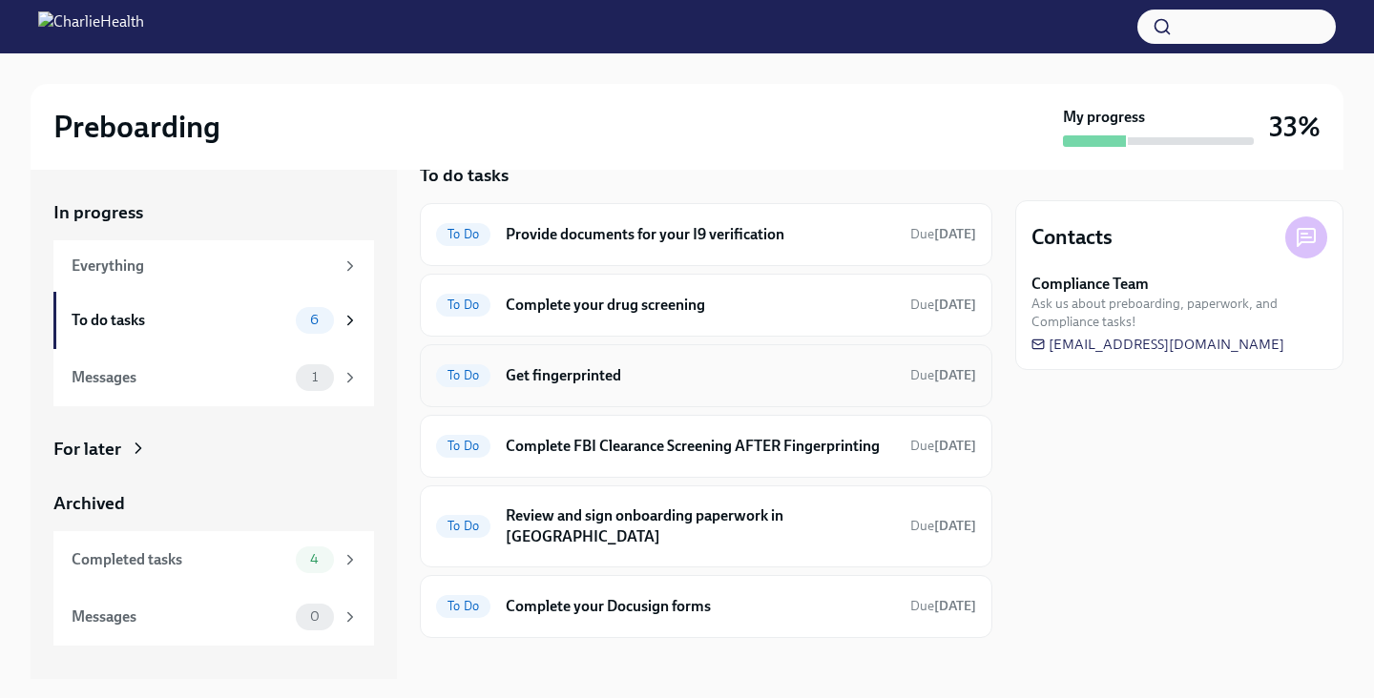
click at [680, 368] on h6 "Get fingerprinted" at bounding box center [700, 375] width 389 height 21
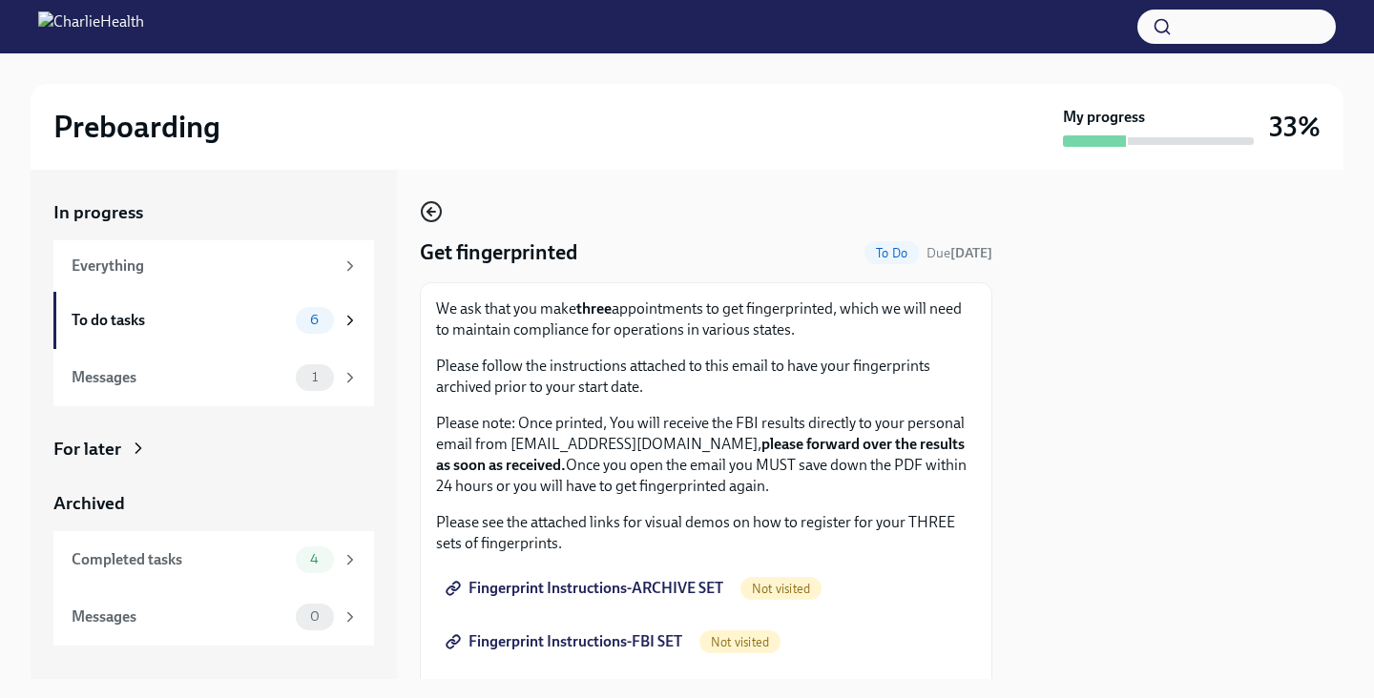
click at [428, 202] on circle "button" at bounding box center [431, 211] width 19 height 19
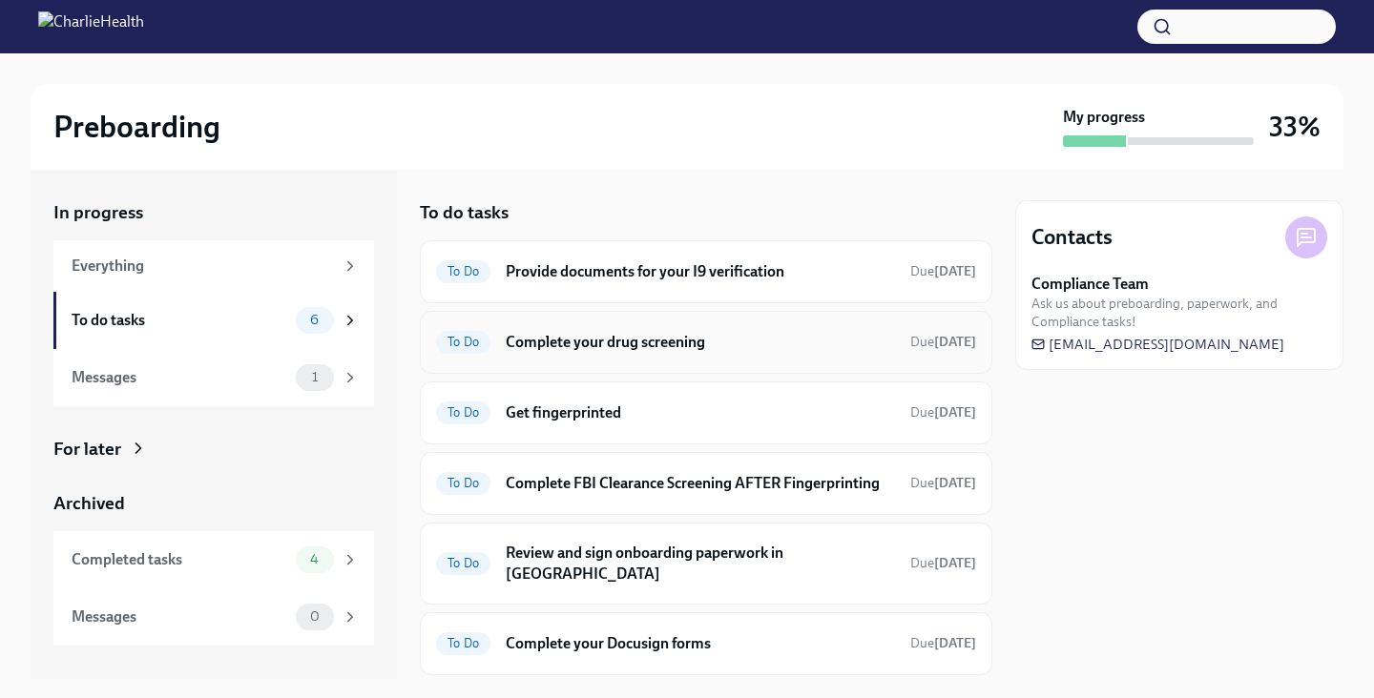
click at [643, 359] on div "To Do Complete your drug screening Due [DATE]" at bounding box center [706, 342] width 572 height 63
click at [624, 339] on h6 "Complete your drug screening" at bounding box center [700, 342] width 389 height 21
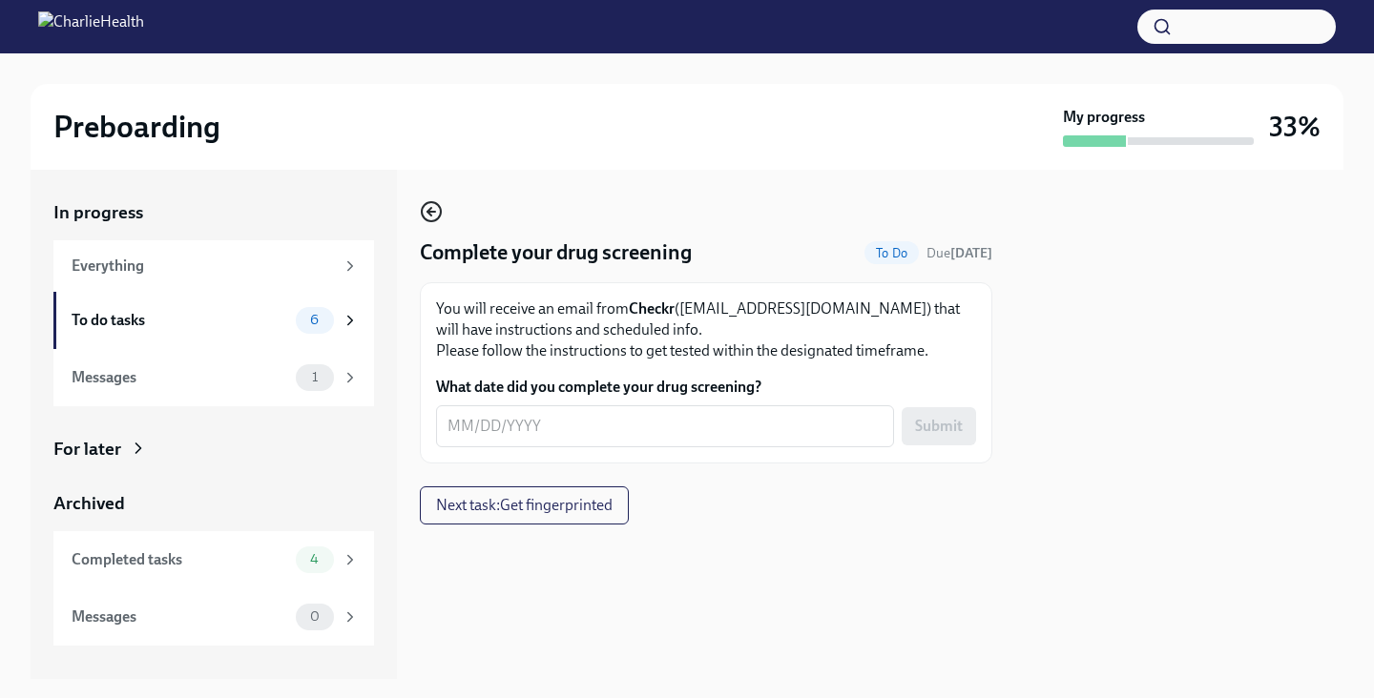
click at [436, 208] on icon "button" at bounding box center [431, 211] width 23 height 23
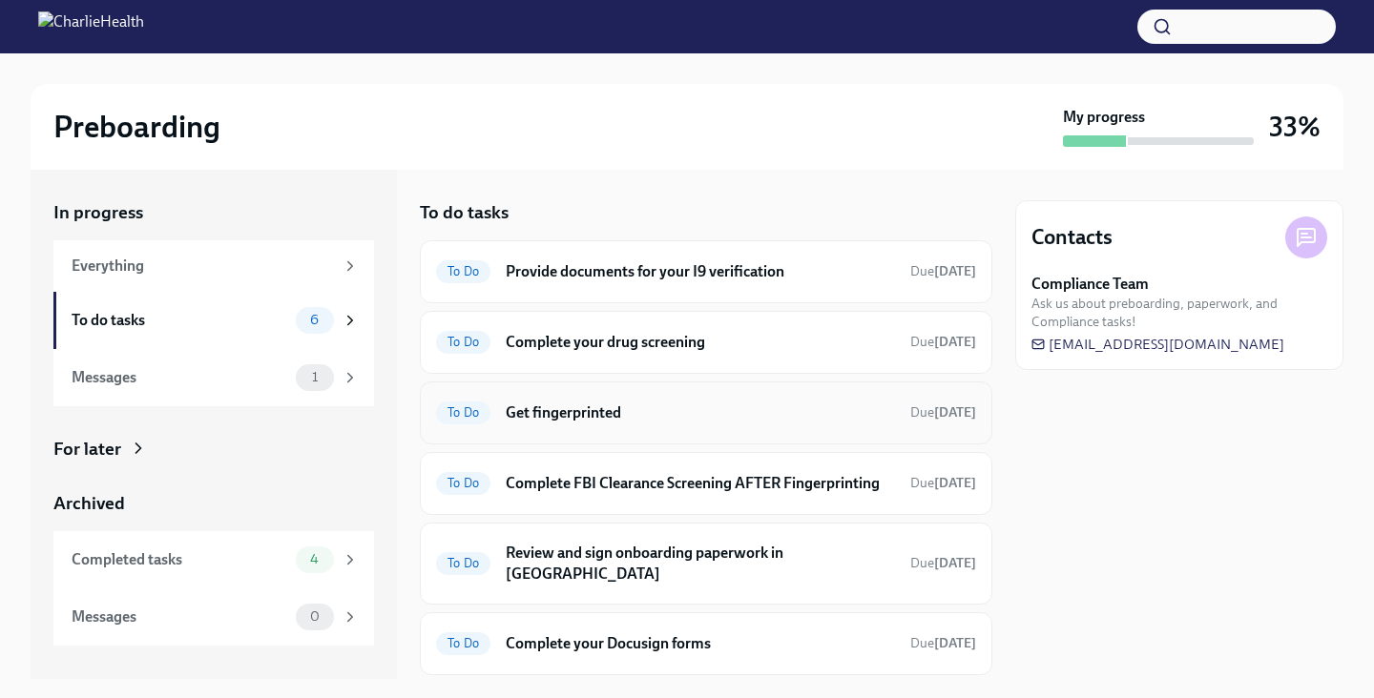
click at [670, 420] on h6 "Get fingerprinted" at bounding box center [700, 413] width 389 height 21
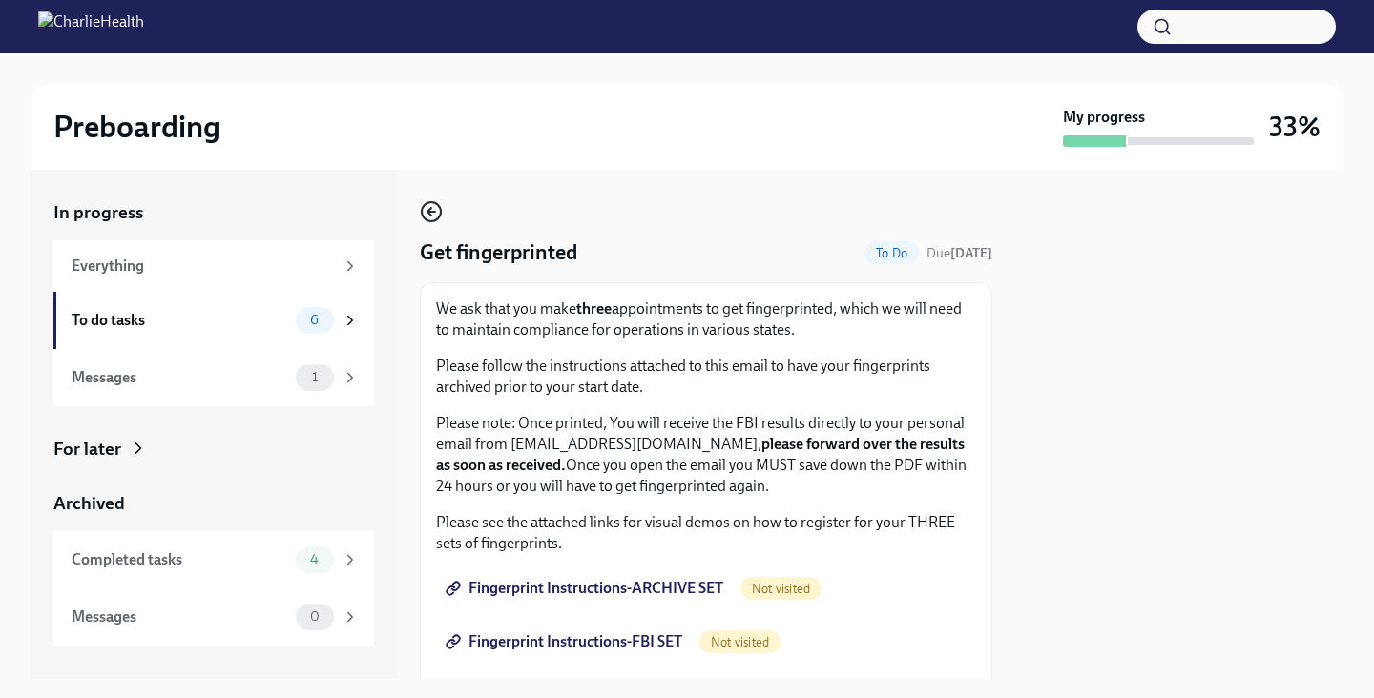
click at [427, 221] on circle "button" at bounding box center [431, 211] width 19 height 19
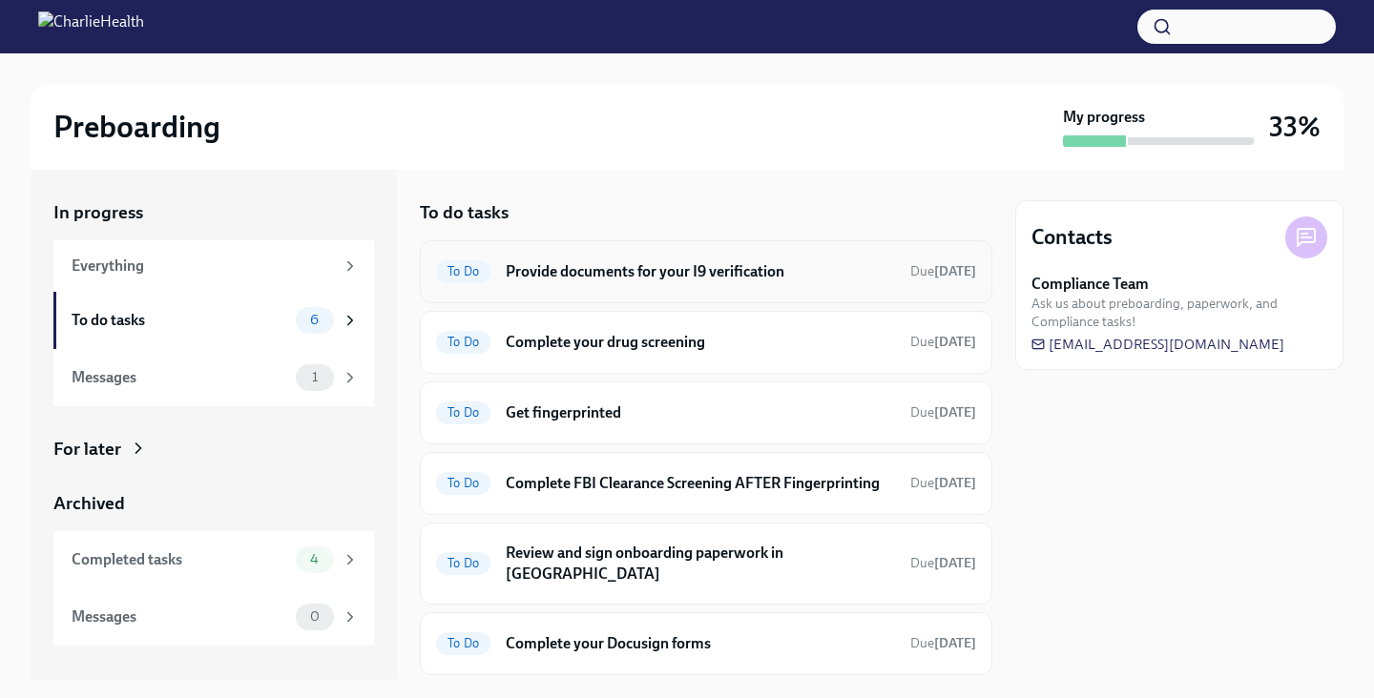
click at [634, 280] on h6 "Provide documents for your I9 verification" at bounding box center [700, 271] width 389 height 21
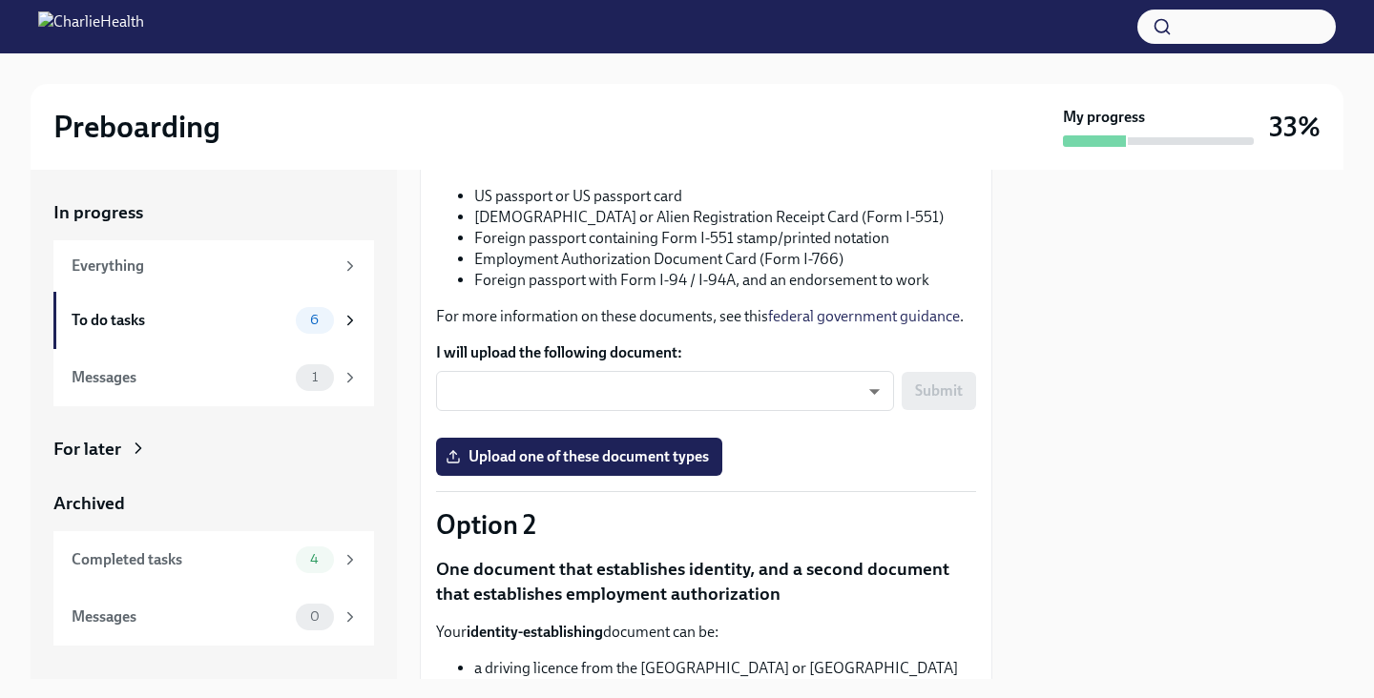
scroll to position [338, 0]
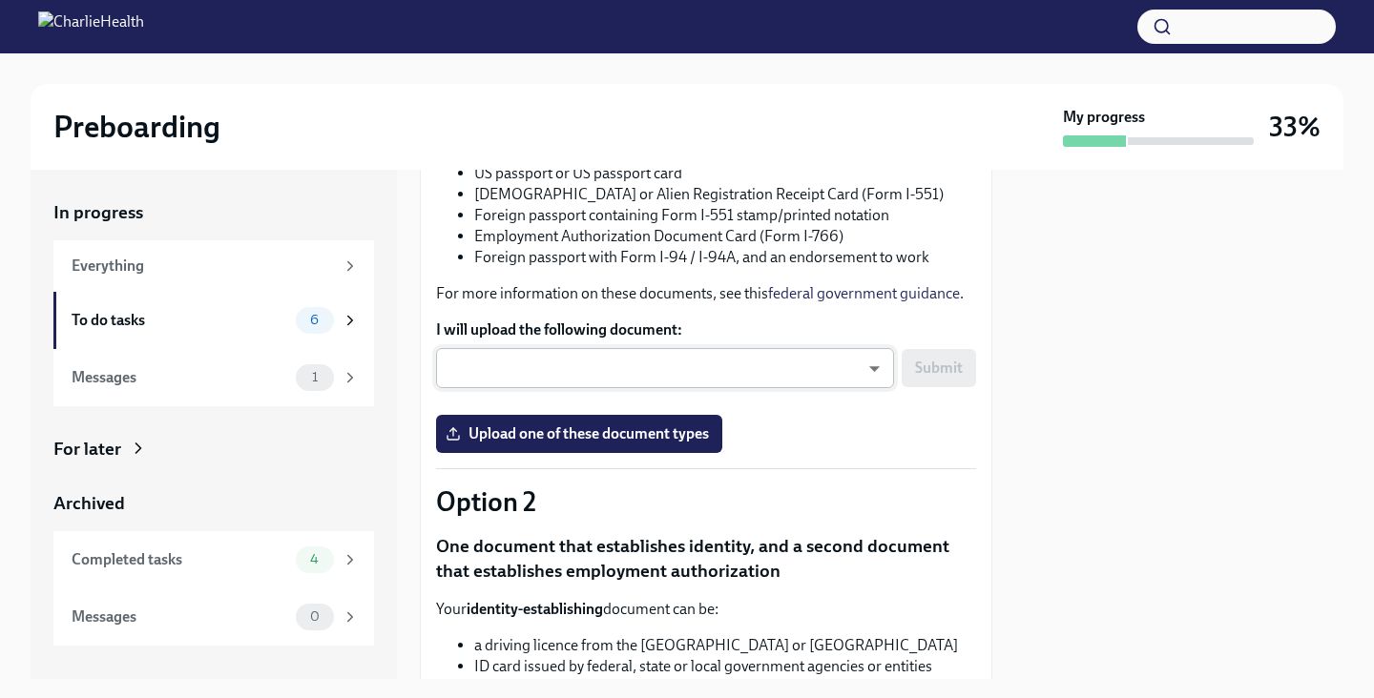
click at [866, 388] on body "Preboarding My progress 33% In progress Everything To do tasks 6 Messages 1 For…" at bounding box center [687, 349] width 1374 height 698
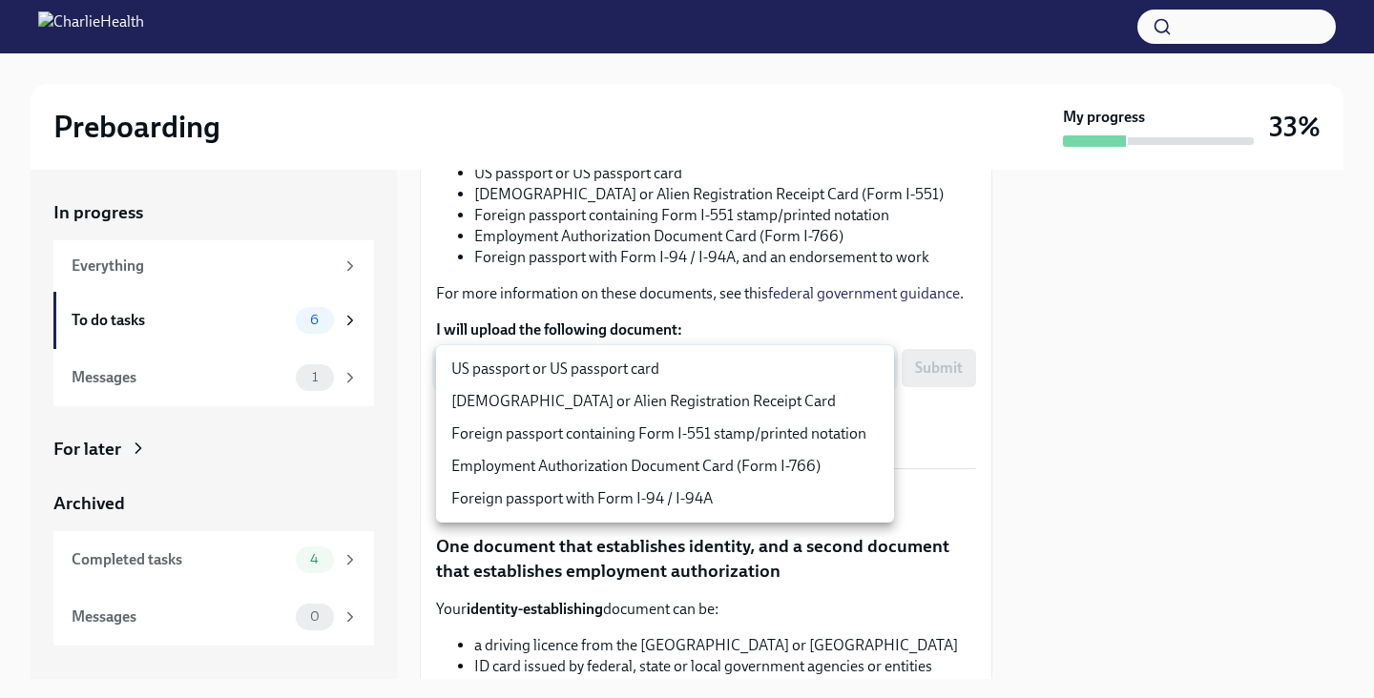
click at [768, 368] on li "US passport or US passport card" at bounding box center [665, 369] width 458 height 32
type input "KnYOjnC8x"
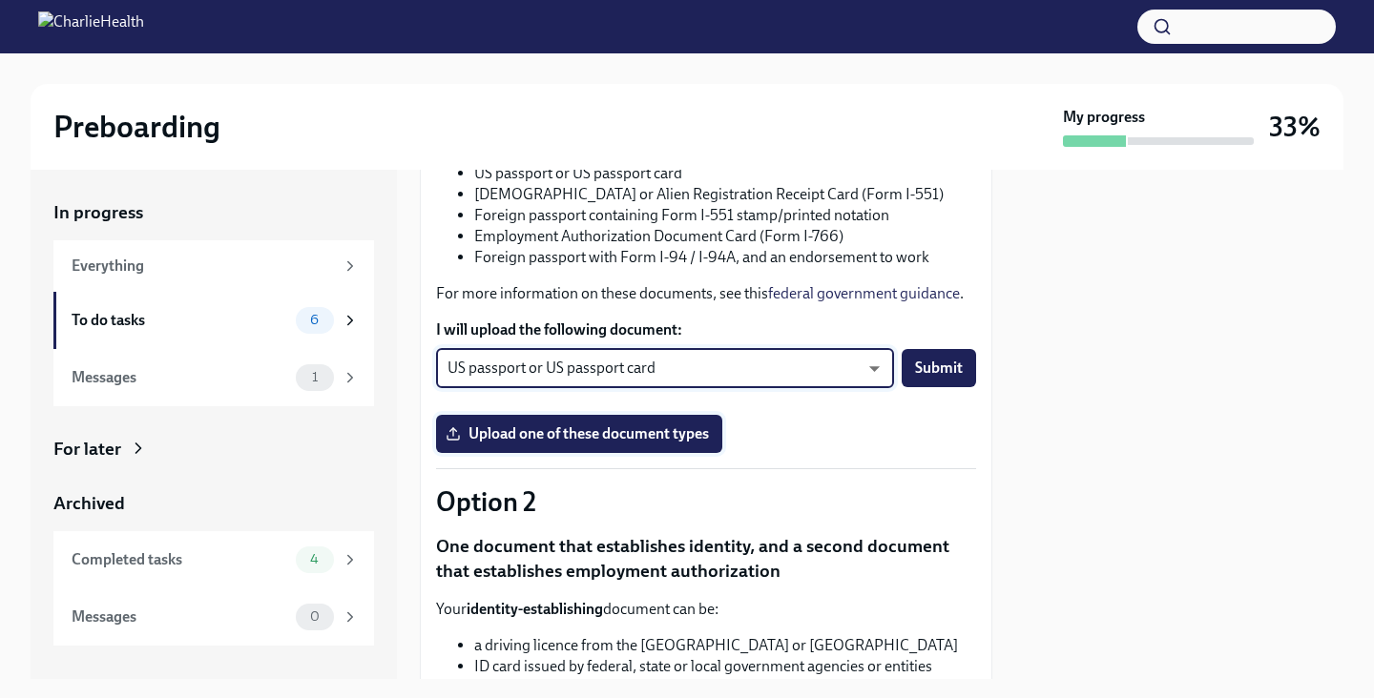
click at [705, 437] on span "Upload one of these document types" at bounding box center [578, 434] width 259 height 19
click at [0, 0] on input "Upload one of these document types" at bounding box center [0, 0] width 0 height 0
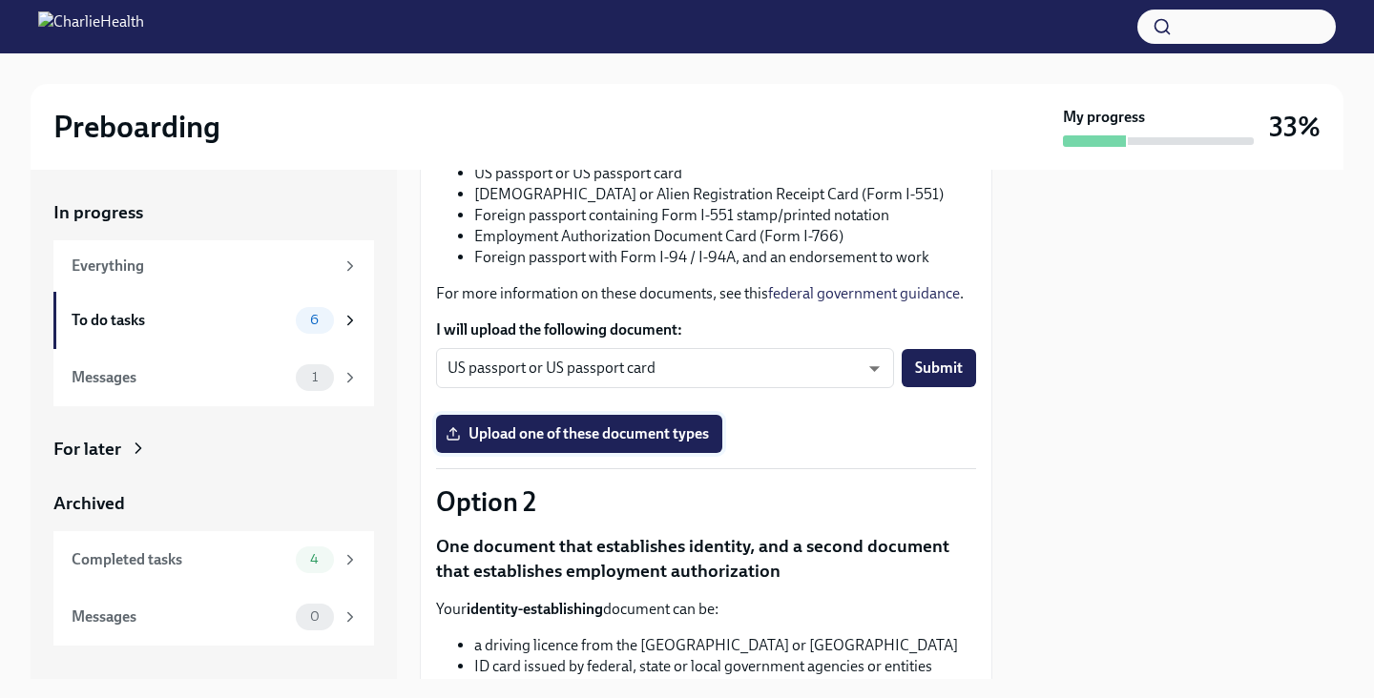
click at [625, 429] on span "Upload one of these document types" at bounding box center [578, 434] width 259 height 19
click at [0, 0] on input "Upload one of these document types" at bounding box center [0, 0] width 0 height 0
click at [940, 362] on span "Submit" at bounding box center [939, 368] width 48 height 19
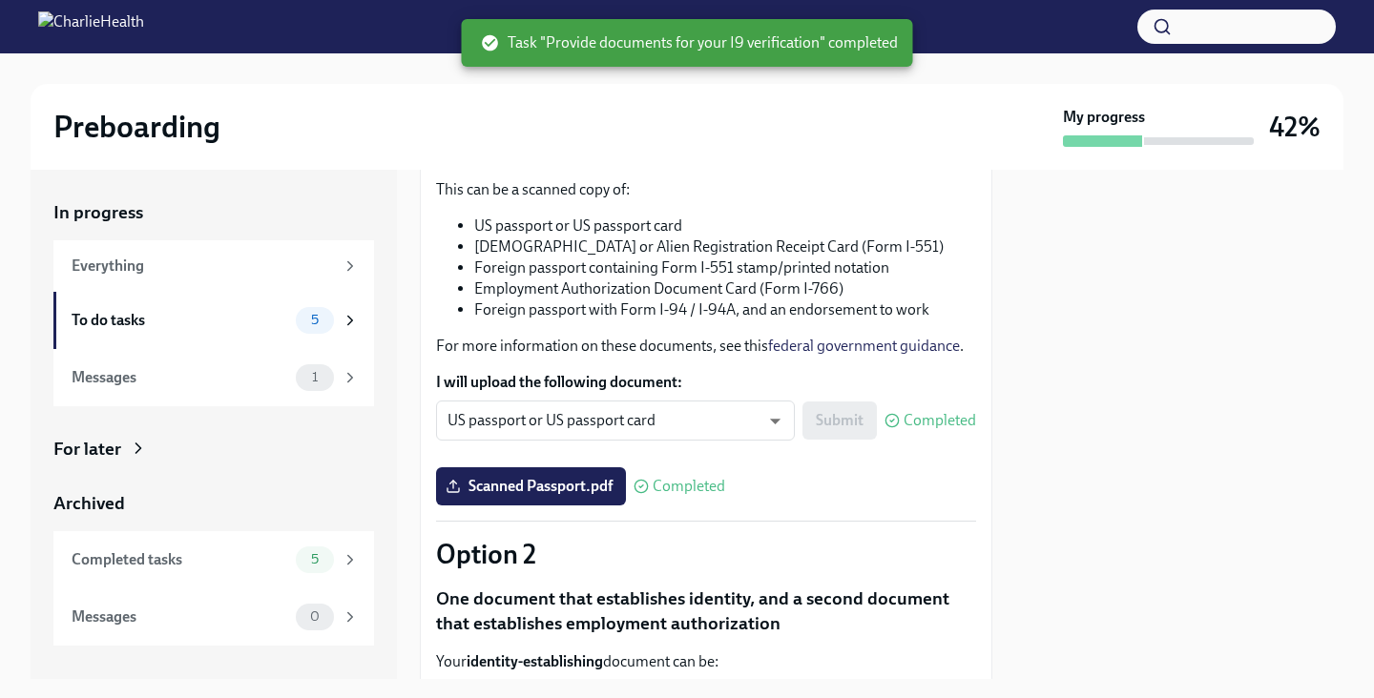
scroll to position [0, 0]
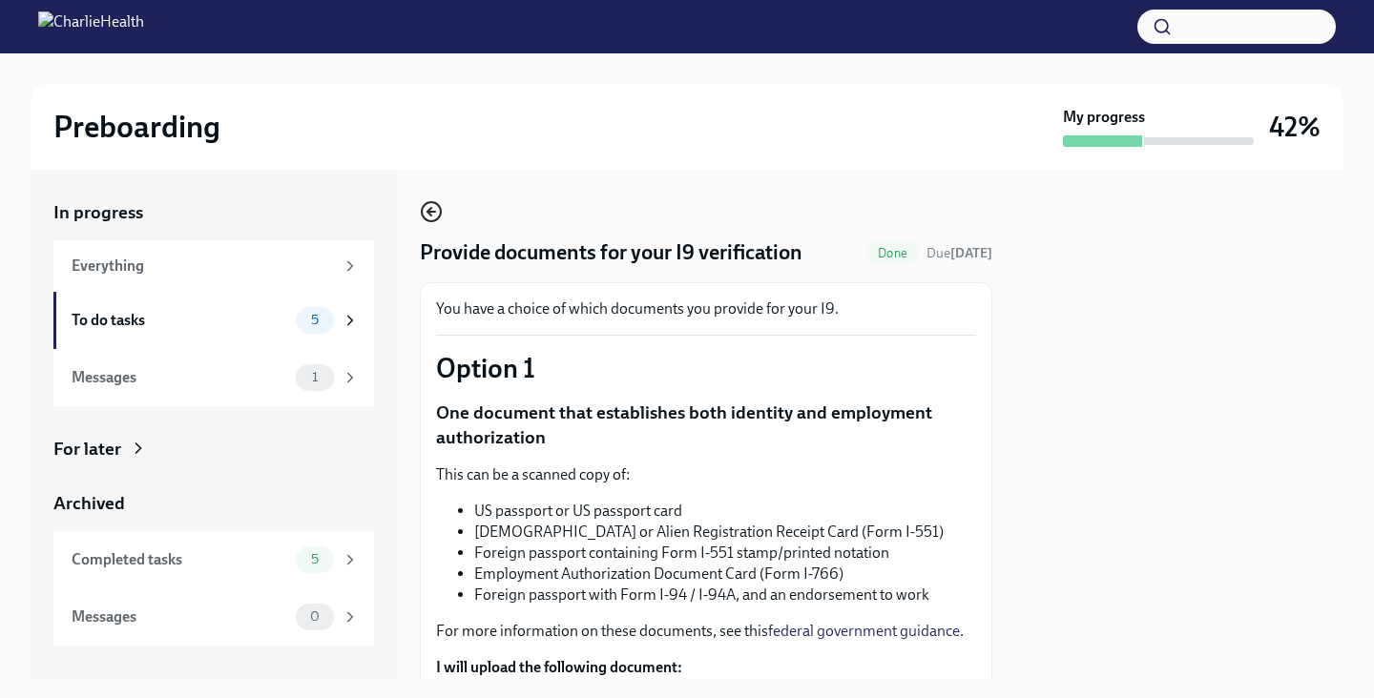
click at [428, 203] on circle "button" at bounding box center [431, 211] width 19 height 19
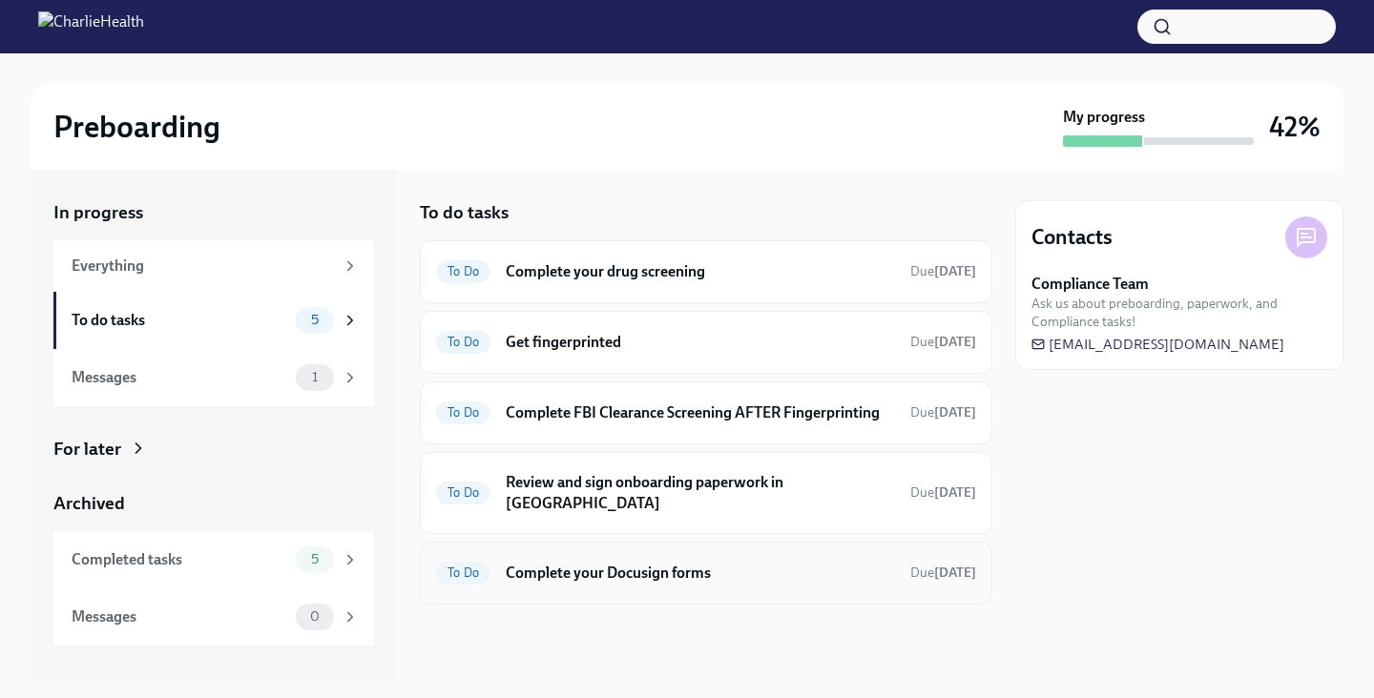
click at [798, 563] on h6 "Complete your Docusign forms" at bounding box center [700, 573] width 389 height 21
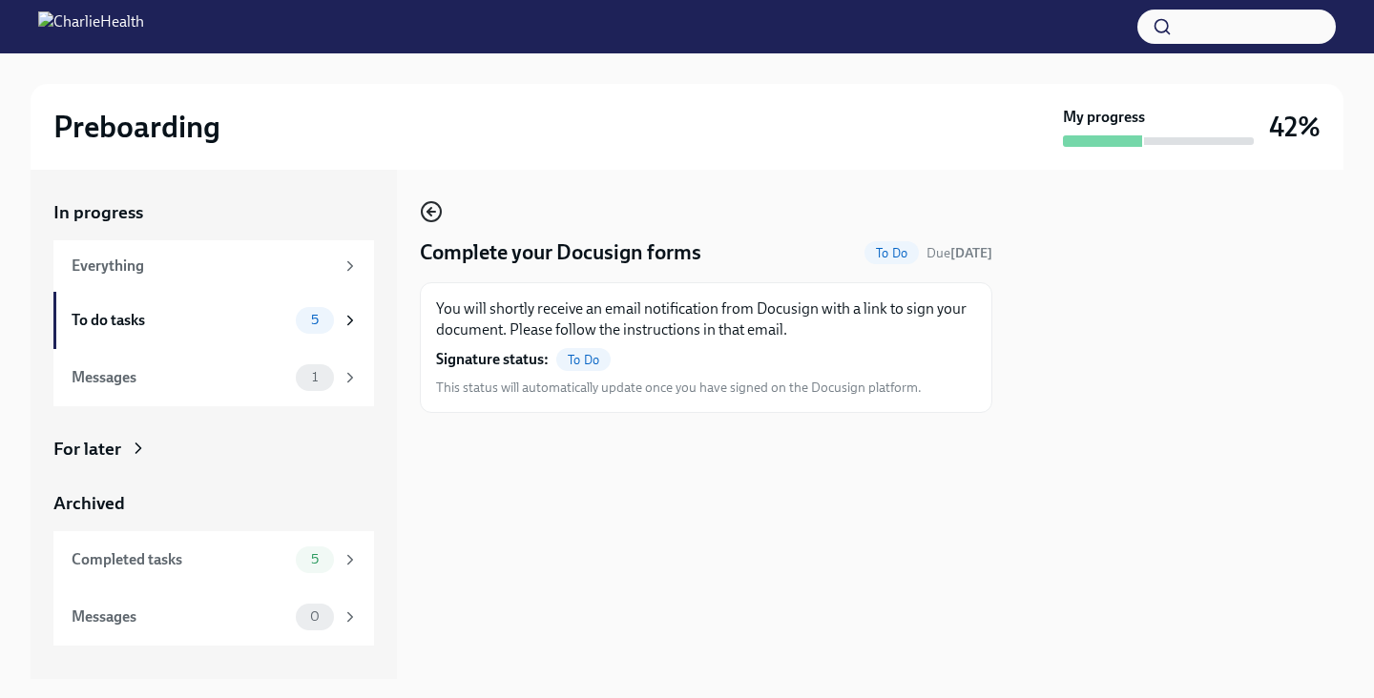
click at [432, 205] on icon "button" at bounding box center [431, 211] width 23 height 23
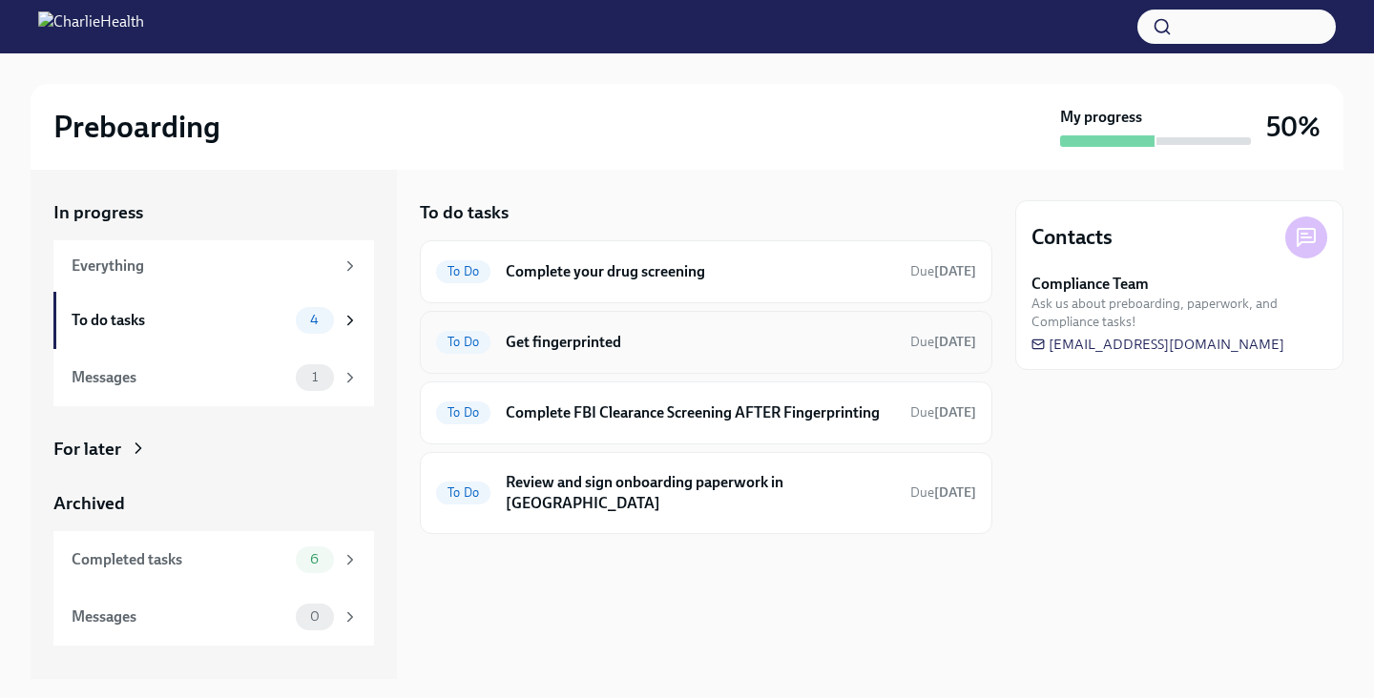
click at [575, 343] on h6 "Get fingerprinted" at bounding box center [700, 342] width 389 height 21
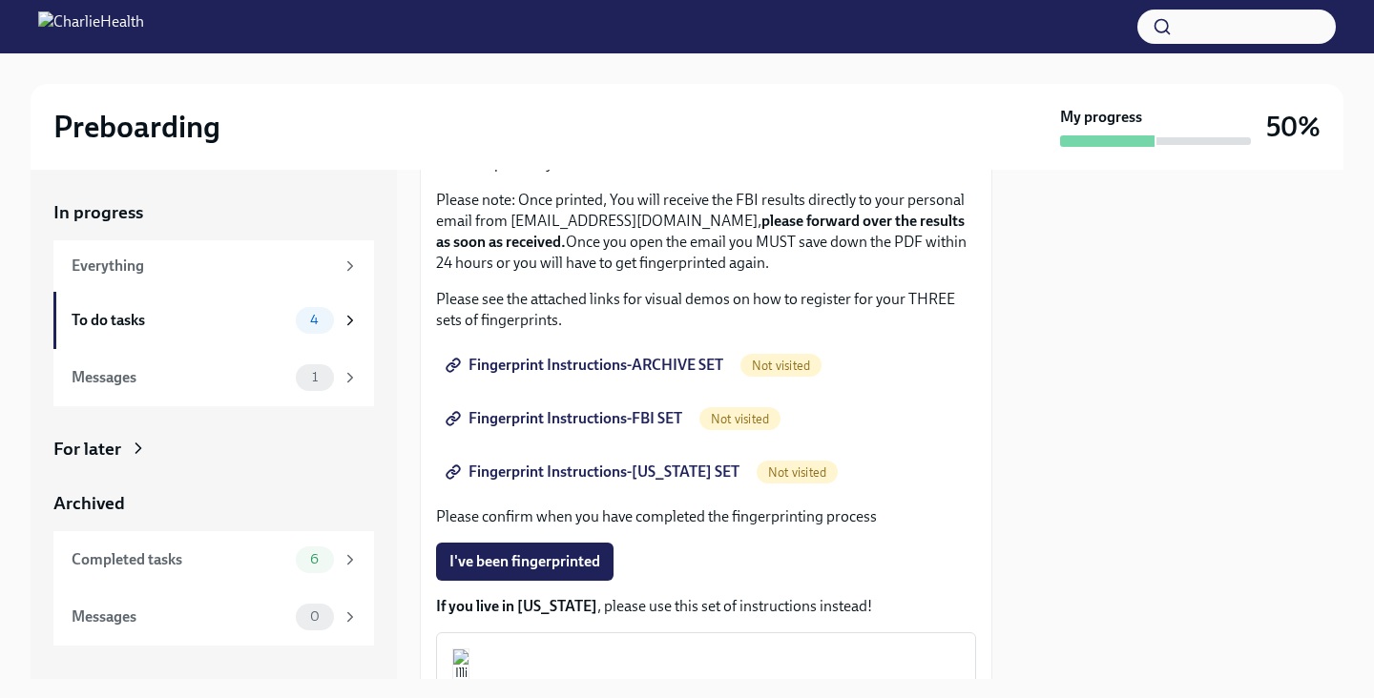
scroll to position [246, 0]
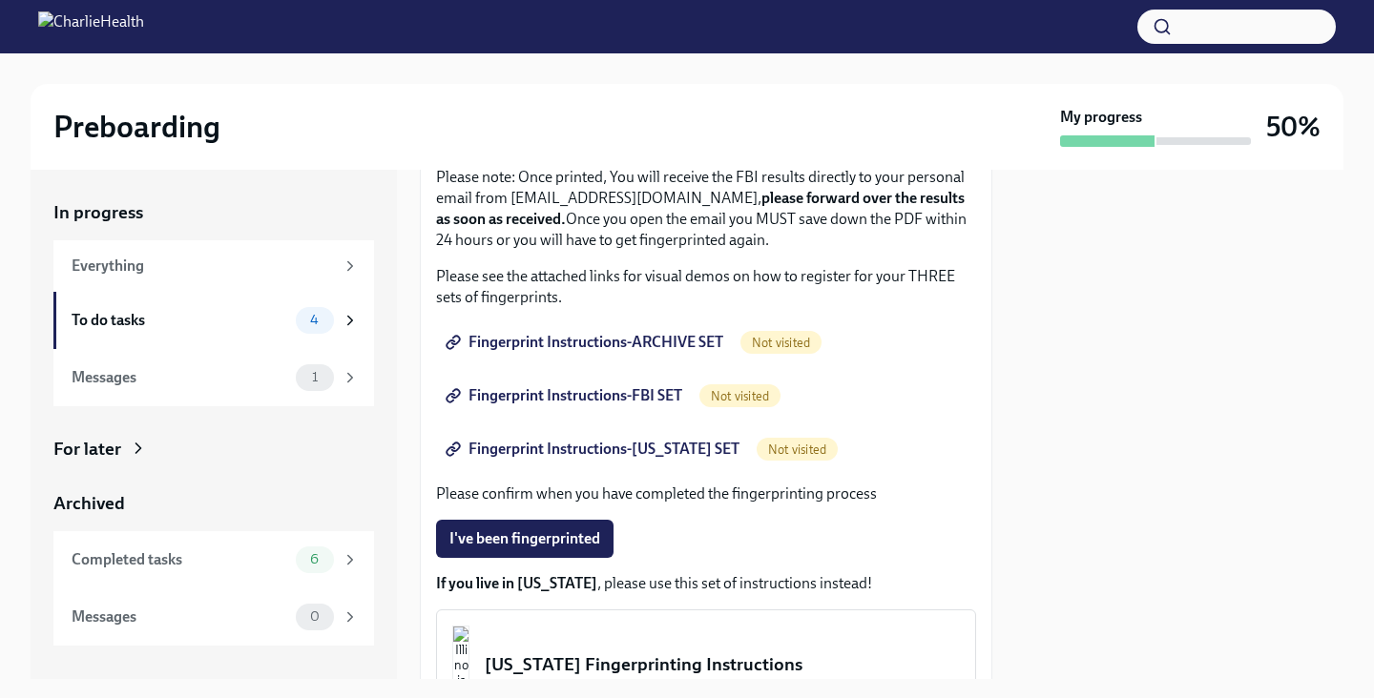
click at [591, 342] on span "Fingerprint Instructions-ARCHIVE SET" at bounding box center [586, 342] width 274 height 19
click at [557, 396] on span "Fingerprint Instructions-FBI SET" at bounding box center [565, 395] width 233 height 19
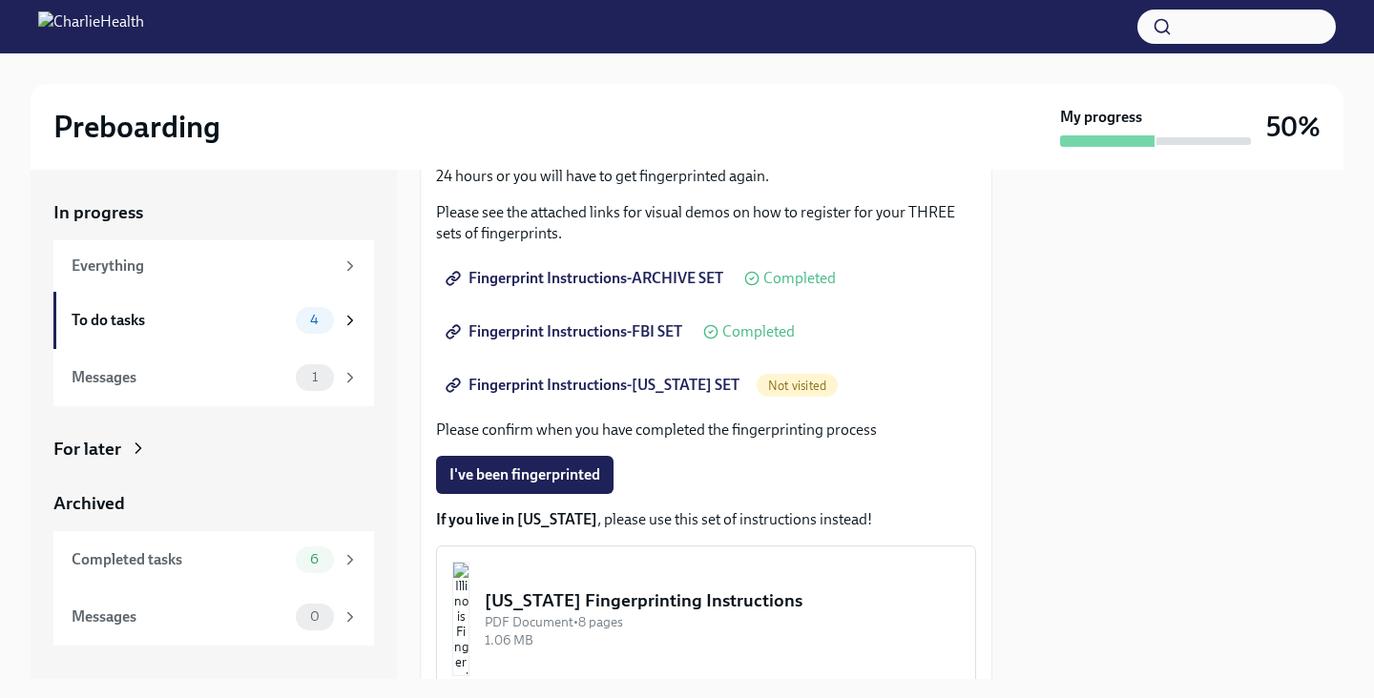
scroll to position [306, 0]
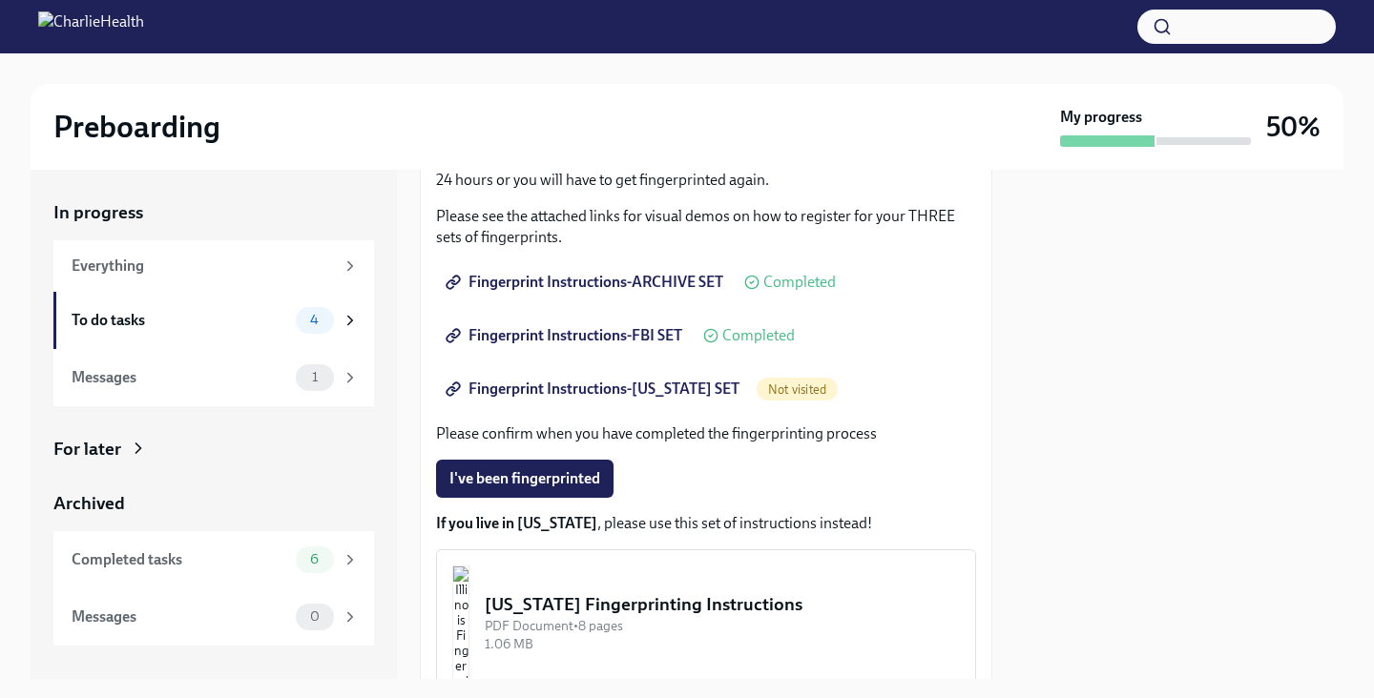
click at [541, 381] on span "Fingerprint Instructions-[US_STATE] SET" at bounding box center [594, 389] width 290 height 19
click at [258, 321] on div "To do tasks" at bounding box center [180, 320] width 217 height 21
